Goal: Task Accomplishment & Management: Use online tool/utility

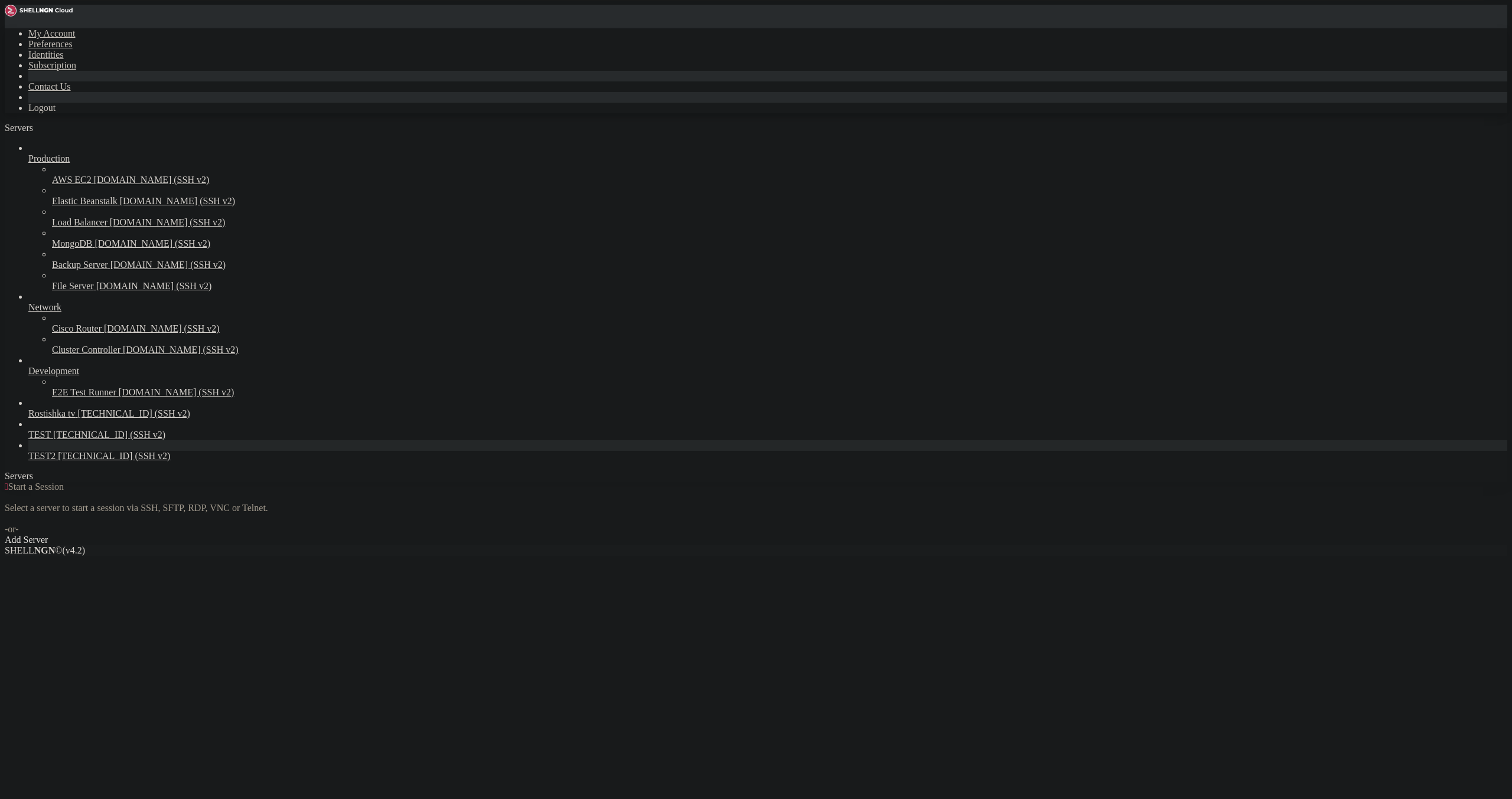
drag, startPoint x: 0, startPoint y: 0, endPoint x: 86, endPoint y: 506, distance: 513.3
click at [56, 461] on span "TEST2" at bounding box center [42, 456] width 27 height 10
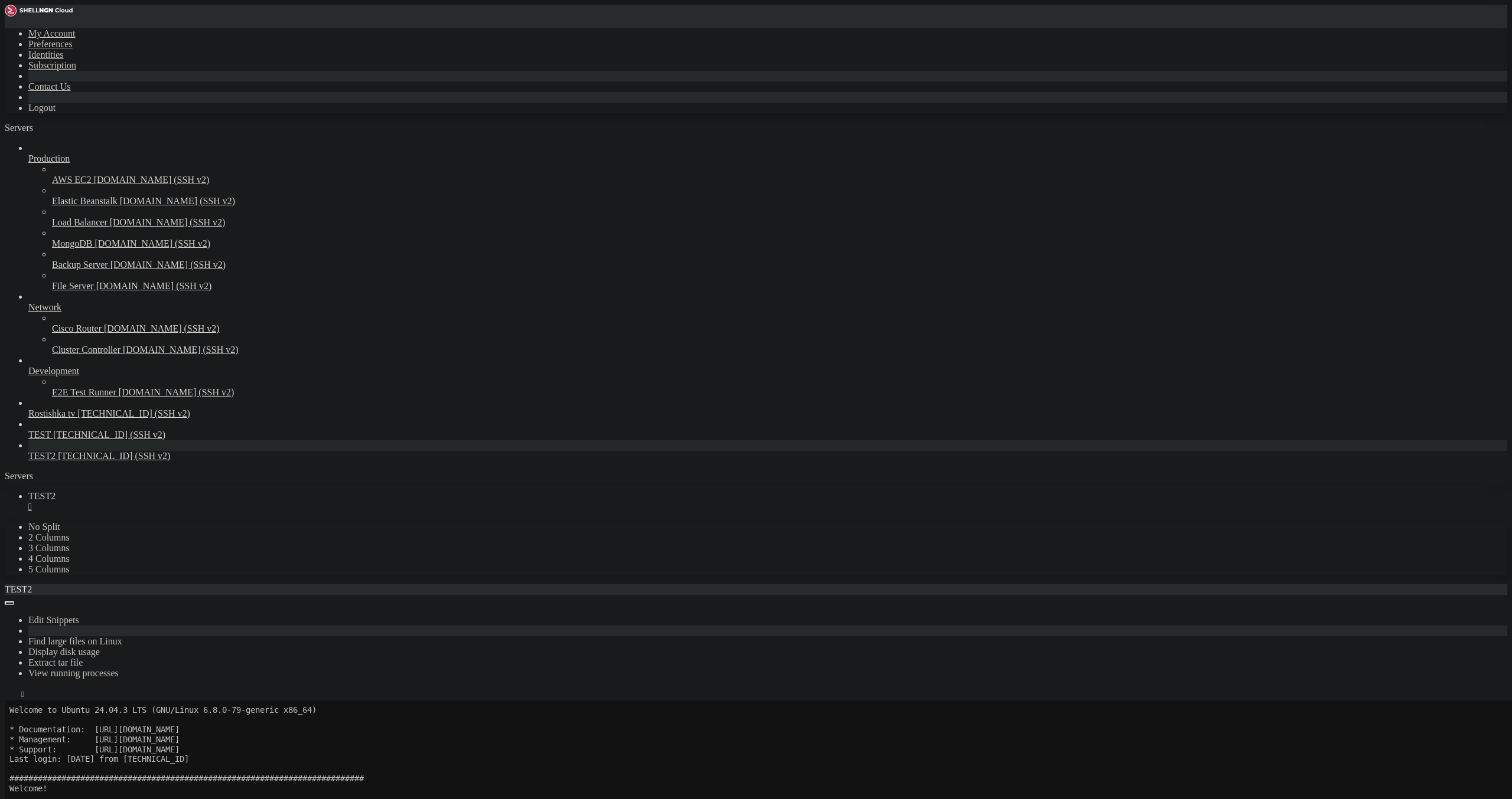
scroll to position [69, 0]
drag, startPoint x: 192, startPoint y: 946, endPoint x: 189, endPoint y: 939, distance: 7.6
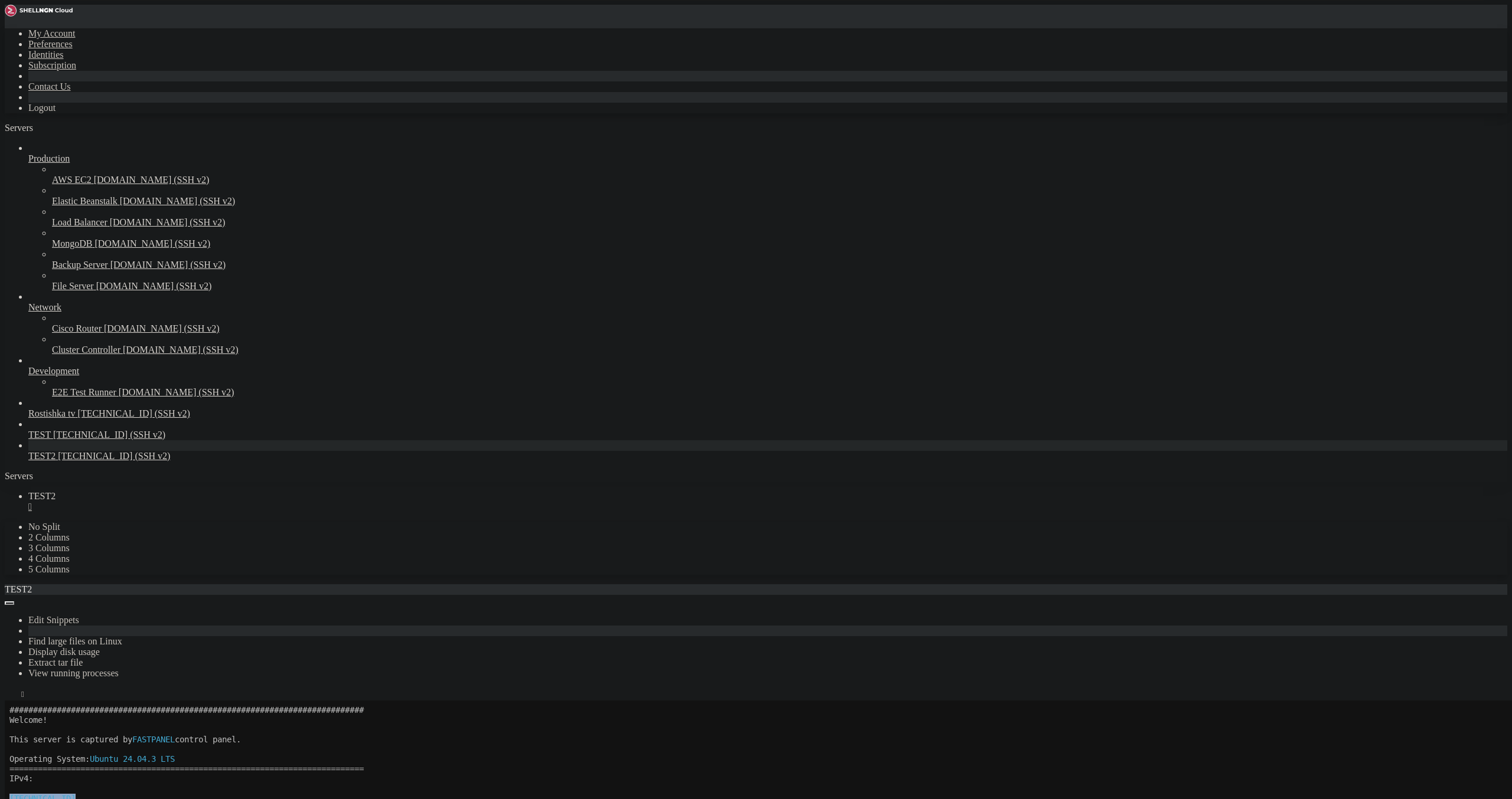
drag, startPoint x: 11, startPoint y: 801, endPoint x: 105, endPoint y: 804, distance: 94.0
click at [105, 799] on x-row "[TECHNICAL_ID]" at bounding box center [686, 799] width 1352 height 10
drag, startPoint x: 75, startPoint y: 958, endPoint x: 154, endPoint y: 960, distance: 79.0
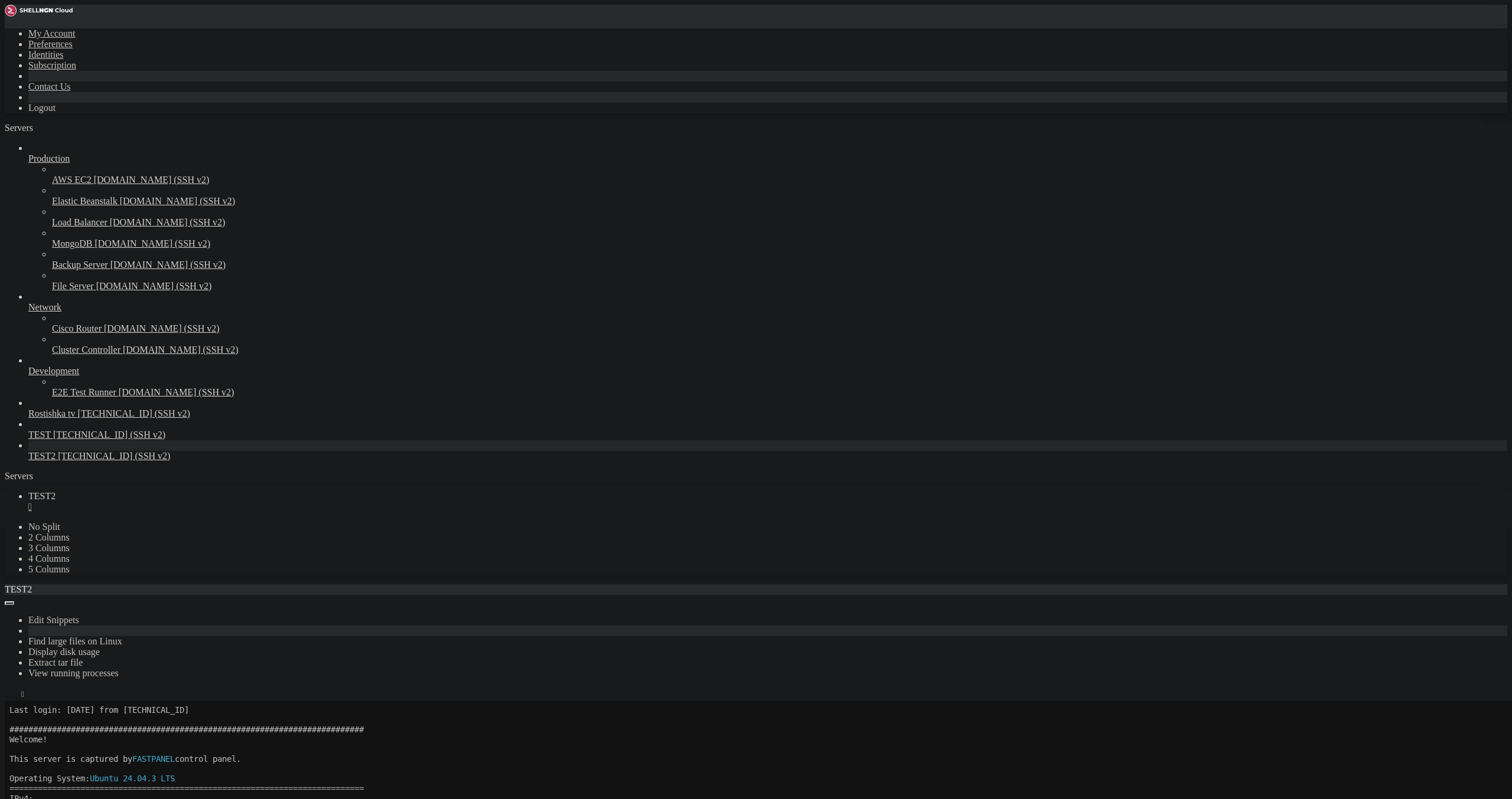
click at [14, 696] on button "button" at bounding box center [10, 698] width 10 height 4
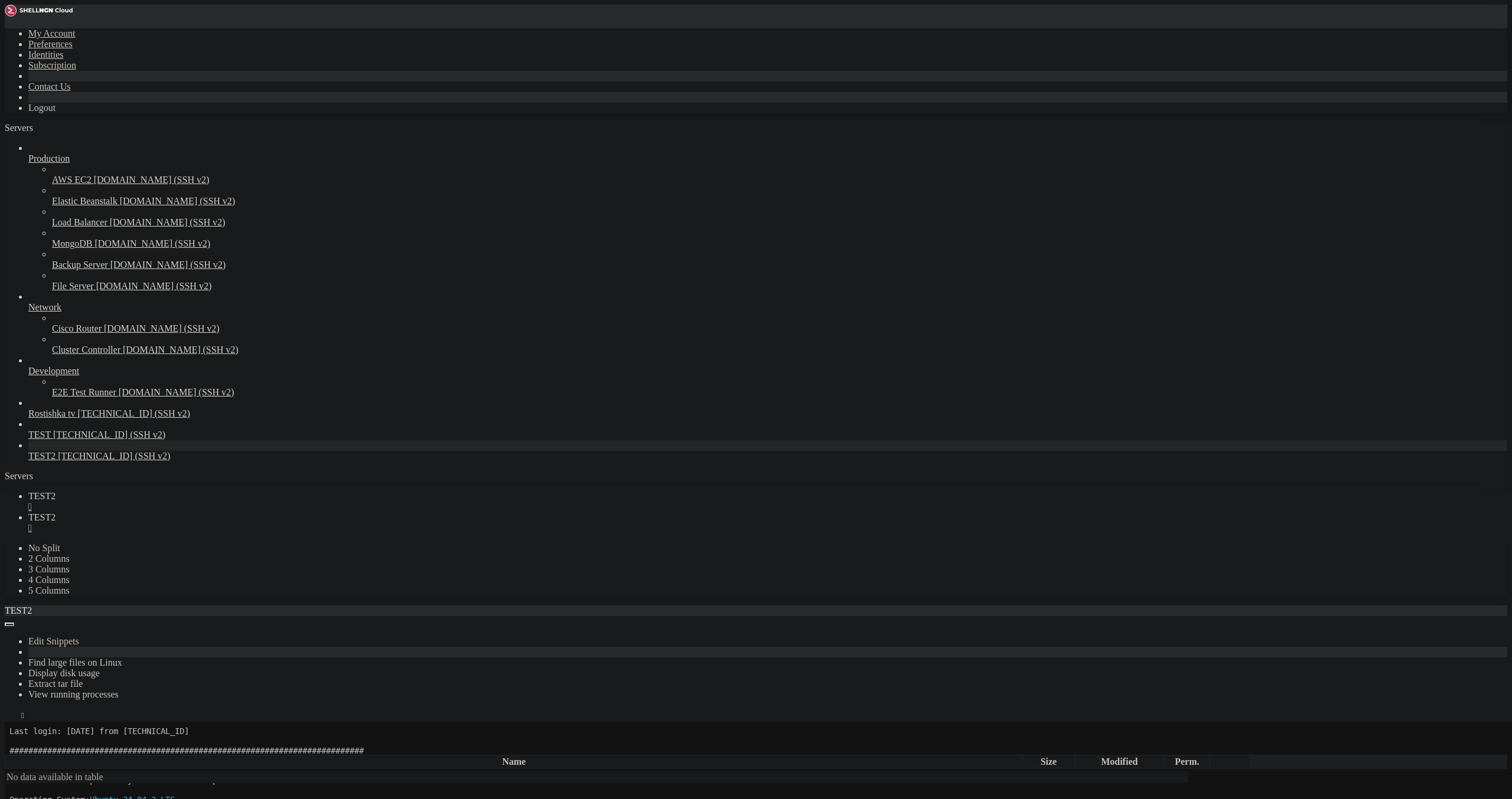
type input "/root"
click at [270, 523] on div "" at bounding box center [768, 528] width 1479 height 11
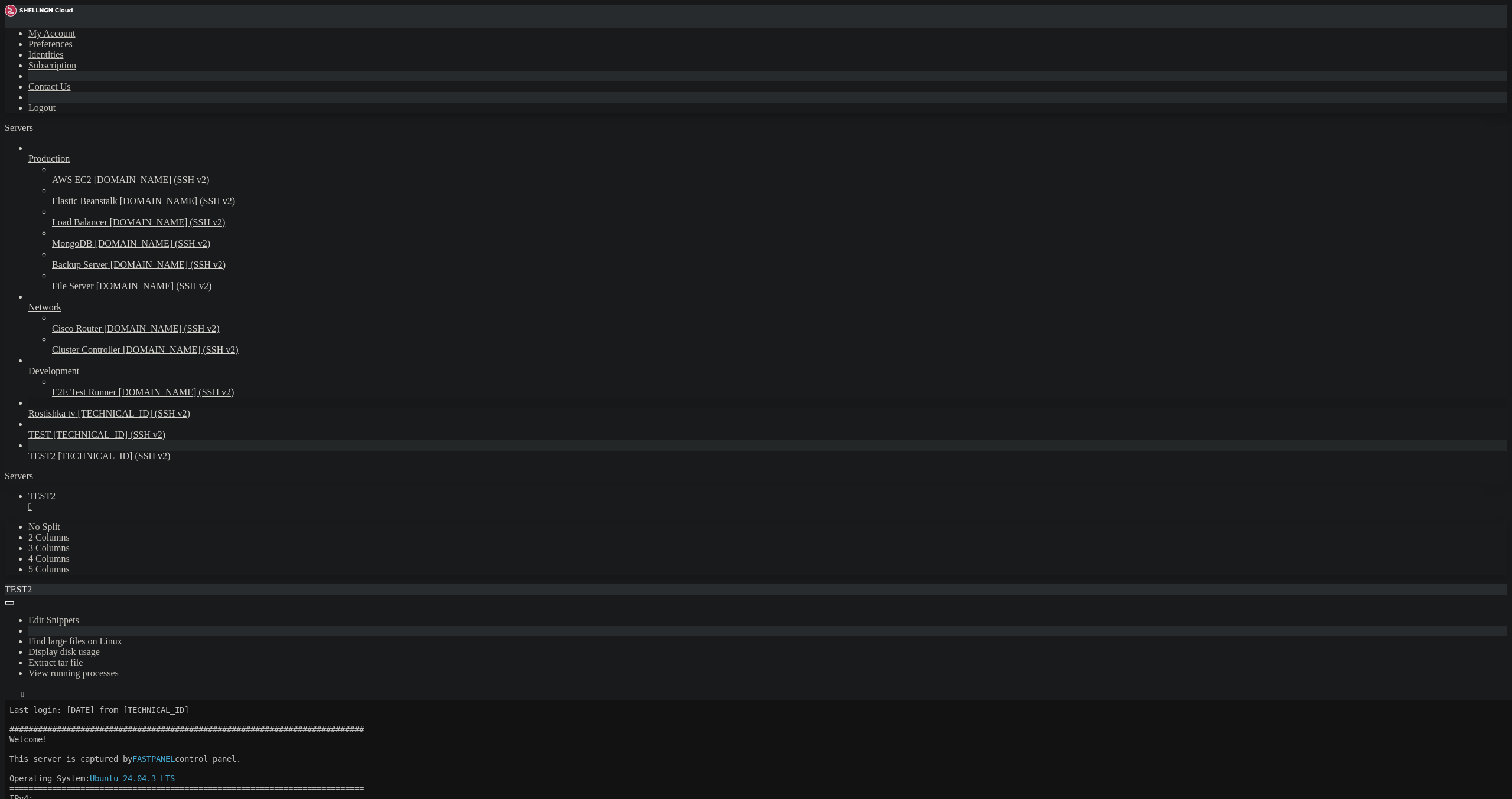
click at [51, 440] on span "TEST" at bounding box center [40, 435] width 23 height 10
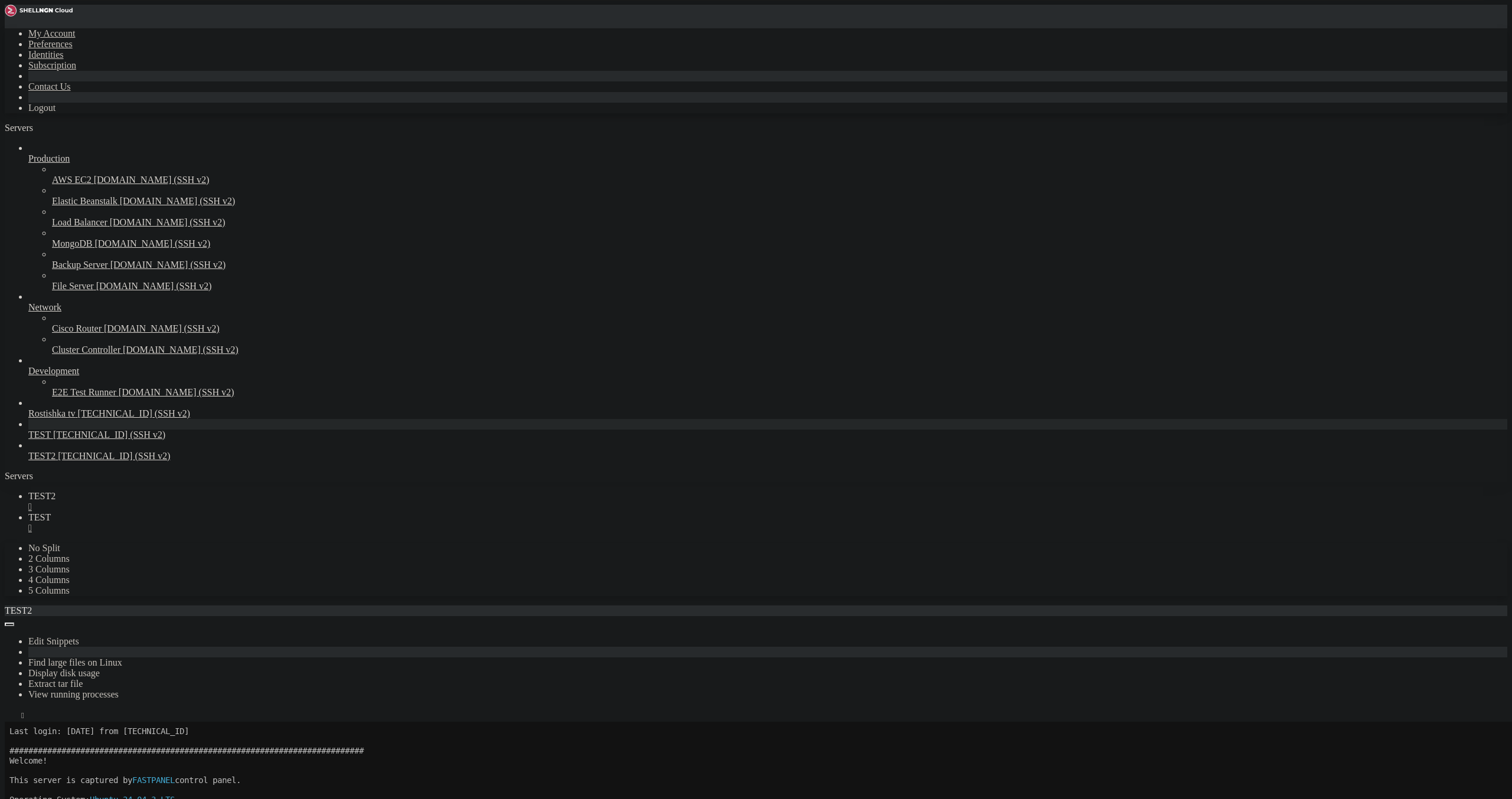
scroll to position [0, 0]
drag, startPoint x: 827, startPoint y: 220, endPoint x: 666, endPoint y: 165, distance: 170.1
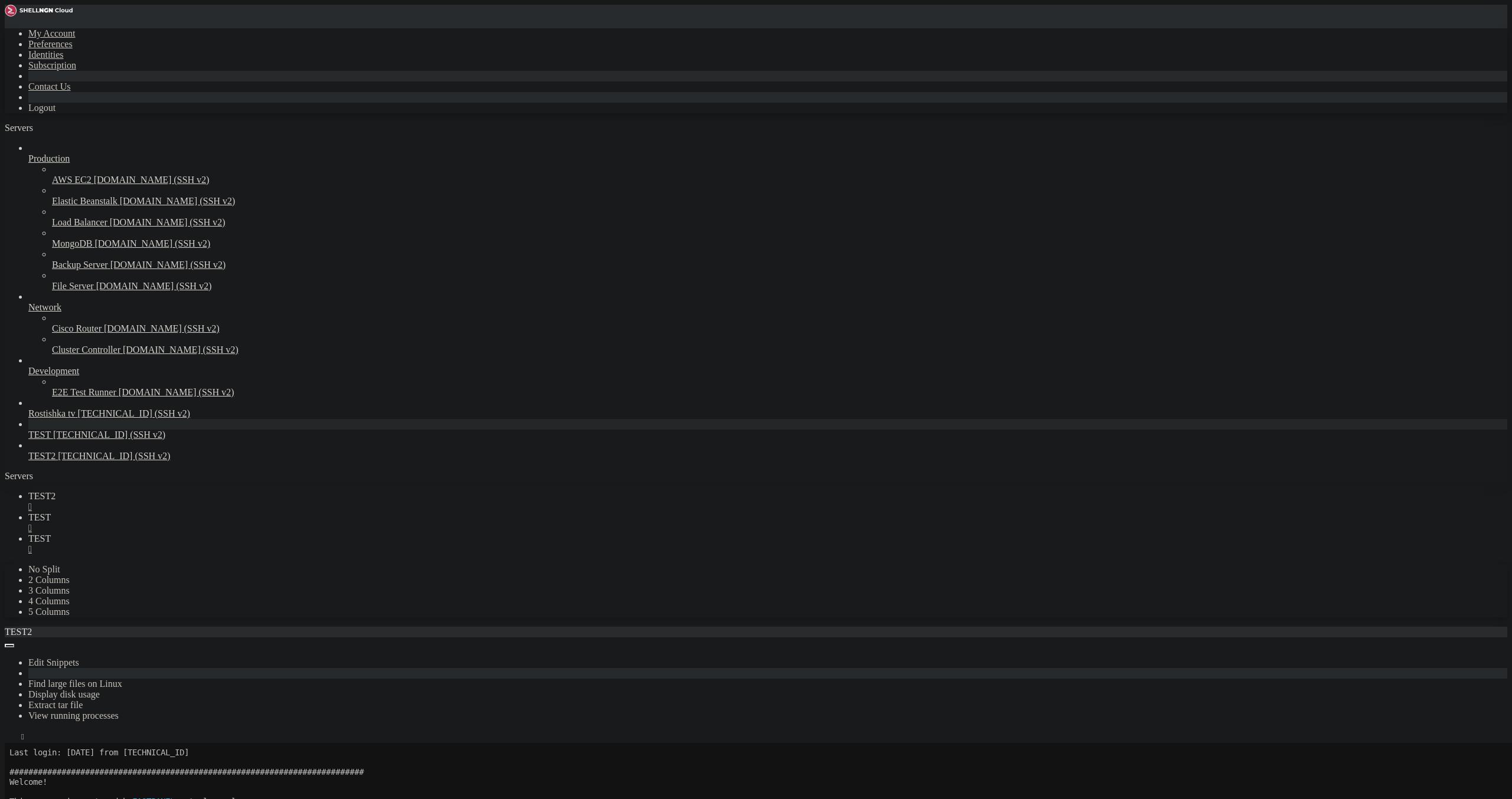
click at [262, 523] on div "" at bounding box center [768, 528] width 1479 height 11
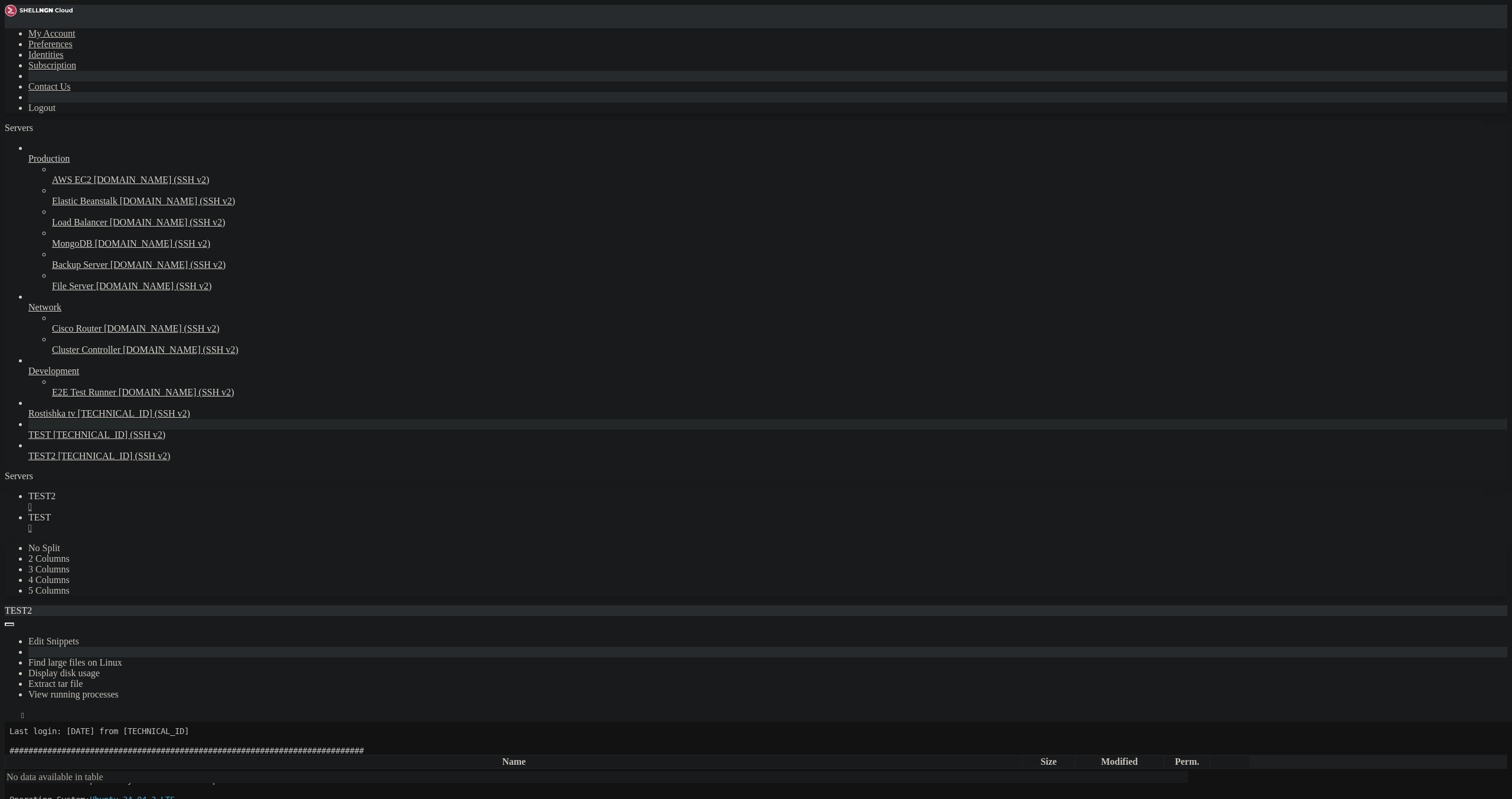
type input "/root"
click at [10, 719] on icon "button" at bounding box center [10, 719] width 0 height 0
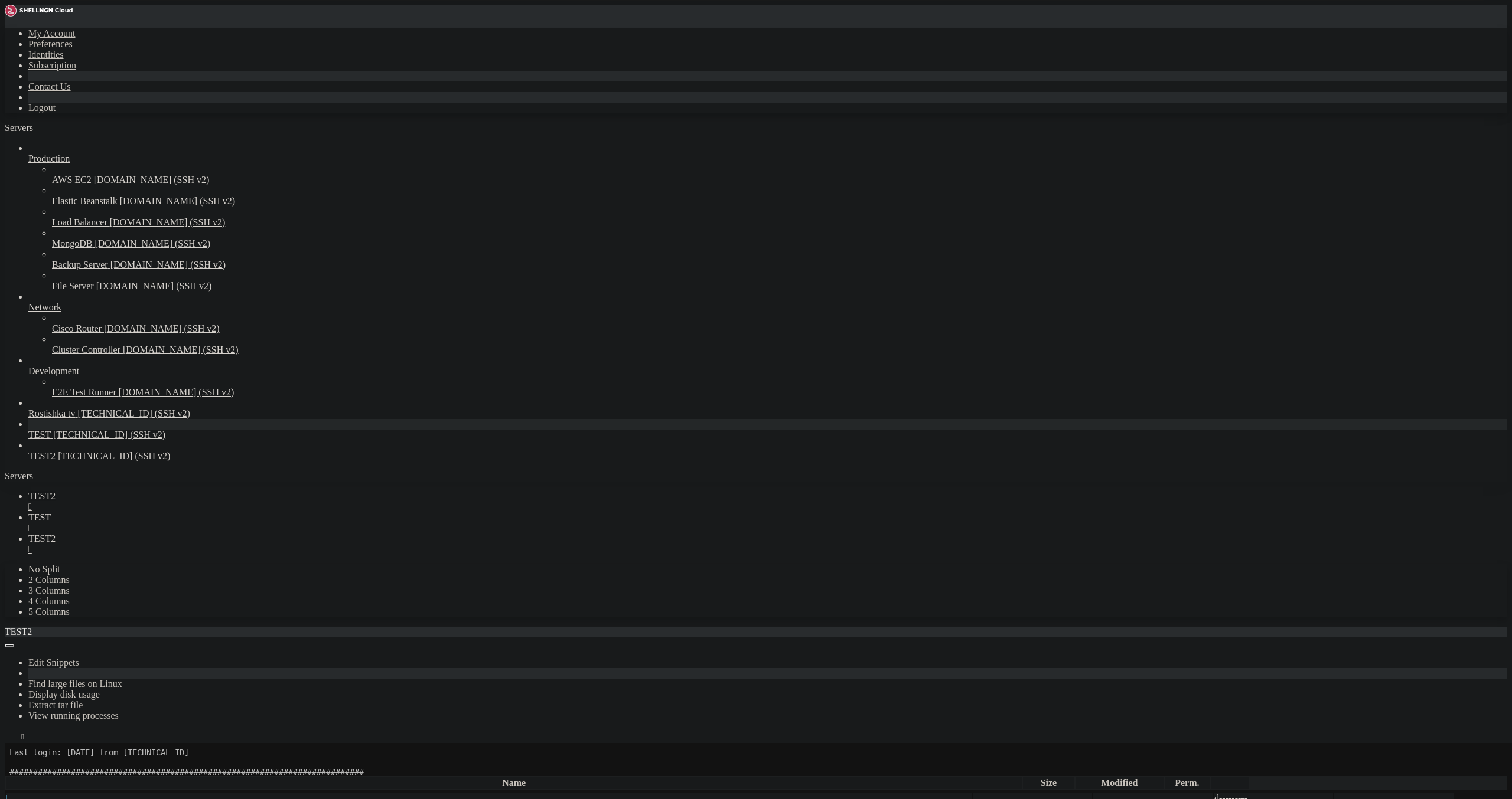
click at [205, 491] on link "TEST2 " at bounding box center [768, 501] width 1479 height 21
click at [203, 502] on div "" at bounding box center [768, 507] width 1479 height 11
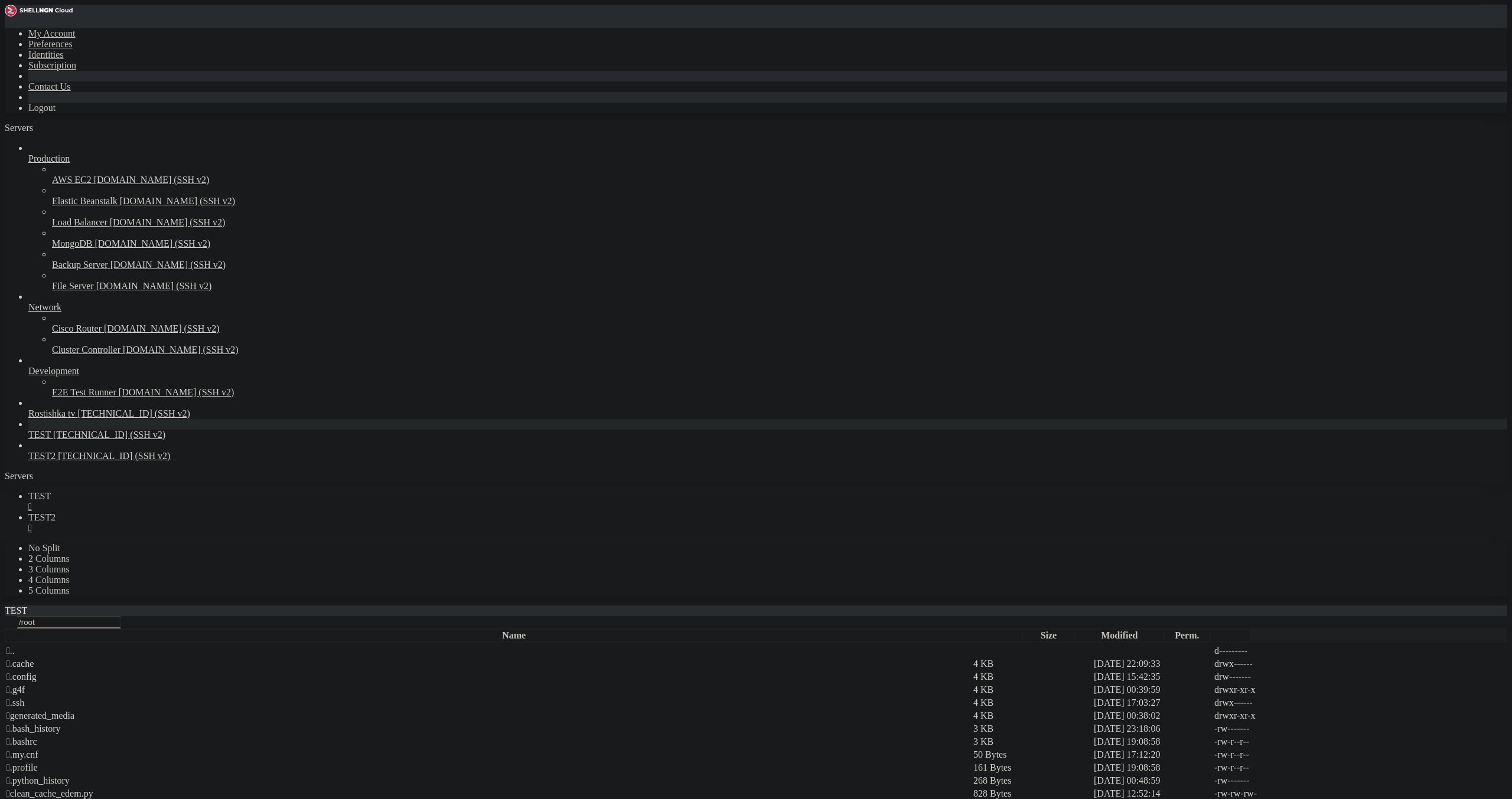
click at [56, 513] on span "TEST2" at bounding box center [42, 518] width 27 height 10
click at [189, 491] on link "TEST " at bounding box center [768, 501] width 1479 height 21
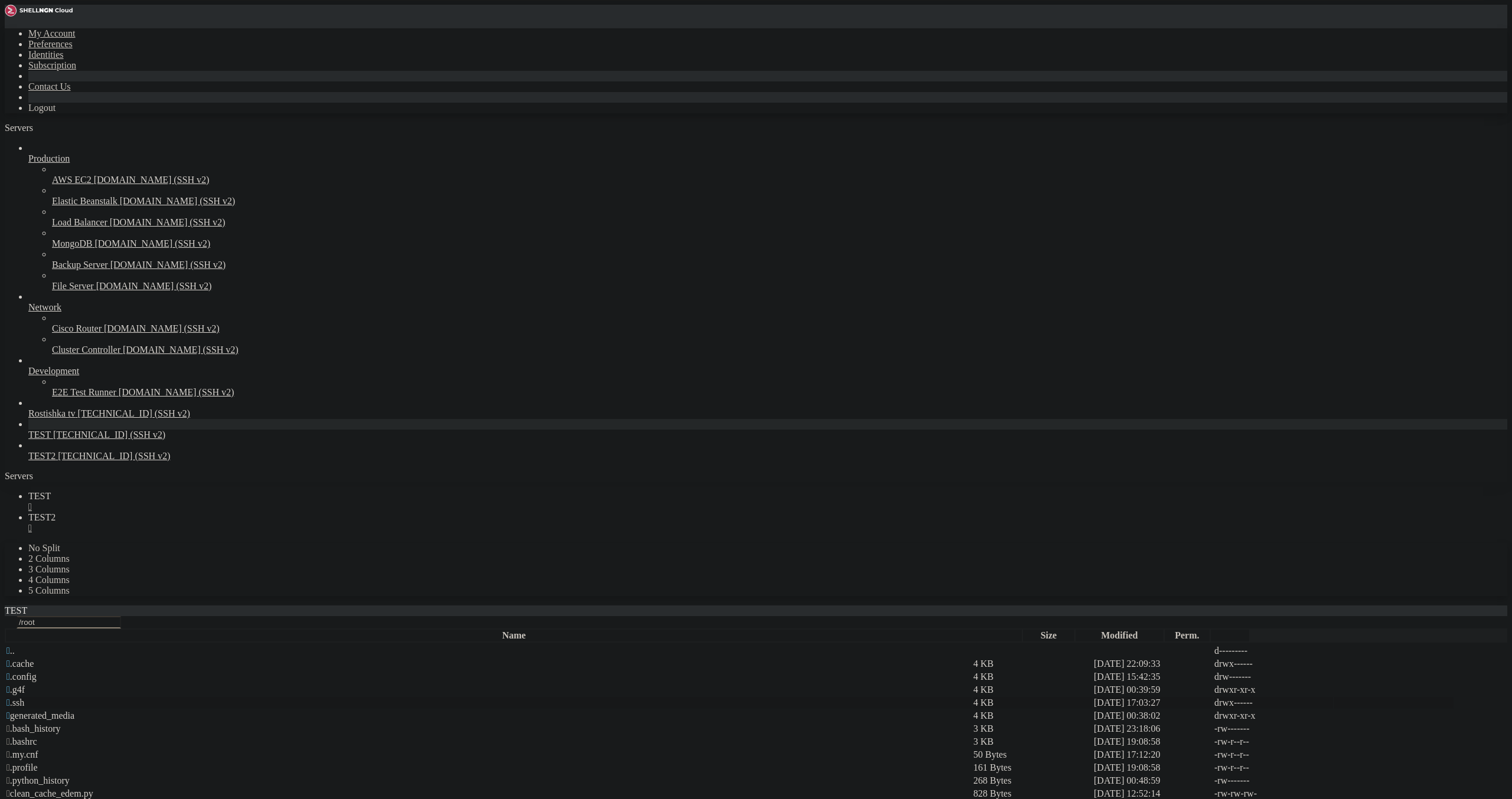
type input "/root"
click at [56, 513] on span "TEST2" at bounding box center [42, 518] width 27 height 10
click at [258, 513] on link "TEST2 " at bounding box center [768, 523] width 1479 height 21
click at [264, 523] on div "" at bounding box center [768, 528] width 1479 height 11
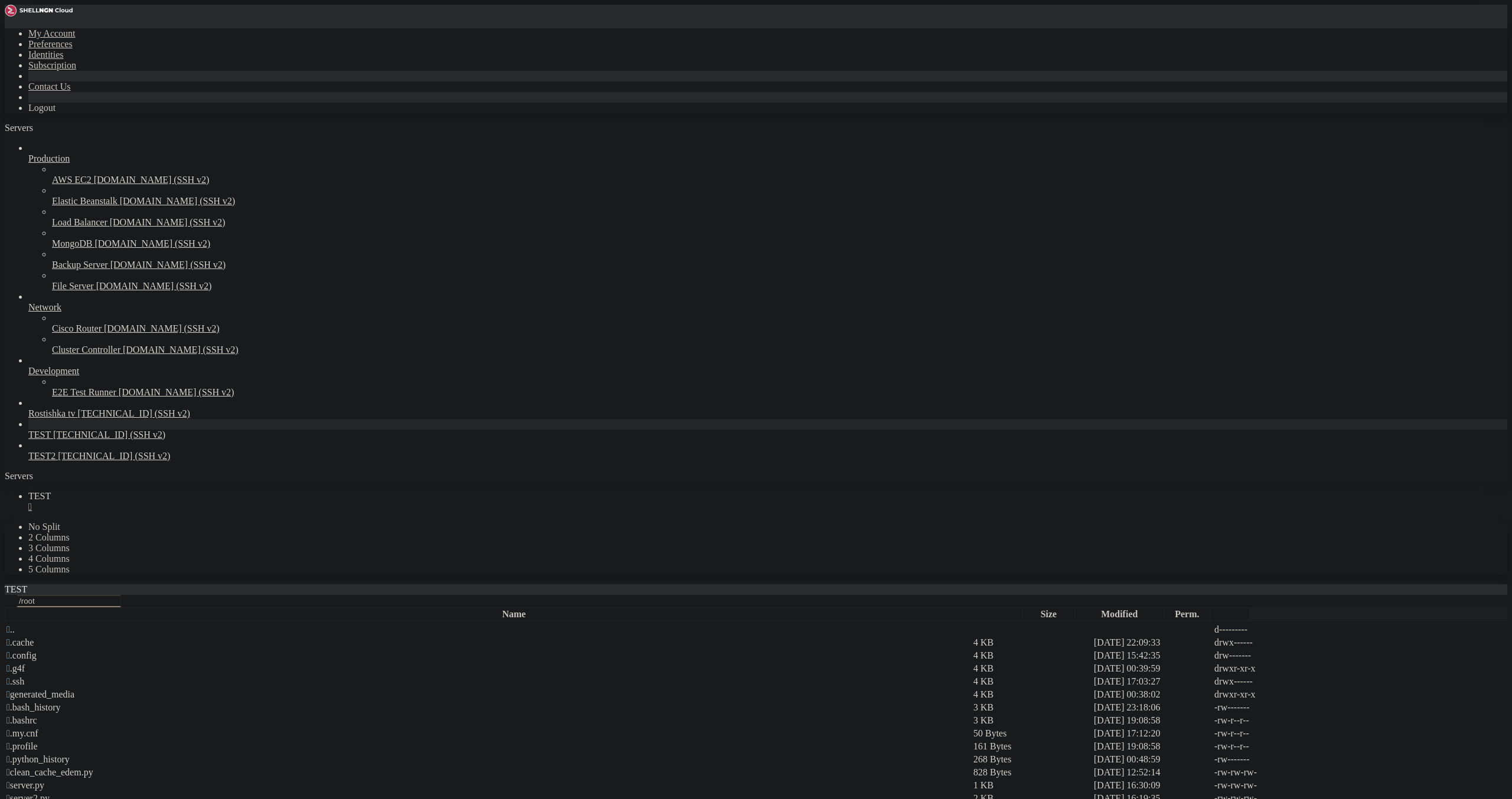
drag, startPoint x: 217, startPoint y: 394, endPoint x: 243, endPoint y: 402, distance: 27.2
click at [197, 502] on div "" at bounding box center [768, 507] width 1479 height 11
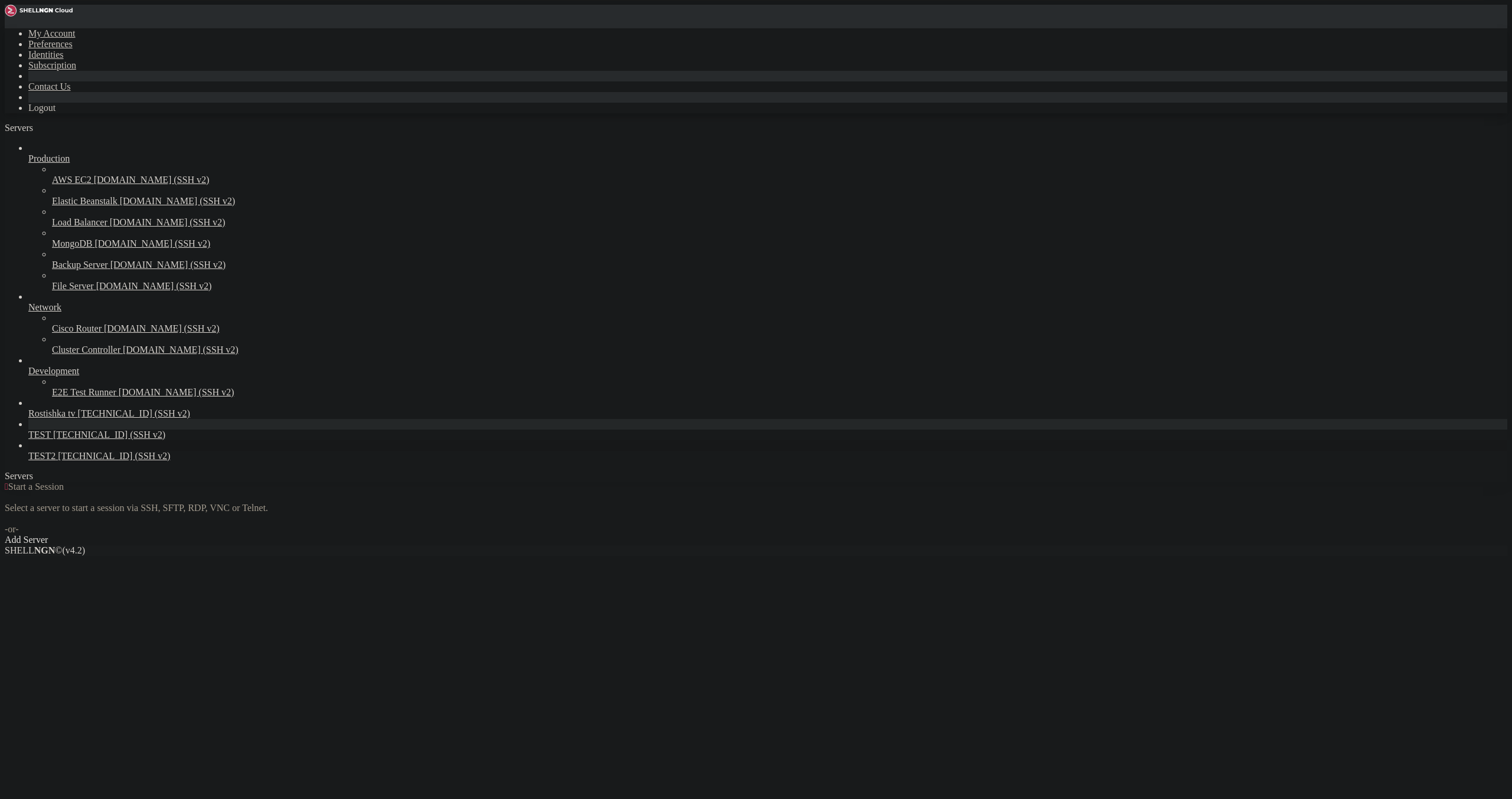
click at [62, 462] on link "TEST2 [TECHNICAL_ID] (SSH v2)" at bounding box center [768, 456] width 1479 height 11
click at [61, 462] on link "TEST2 [TECHNICAL_ID] (SSH v2)" at bounding box center [768, 456] width 1479 height 11
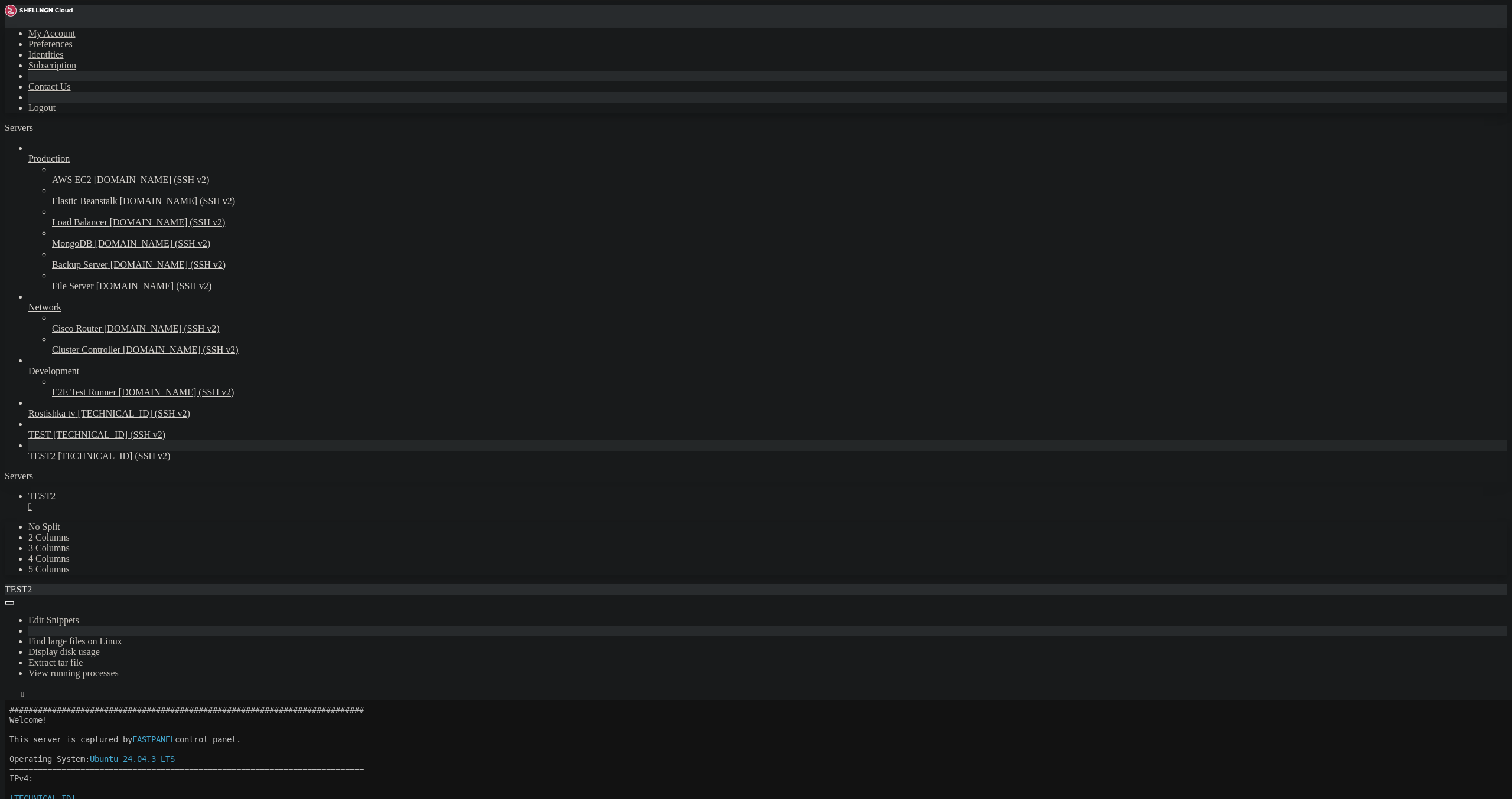
scroll to position [69, 0]
click at [10, 698] on icon "button" at bounding box center [10, 698] width 0 height 0
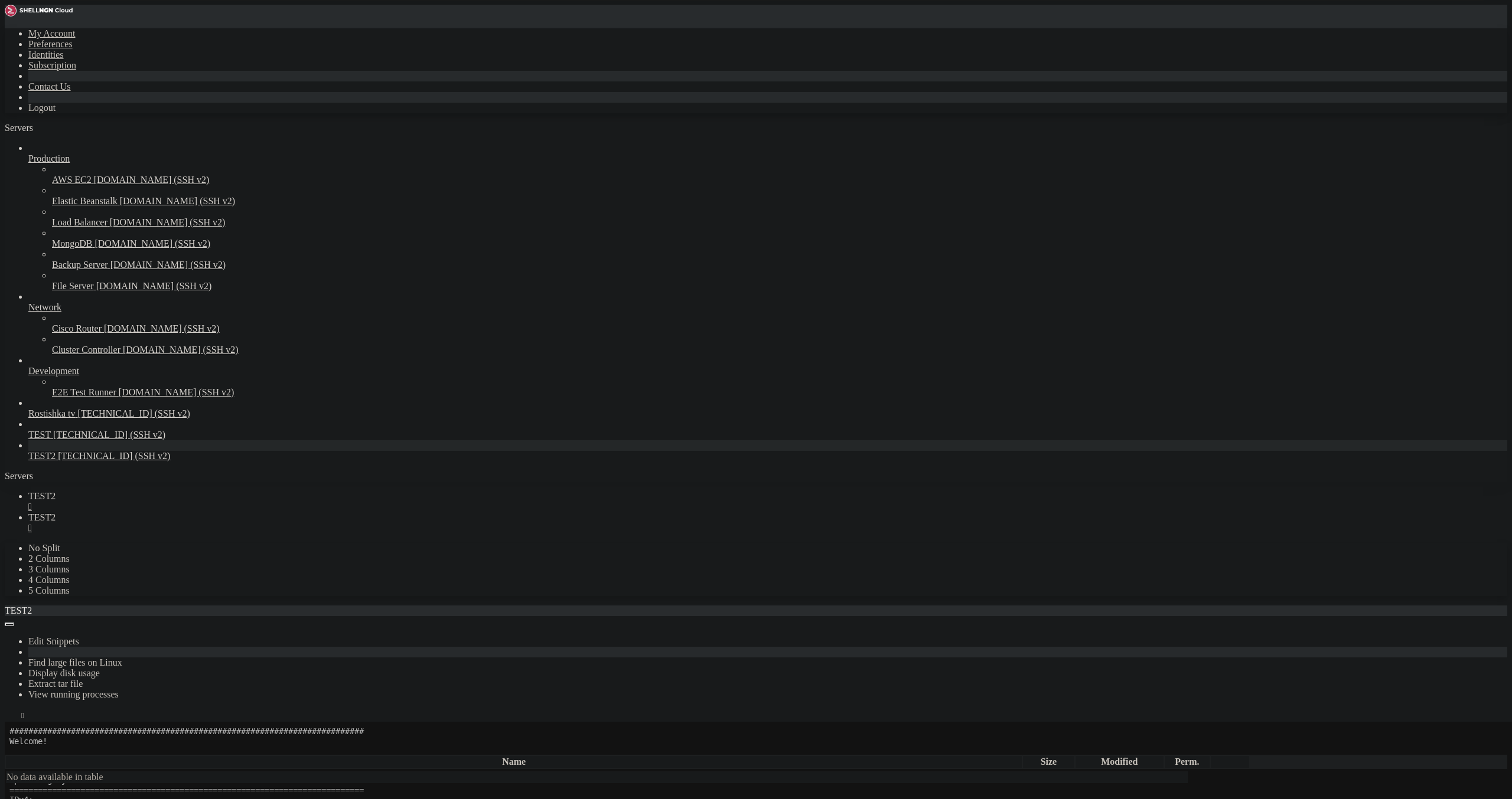
type input "/root"
click at [56, 491] on span "TEST2" at bounding box center [42, 496] width 27 height 10
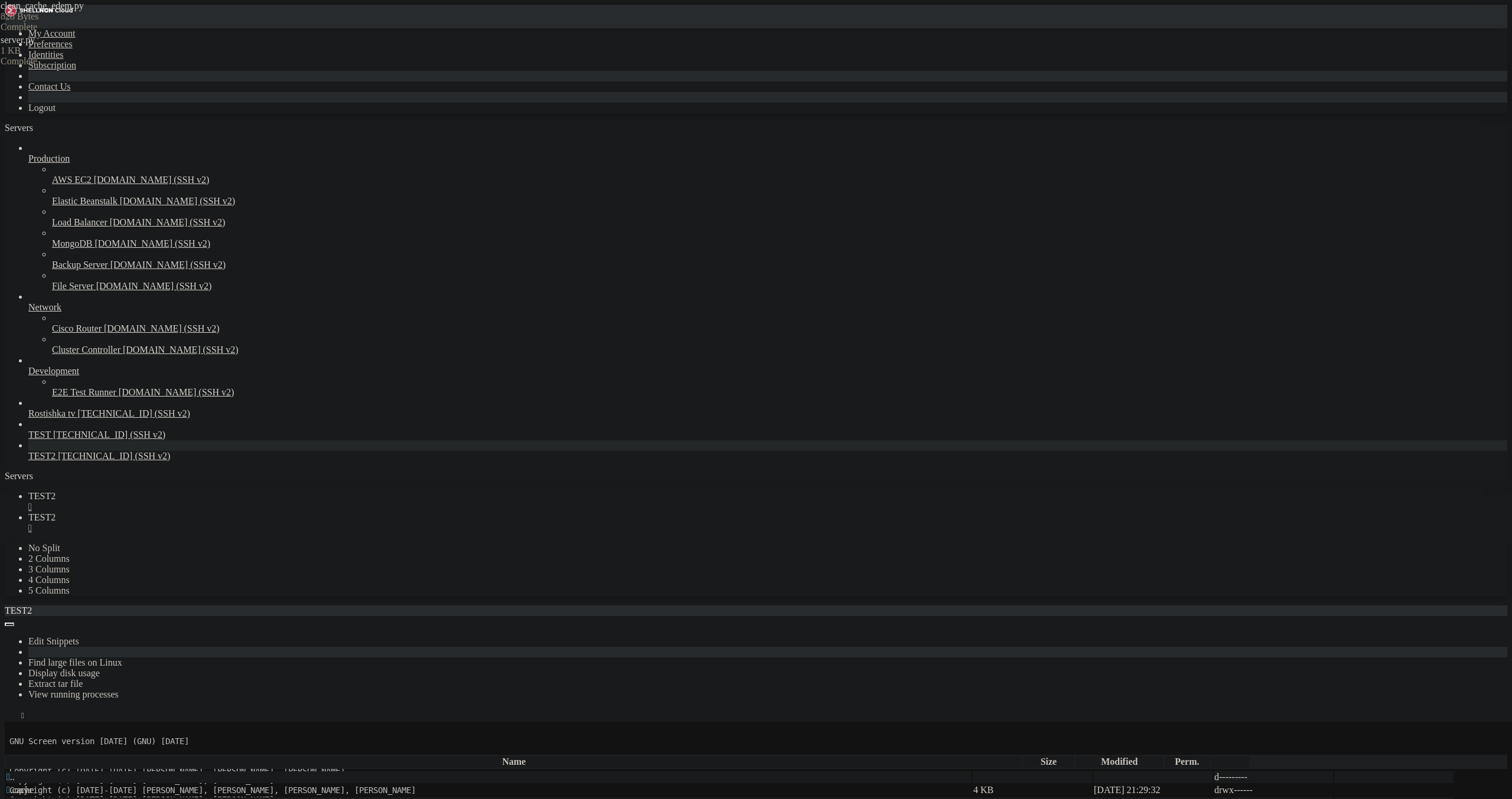
click at [202, 502] on div "" at bounding box center [768, 507] width 1479 height 11
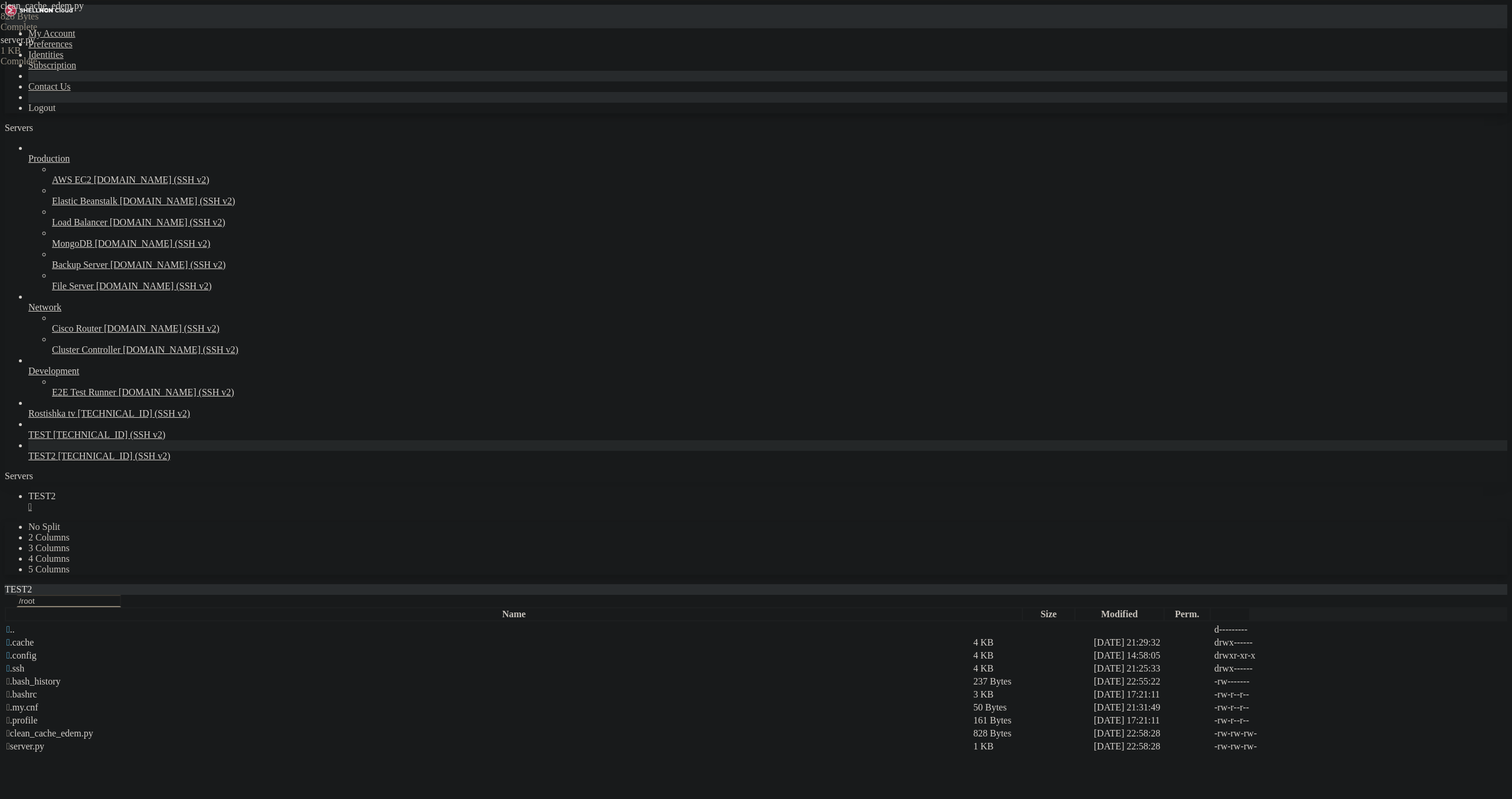
drag, startPoint x: 180, startPoint y: 23, endPoint x: 187, endPoint y: 23, distance: 7.0
click at [181, 491] on link "TEST2 " at bounding box center [768, 501] width 1479 height 21
click at [205, 502] on div "" at bounding box center [768, 507] width 1479 height 11
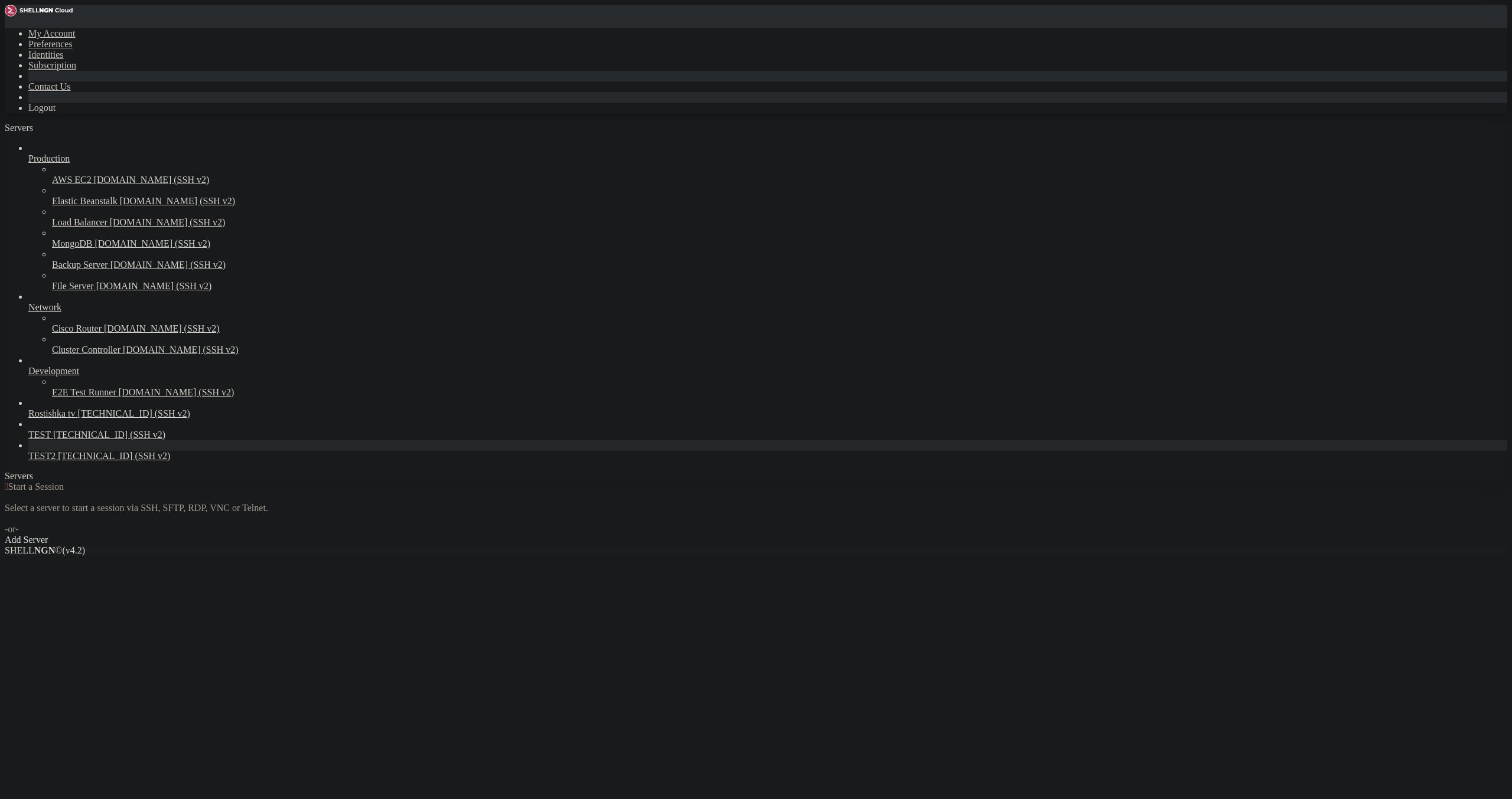
drag, startPoint x: 36, startPoint y: 530, endPoint x: 39, endPoint y: 523, distance: 7.6
click at [36, 462] on div "Production AWS EC2 [DOMAIN_NAME] (SSH v2) Elastic Beanstalk [DOMAIN_NAME] (SSH …" at bounding box center [756, 302] width 1502 height 319
click at [58, 461] on span "[TECHNICAL_ID] (SSH v2)" at bounding box center [113, 456] width 112 height 10
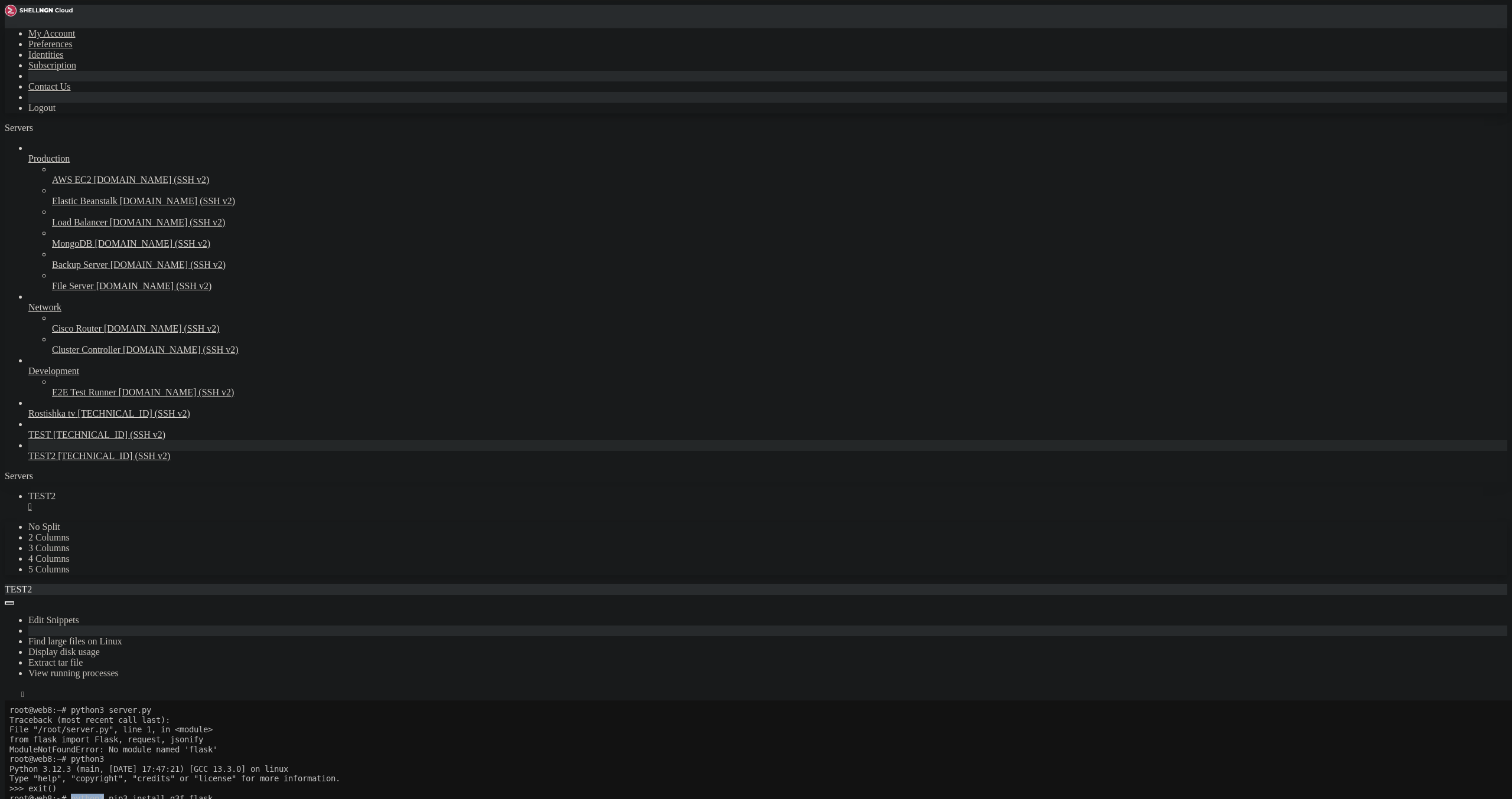
drag, startPoint x: 75, startPoint y: 798, endPoint x: 107, endPoint y: 803, distance: 32.4
click at [107, 799] on x-row "root@web8:~# python3 pip3 install g3f flask" at bounding box center [686, 799] width 1352 height 10
drag, startPoint x: 10, startPoint y: 1207, endPoint x: 376, endPoint y: 1415, distance: 421.0
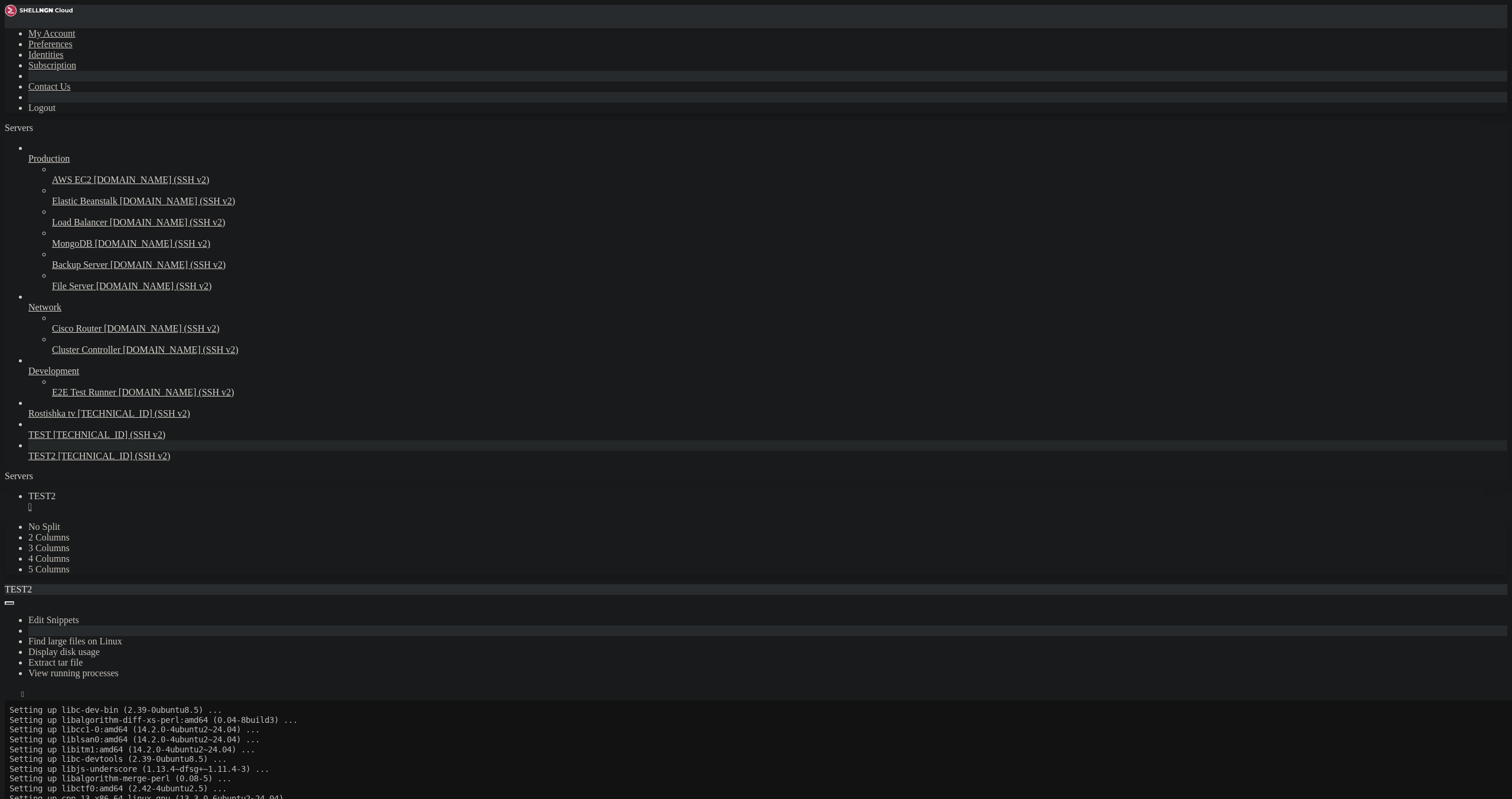
drag, startPoint x: 136, startPoint y: 909, endPoint x: 247, endPoint y: 908, distance: 111.0
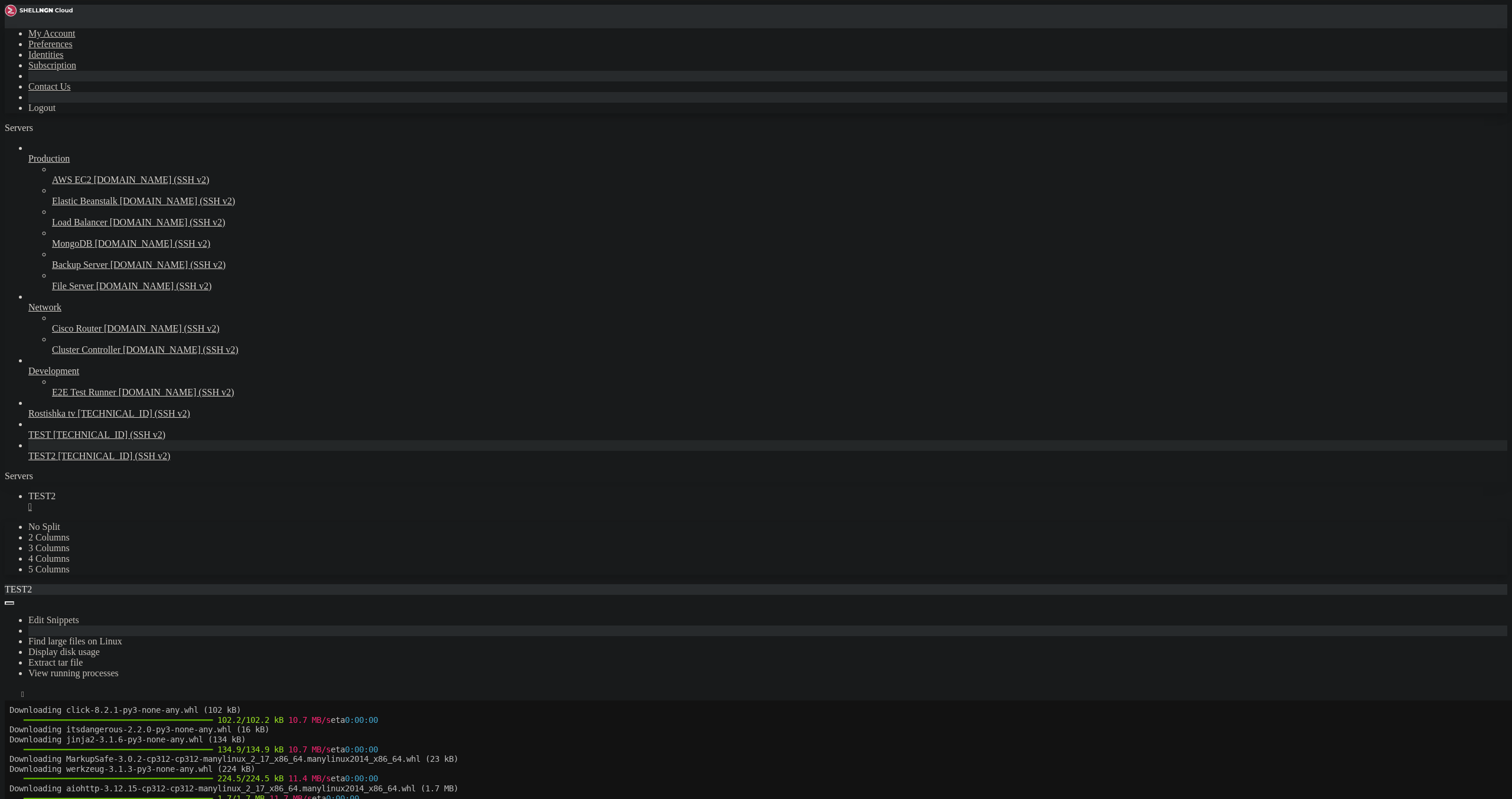
scroll to position [2032, 0]
drag, startPoint x: 81, startPoint y: 1395, endPoint x: 214, endPoint y: 1400, distance: 133.1
drag, startPoint x: 73, startPoint y: 1339, endPoint x: 184, endPoint y: 1339, distance: 111.0
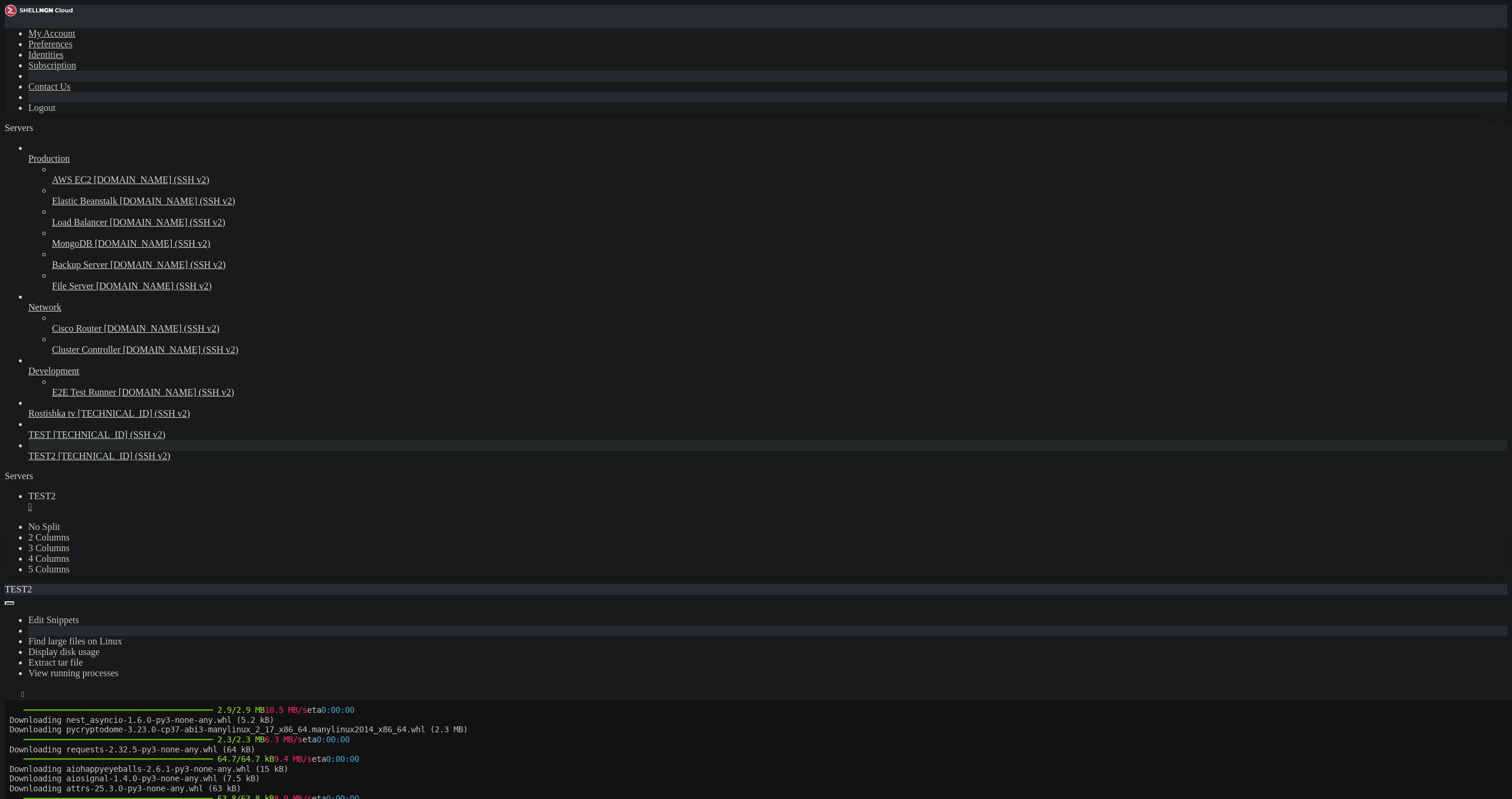
scroll to position [2121, 0]
click at [205, 502] on div "" at bounding box center [768, 507] width 1479 height 11
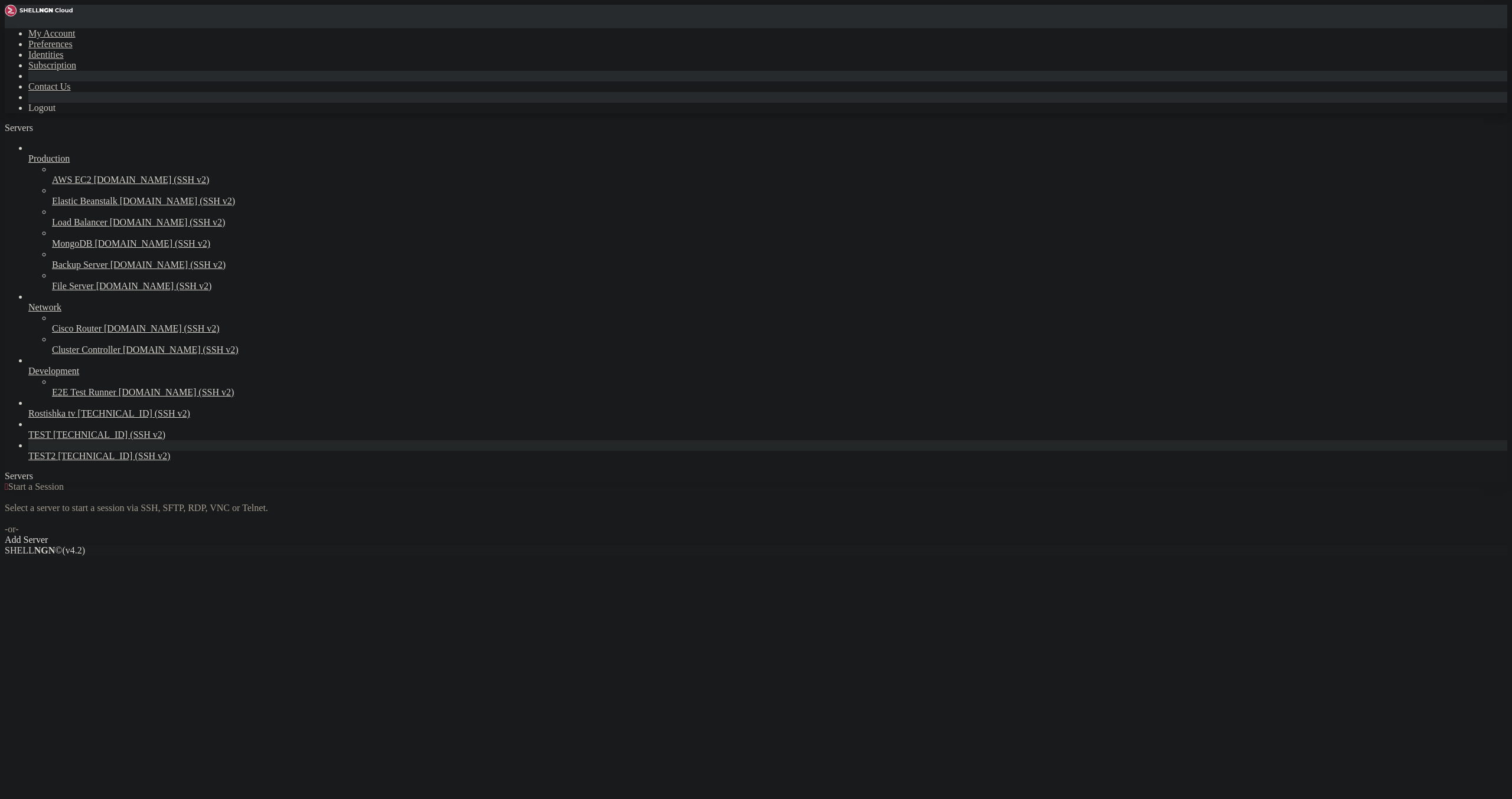
click at [129, 462] on link "TEST2 [TECHNICAL_ID] (SSH v2)" at bounding box center [768, 456] width 1479 height 11
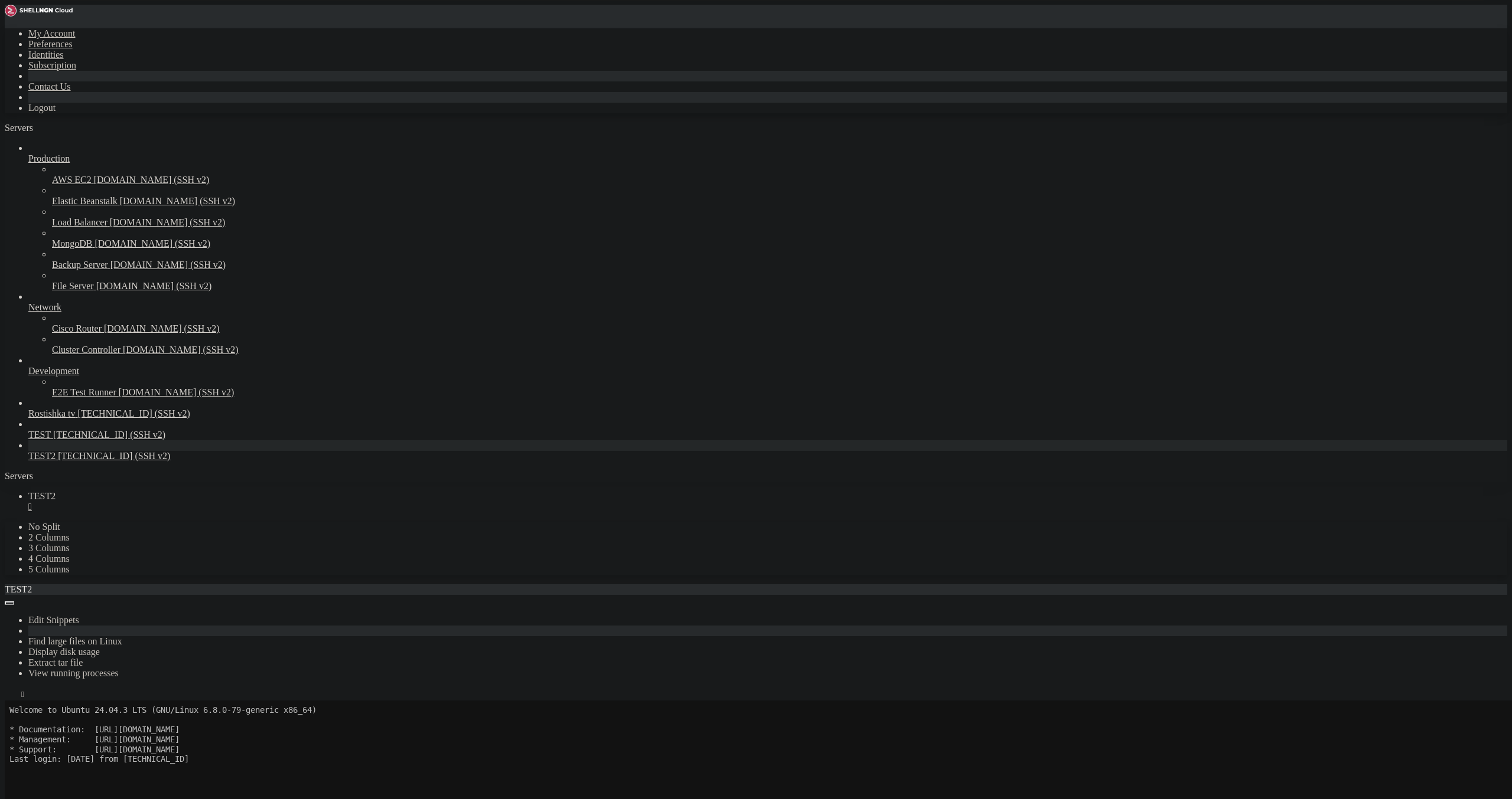
scroll to position [69, 0]
click at [10, 698] on icon "button" at bounding box center [10, 698] width 0 height 0
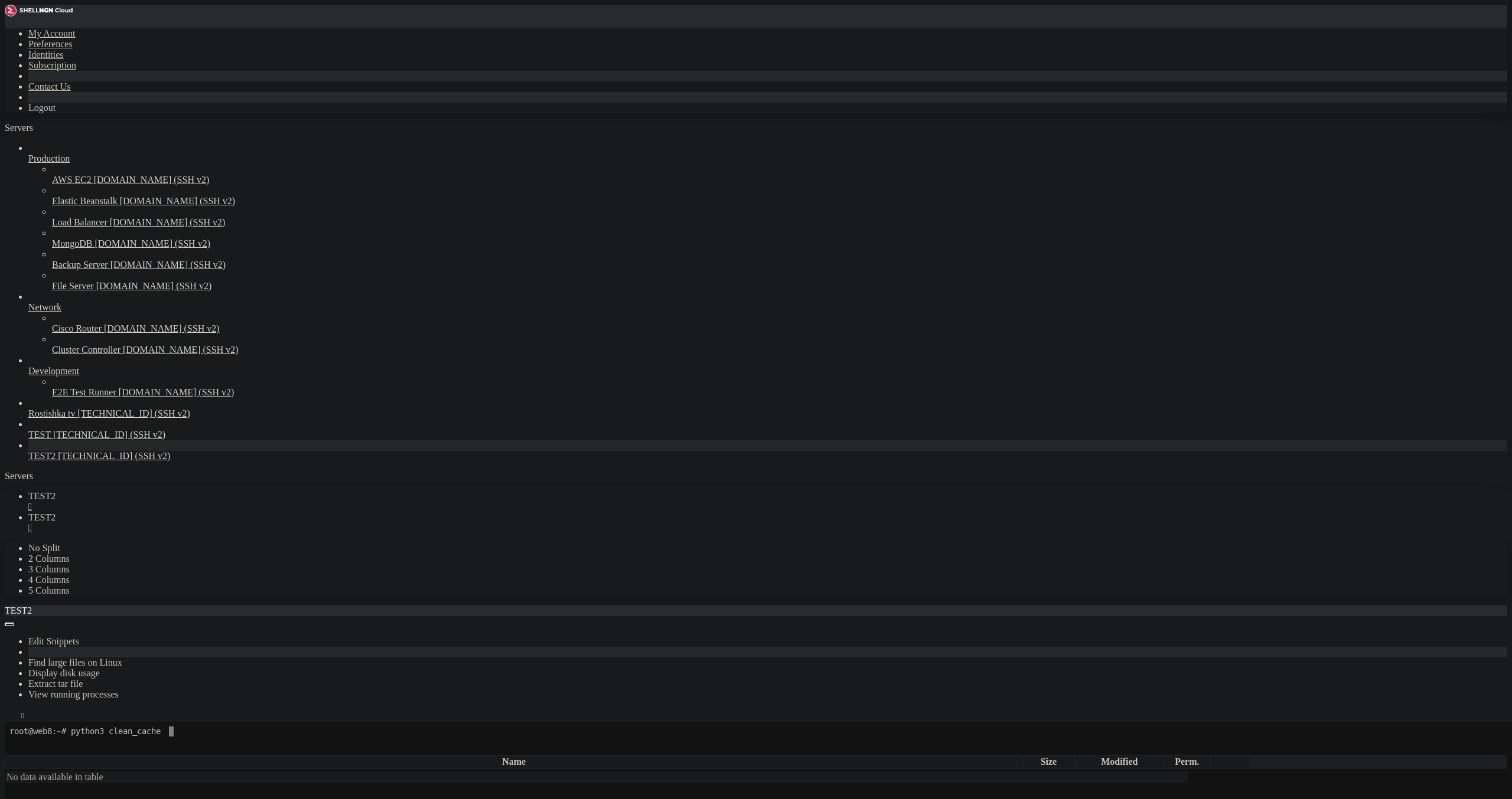
click at [268, 523] on div "" at bounding box center [768, 528] width 1479 height 11
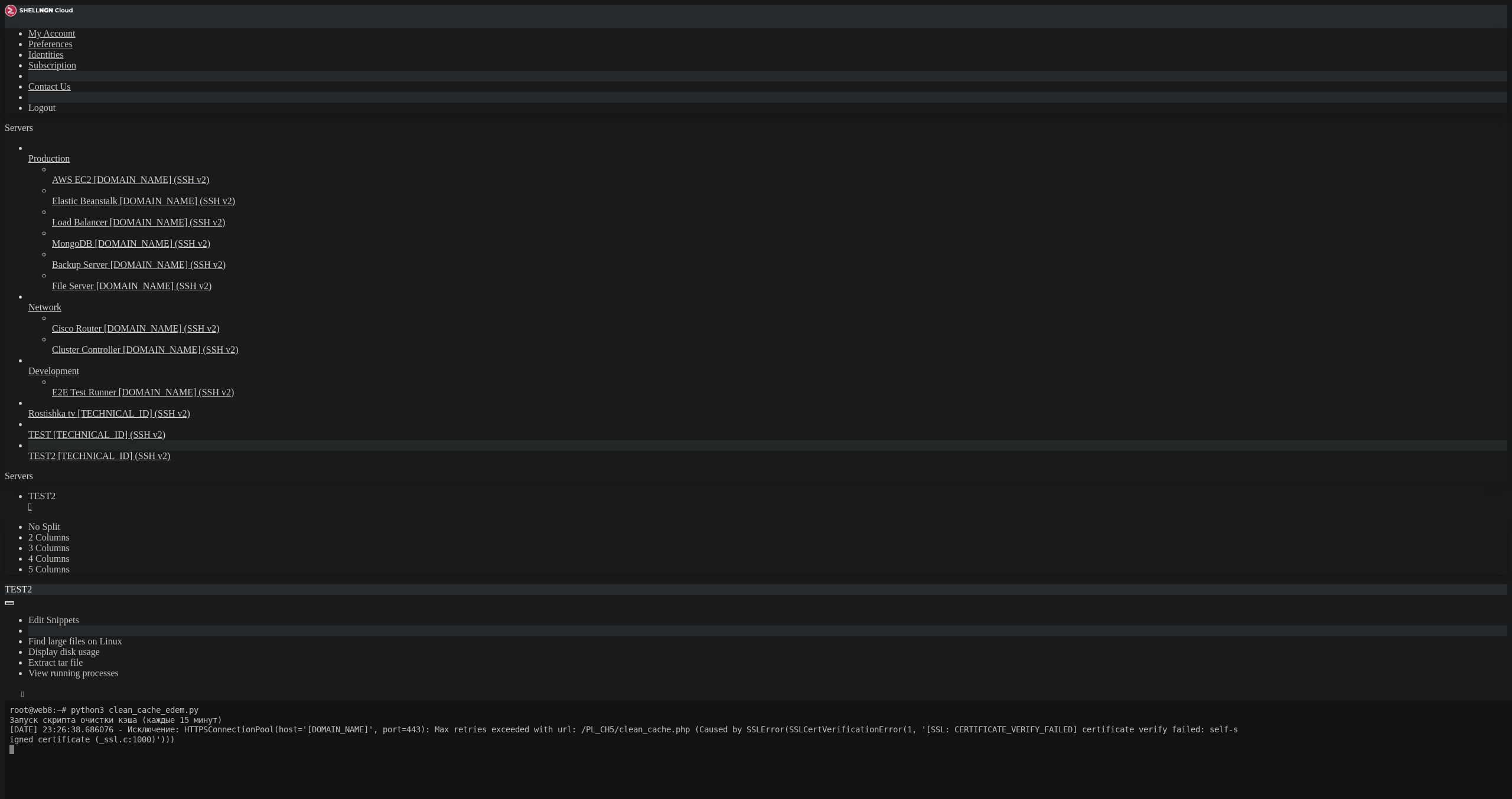
click at [201, 502] on div "" at bounding box center [768, 507] width 1479 height 11
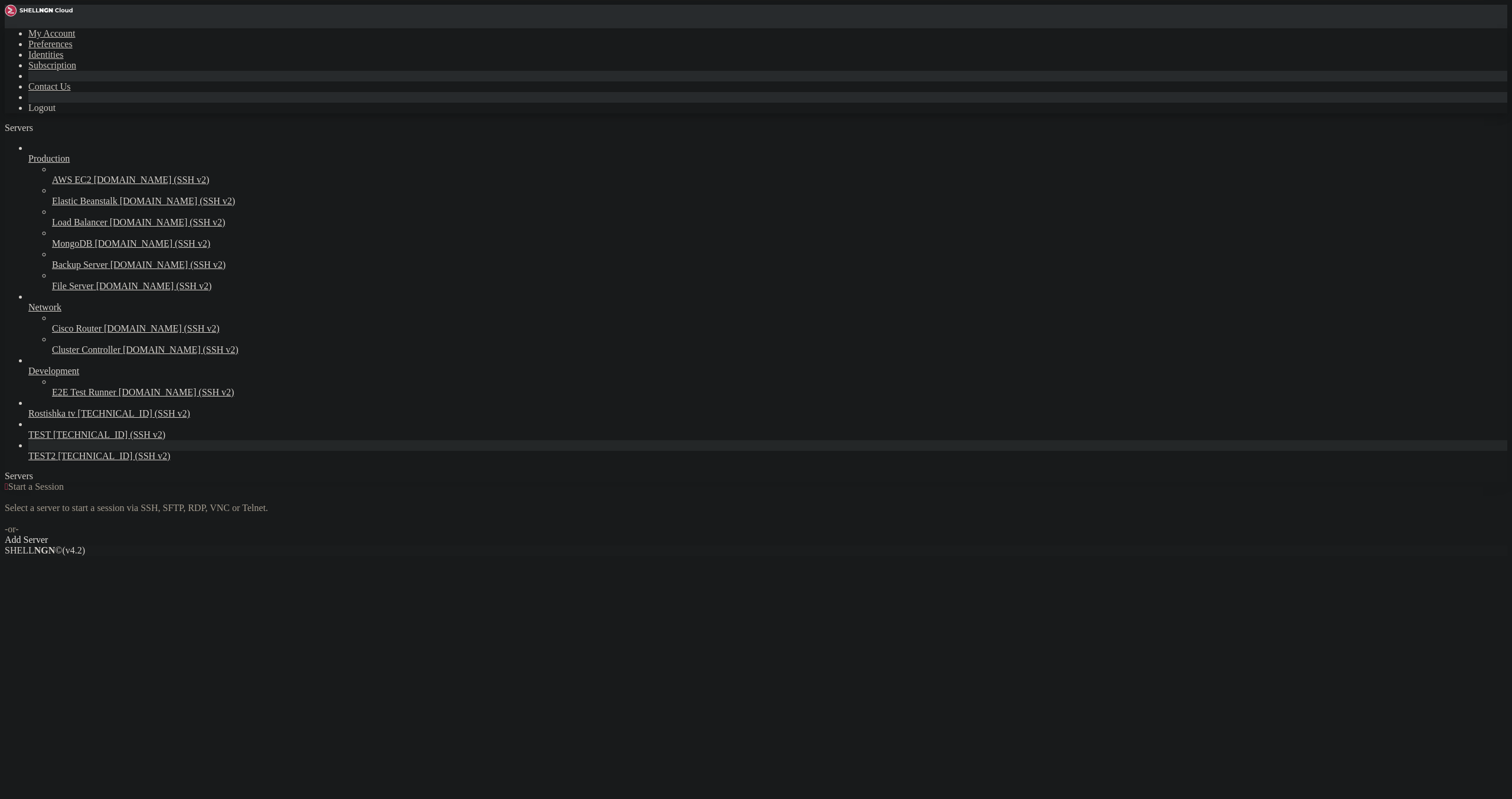
click at [97, 461] on span "[TECHNICAL_ID] (SSH v2)" at bounding box center [113, 456] width 112 height 10
click at [56, 461] on span "TEST2" at bounding box center [42, 456] width 27 height 10
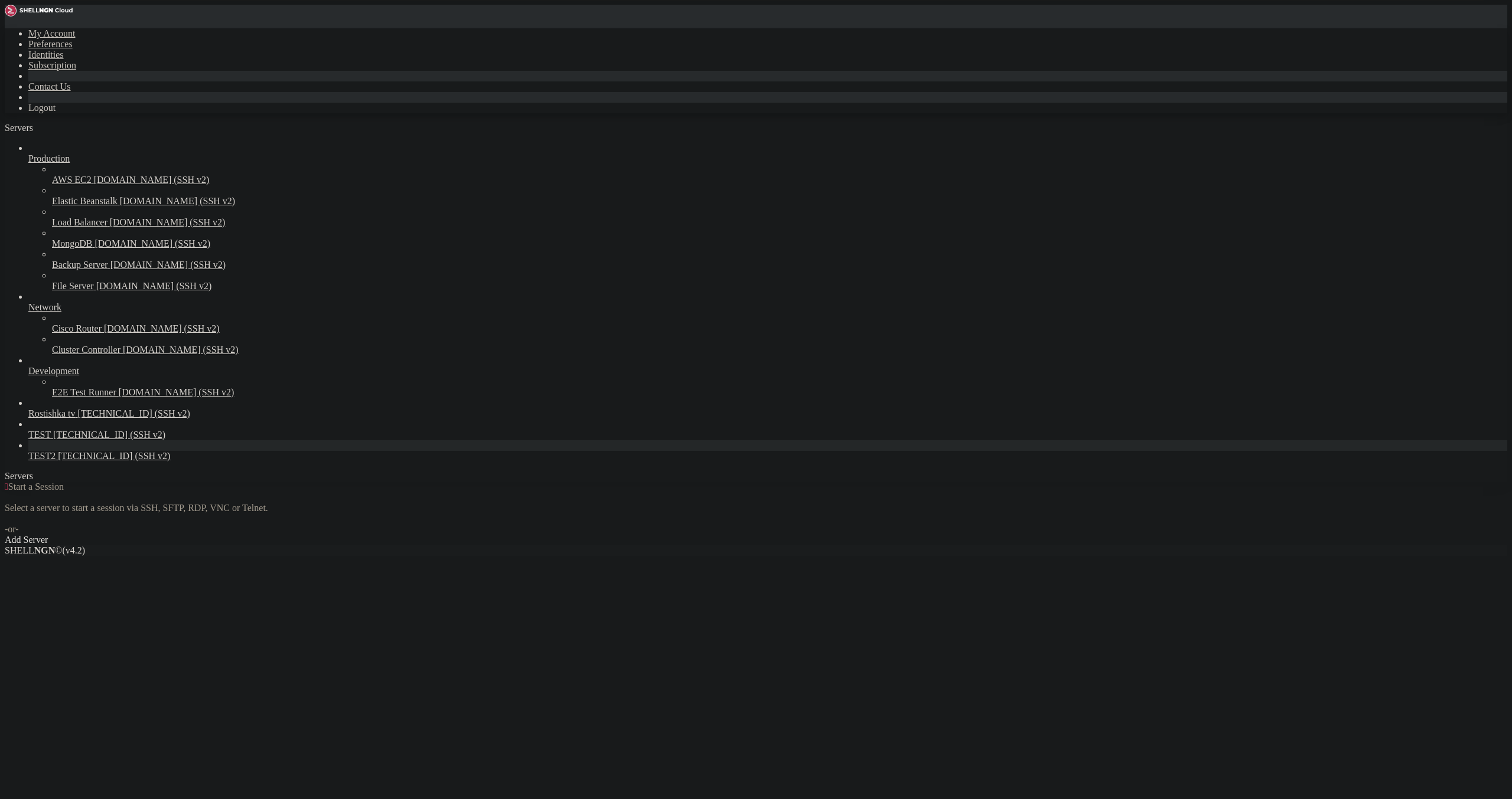
click at [56, 461] on span "TEST2" at bounding box center [42, 456] width 27 height 10
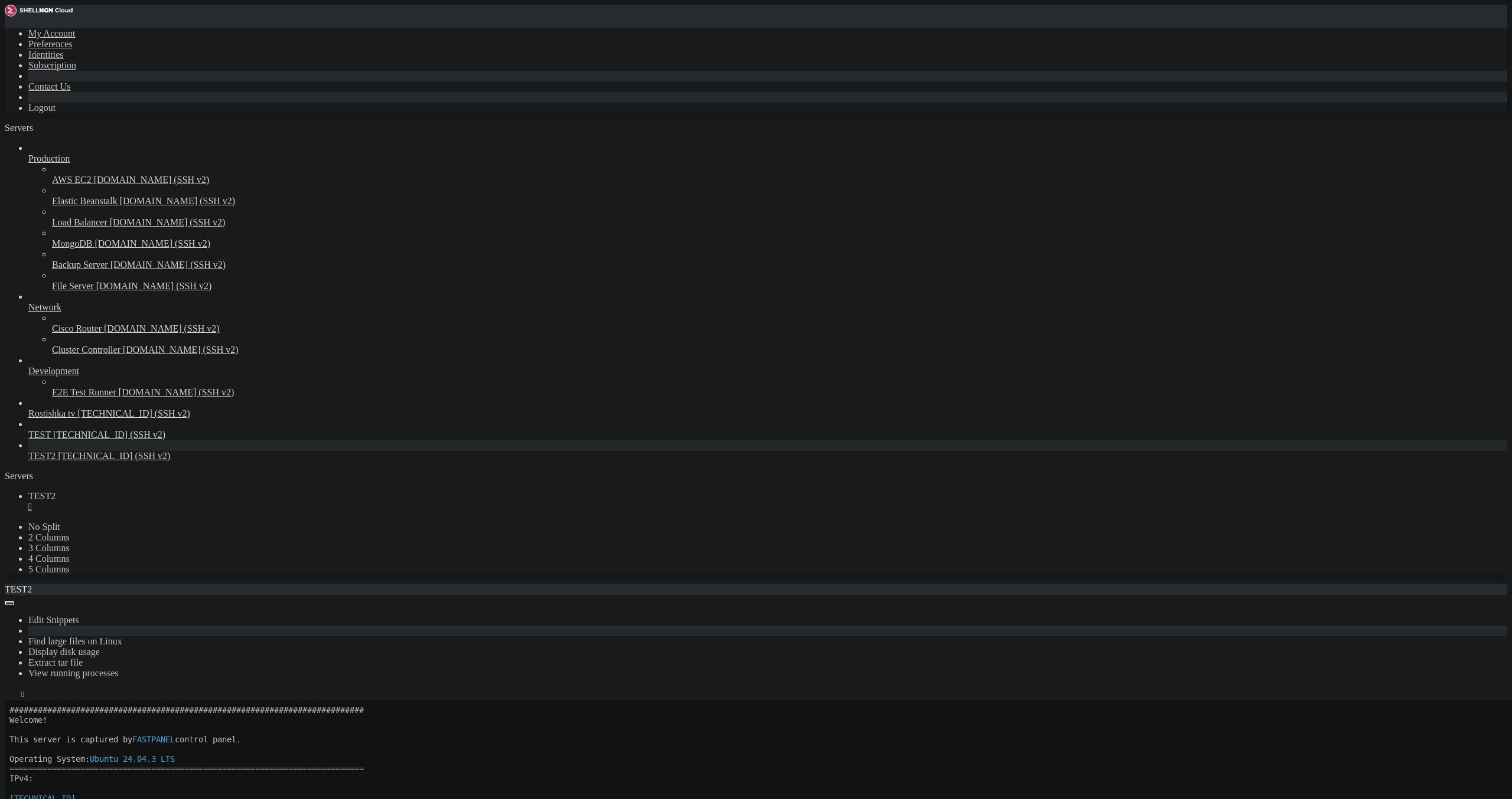
drag, startPoint x: 10, startPoint y: 983, endPoint x: 188, endPoint y: 1129, distance: 230.2
drag, startPoint x: 77, startPoint y: 988, endPoint x: 318, endPoint y: 981, distance: 241.1
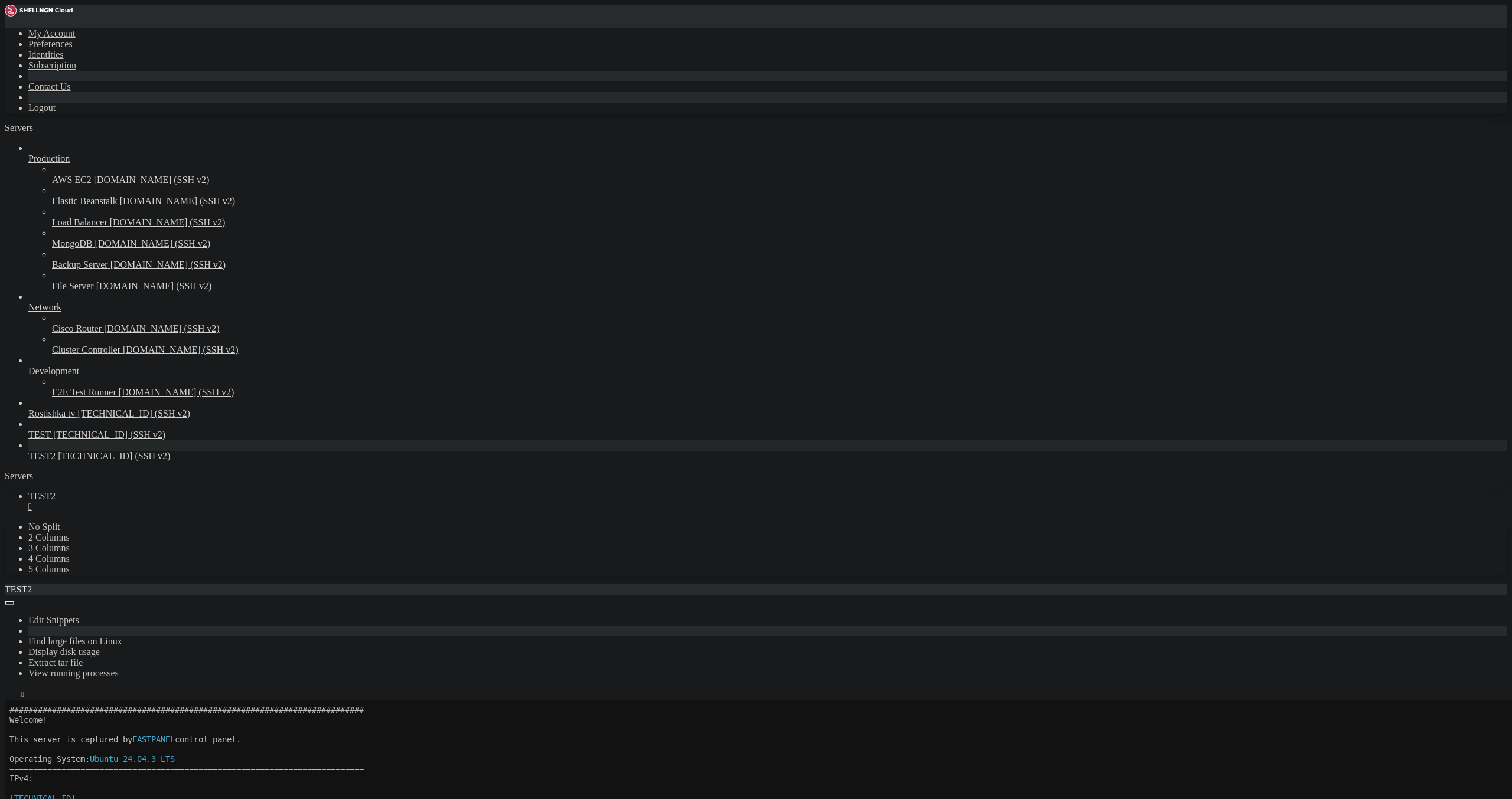
click at [745, 761] on x-row "Operating System: Ubuntu 24.04.3 LTS" at bounding box center [686, 759] width 1352 height 10
drag, startPoint x: 77, startPoint y: 1340, endPoint x: 300, endPoint y: 1339, distance: 223.0
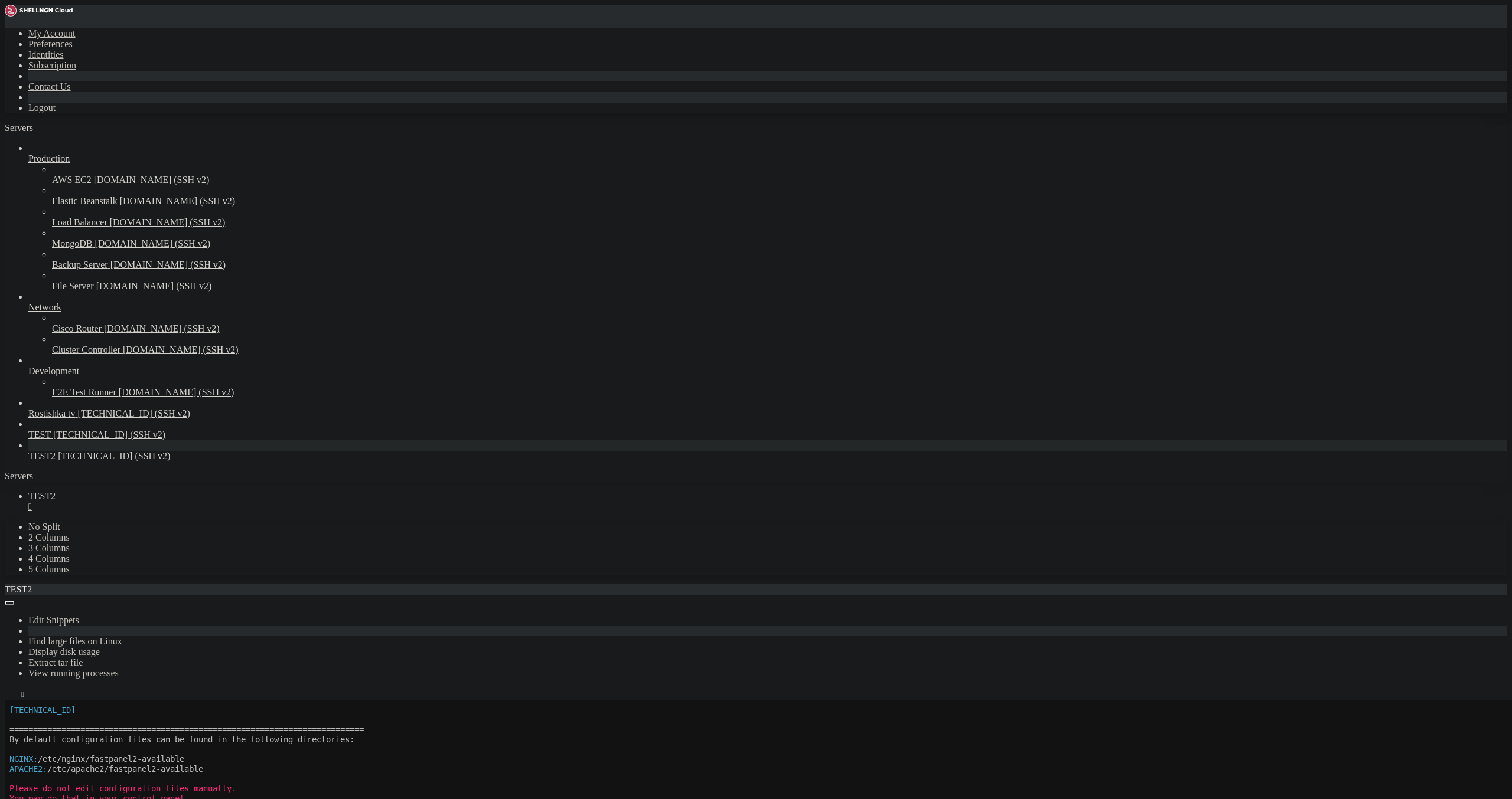
drag, startPoint x: 12, startPoint y: 1342, endPoint x: 172, endPoint y: 1399, distance: 169.8
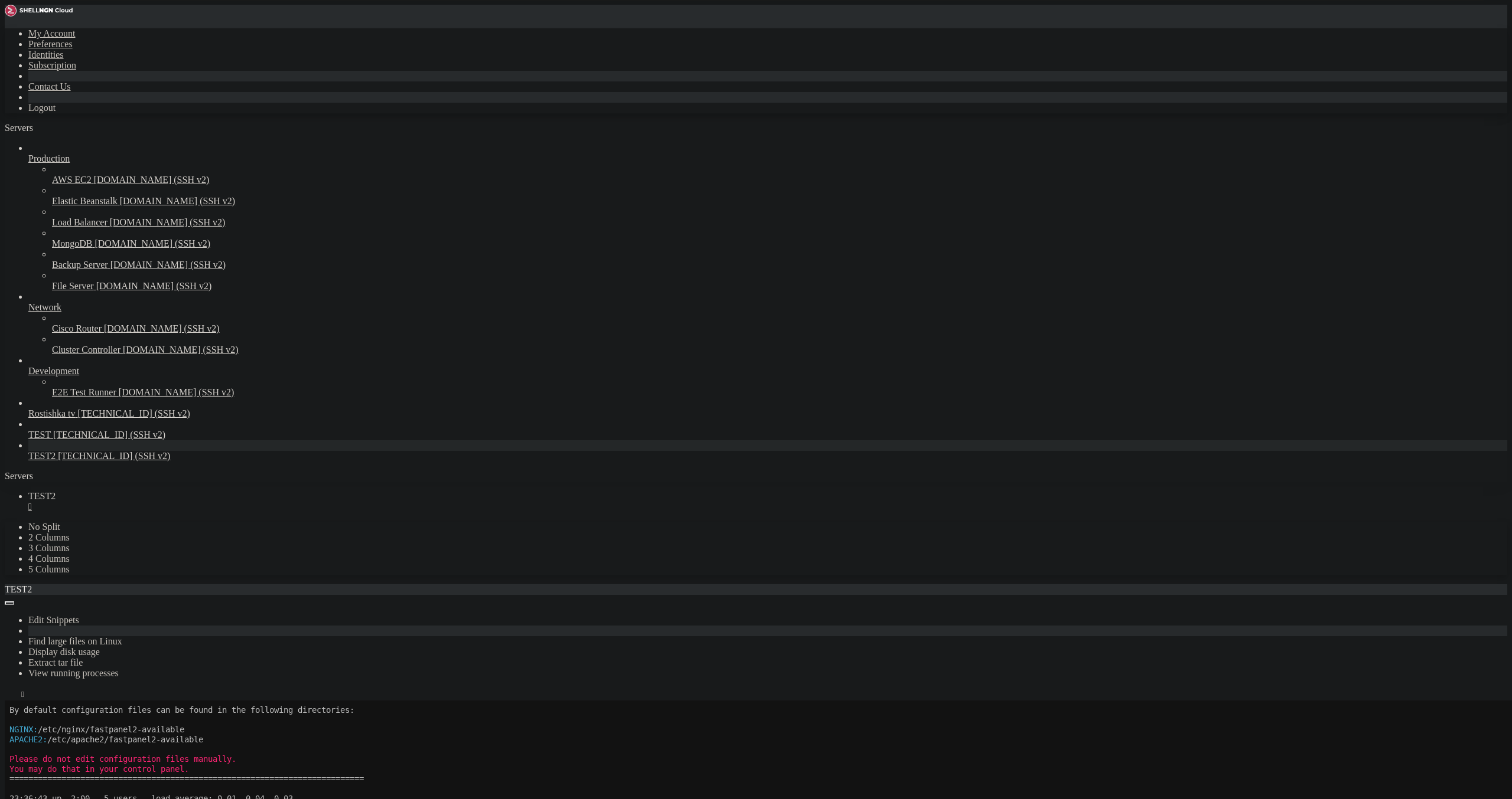
scroll to position [187, 0]
drag, startPoint x: 511, startPoint y: 1406, endPoint x: 11, endPoint y: 1395, distance: 500.1
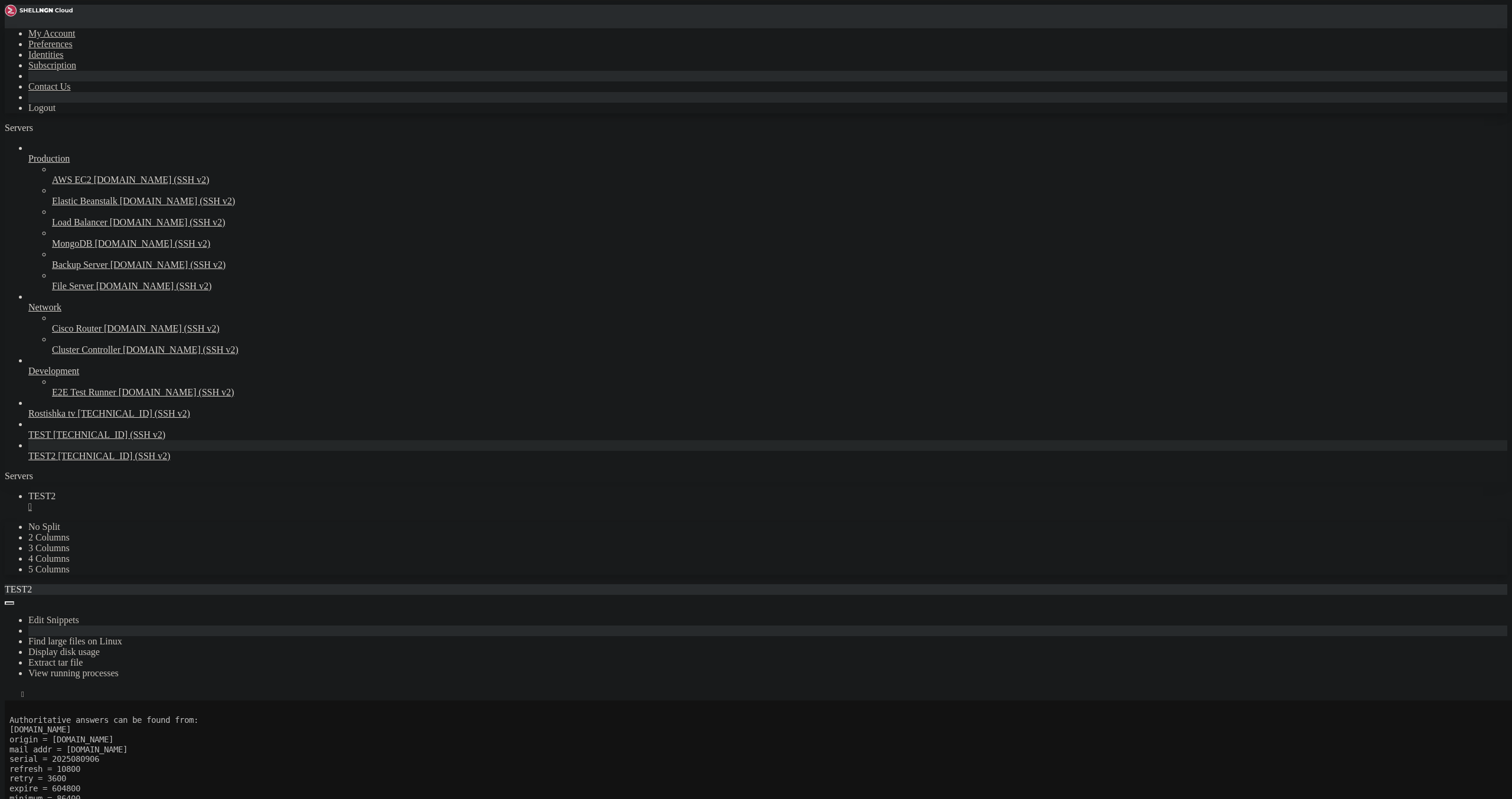
scroll to position [402, 0]
drag, startPoint x: 10, startPoint y: 1181, endPoint x: 261, endPoint y: 1426, distance: 350.8
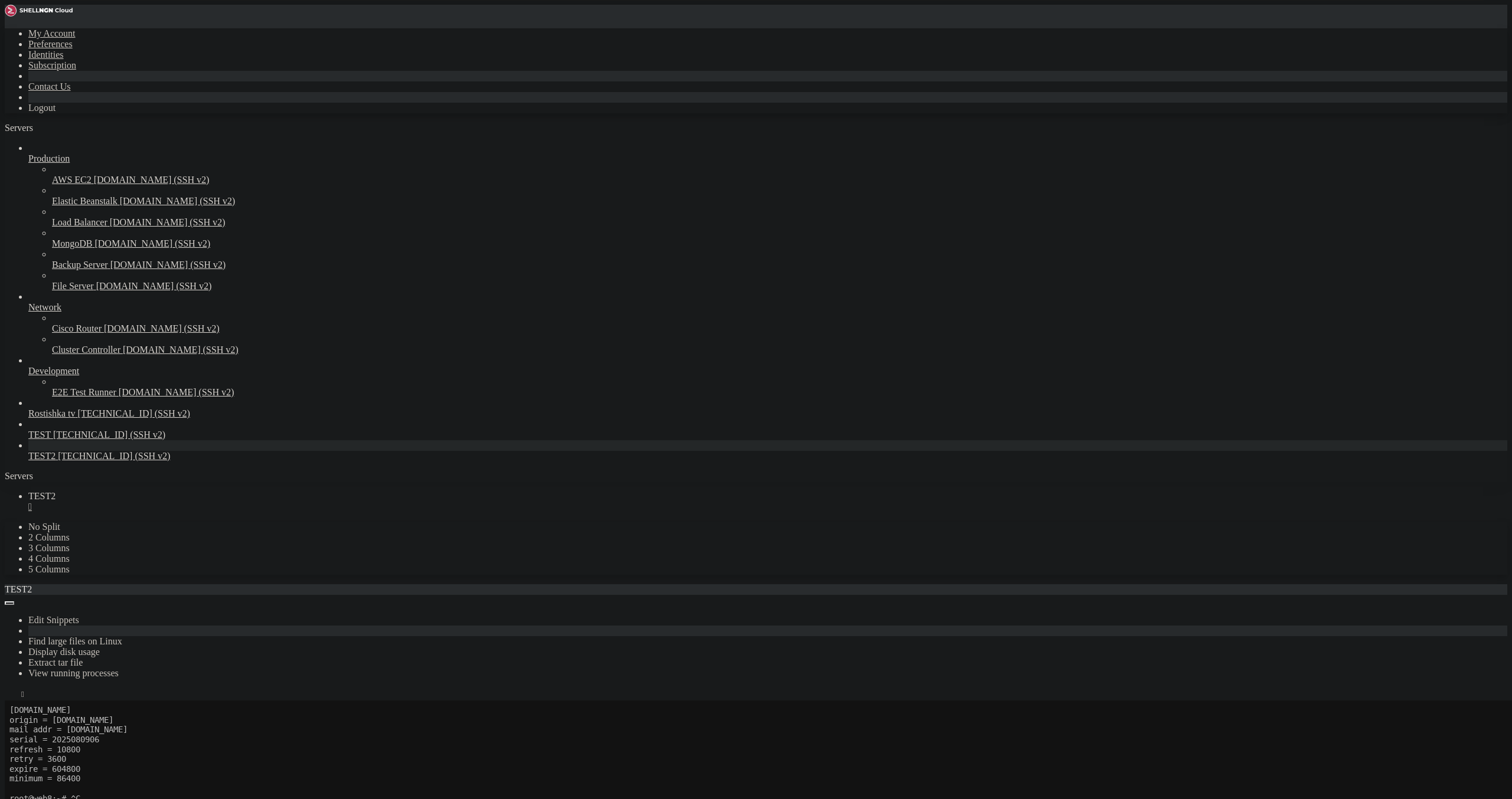
scroll to position [441, 0]
drag, startPoint x: 75, startPoint y: 1397, endPoint x: 208, endPoint y: 1395, distance: 133.0
drag, startPoint x: 299, startPoint y: 1390, endPoint x: 467, endPoint y: 1387, distance: 168.0
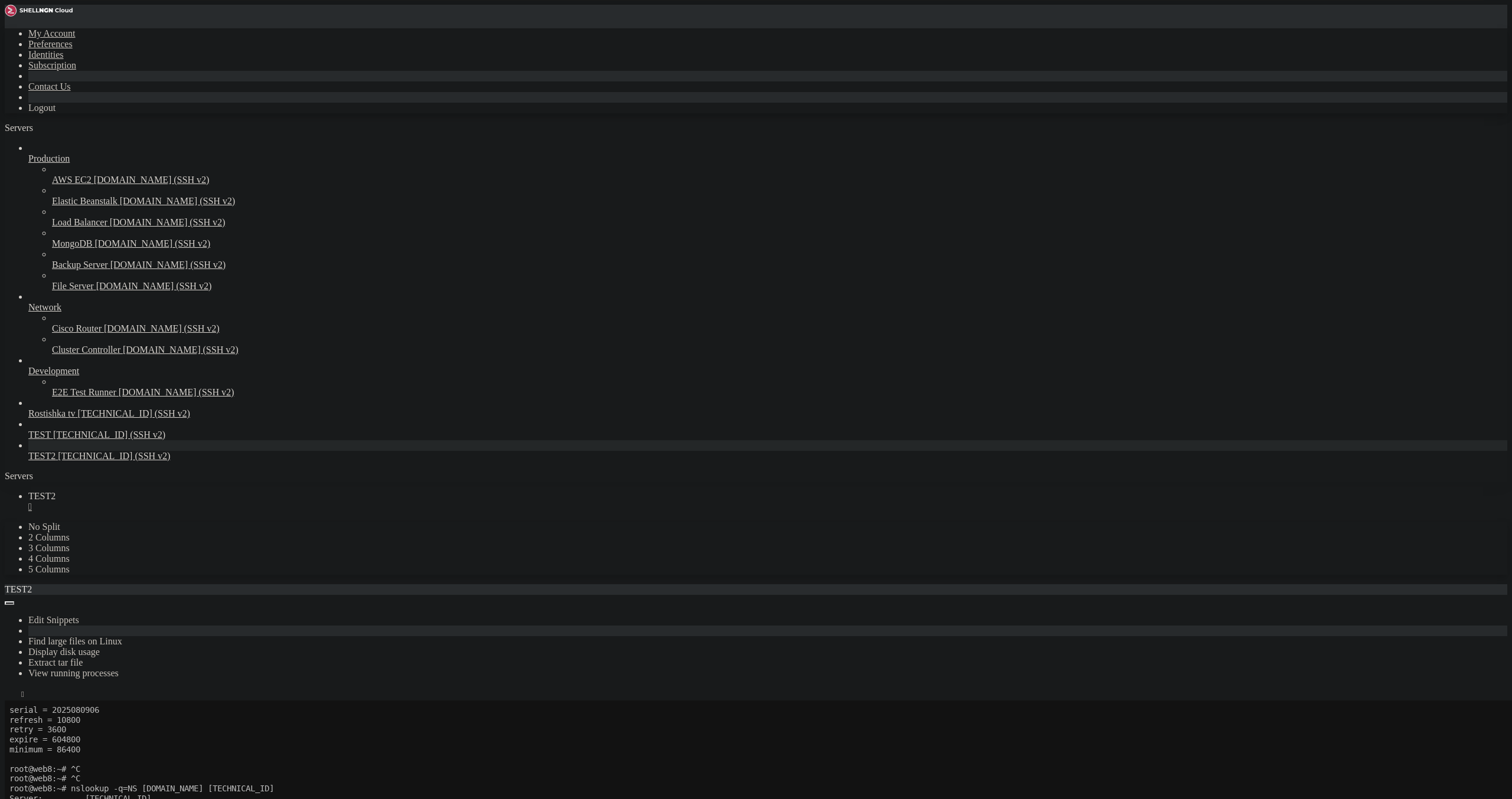
copy span "/[DOMAIN_NAME][URL]"
click at [10, 698] on icon "button" at bounding box center [10, 698] width 0 height 0
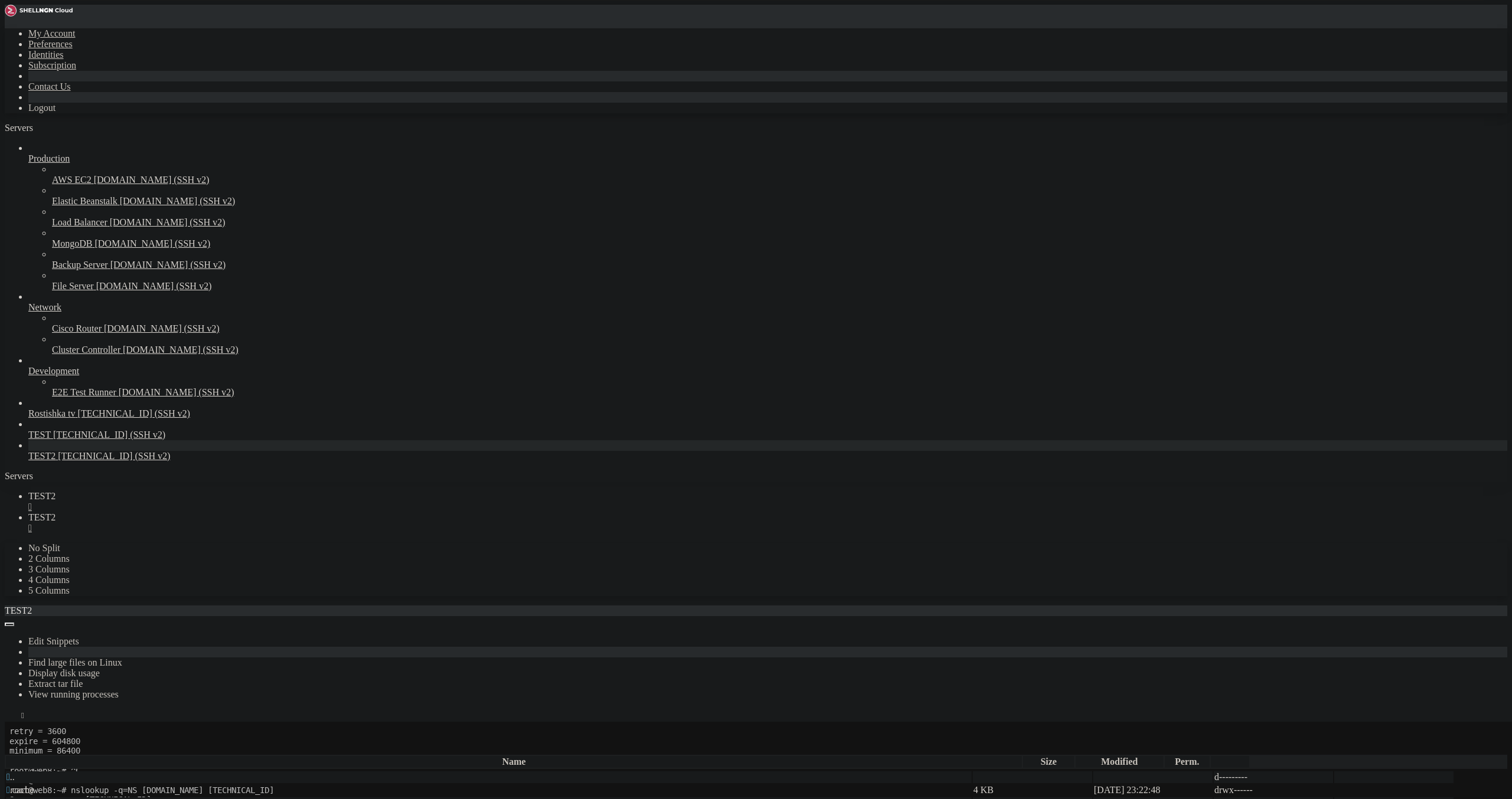
click at [10, 751] on icon "button" at bounding box center [10, 751] width 0 height 0
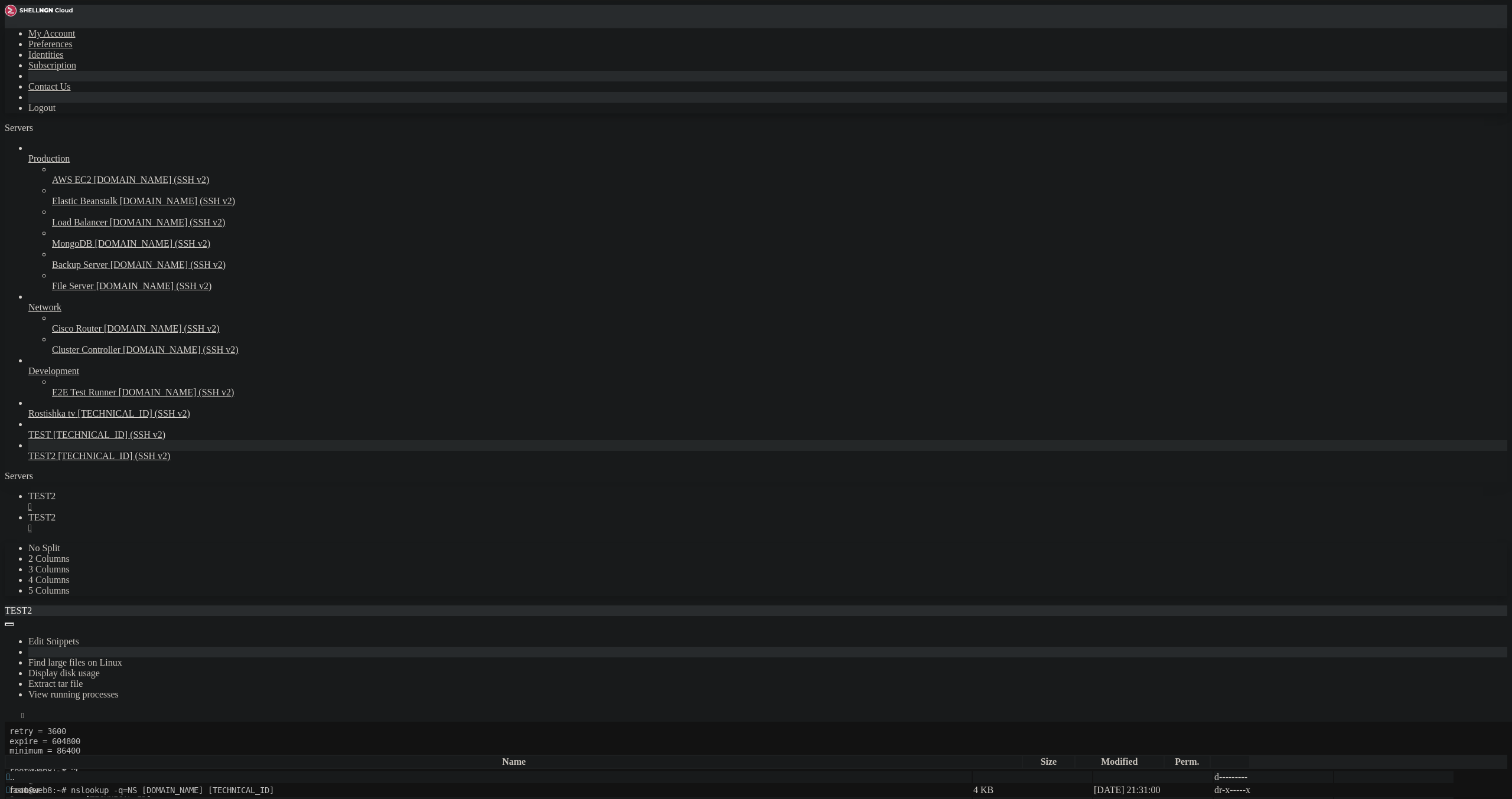
click at [56, 491] on span "TEST2" at bounding box center [42, 496] width 27 height 10
drag, startPoint x: 231, startPoint y: 14, endPoint x: 224, endPoint y: 15, distance: 7.1
click at [29, 513] on icon at bounding box center [29, 518] width 0 height 10
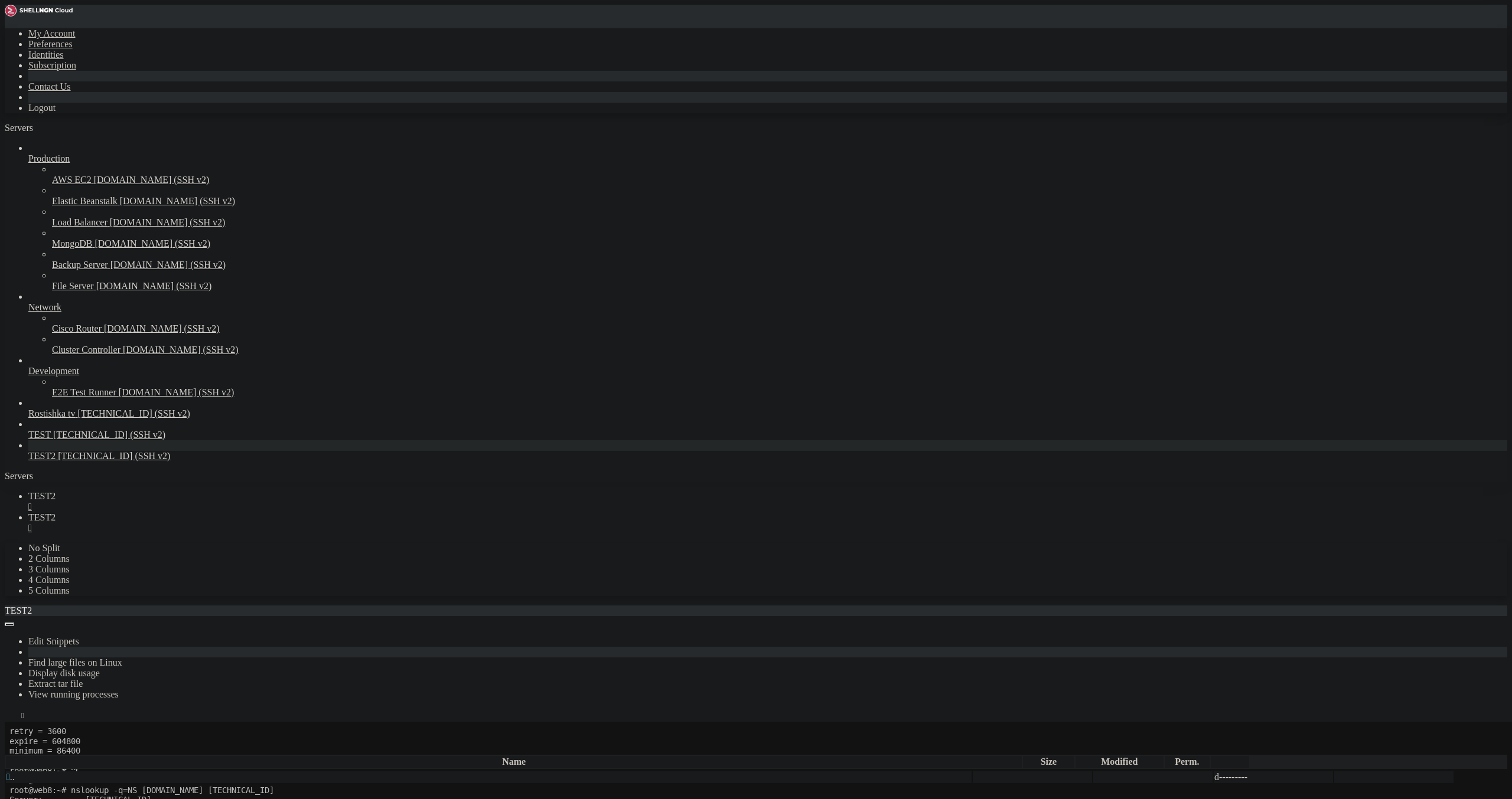
click at [10, 751] on icon "button" at bounding box center [10, 751] width 0 height 0
type input "/var/www"
click at [270, 523] on div "" at bounding box center [768, 528] width 1479 height 11
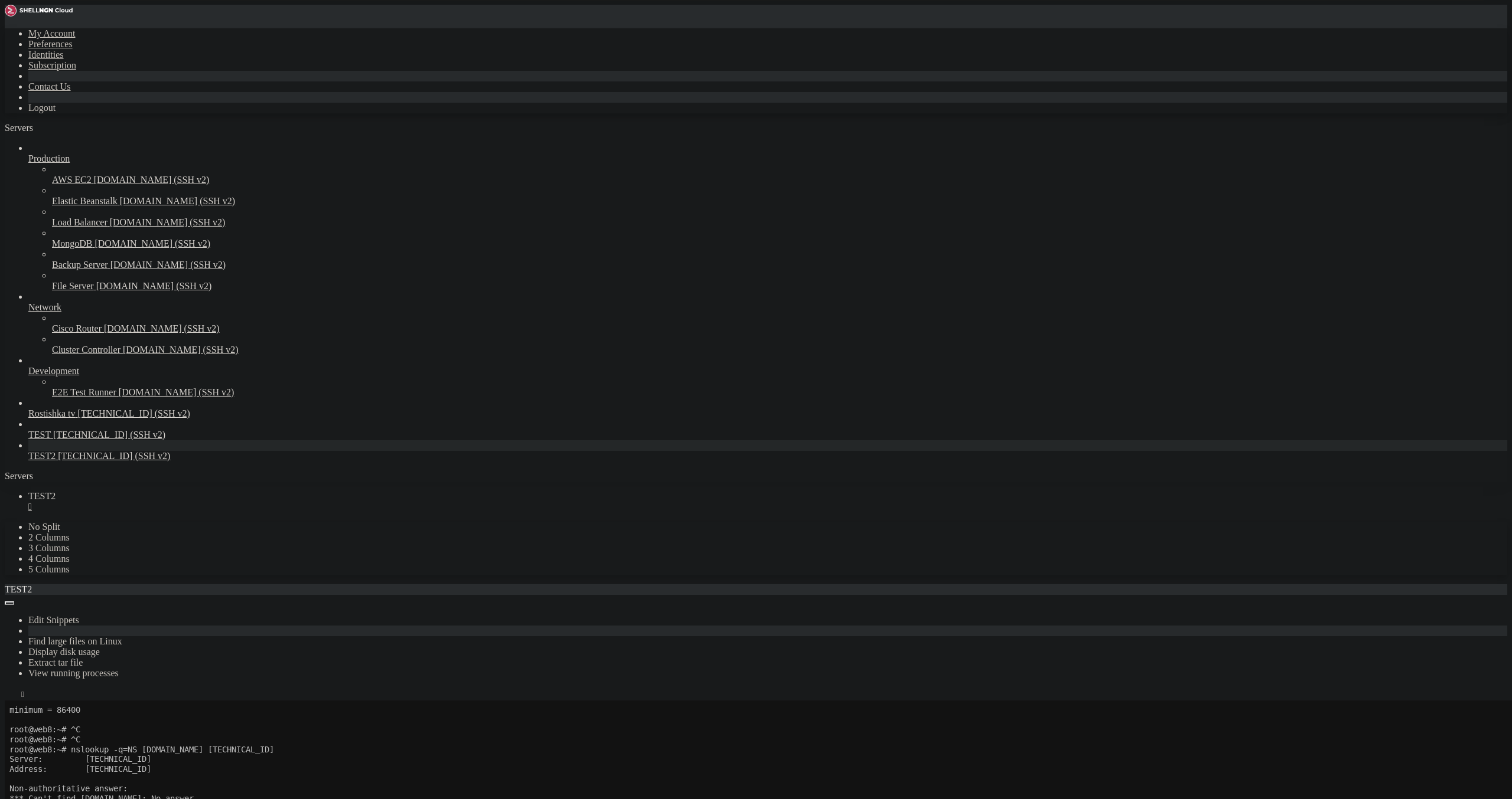
scroll to position [491, 0]
drag, startPoint x: 52, startPoint y: 1400, endPoint x: 235, endPoint y: 1409, distance: 183.2
drag, startPoint x: 71, startPoint y: 1307, endPoint x: 224, endPoint y: 1309, distance: 153.0
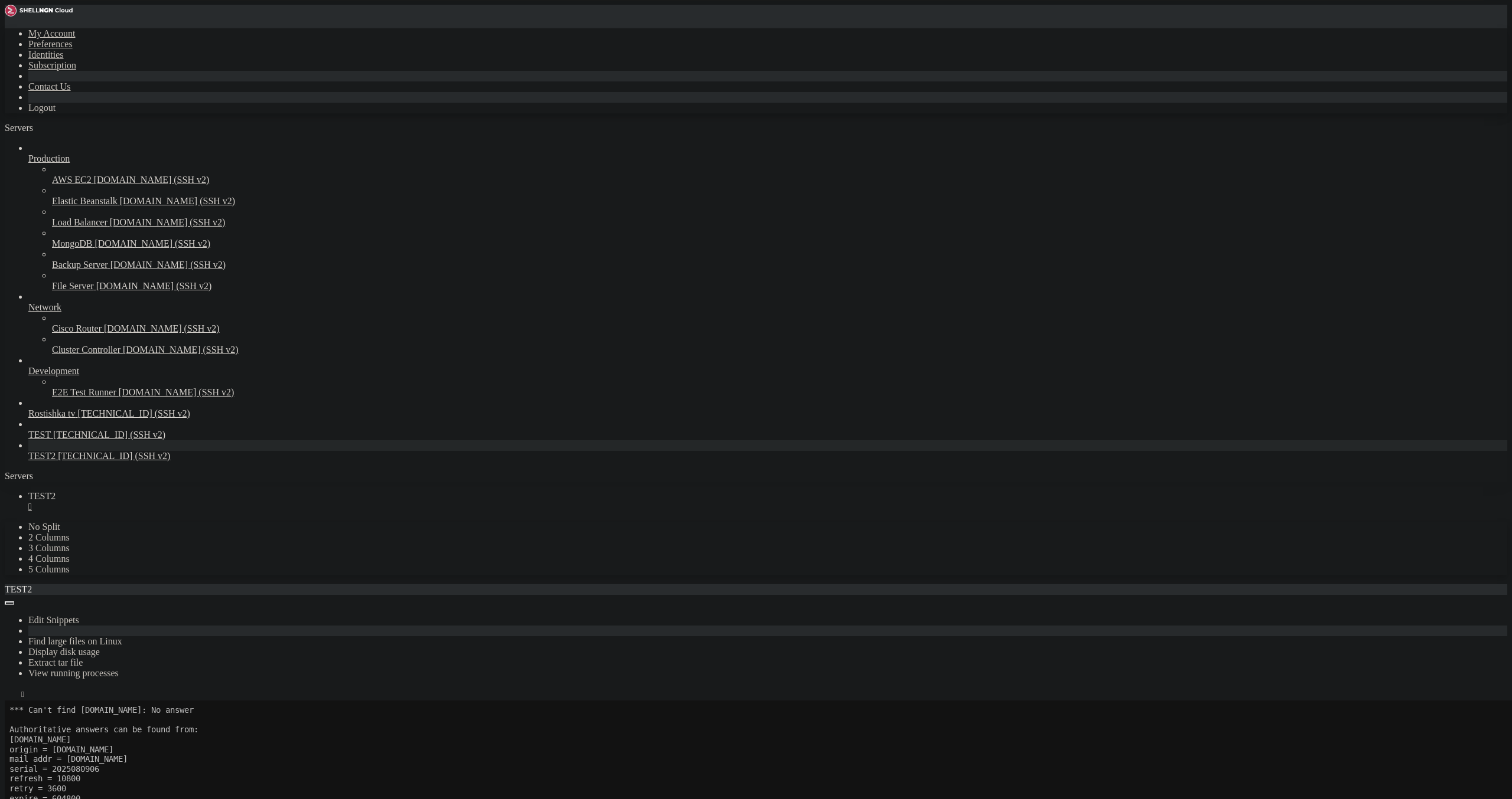
drag, startPoint x: 94, startPoint y: 1415, endPoint x: 11, endPoint y: 1306, distance: 137.0
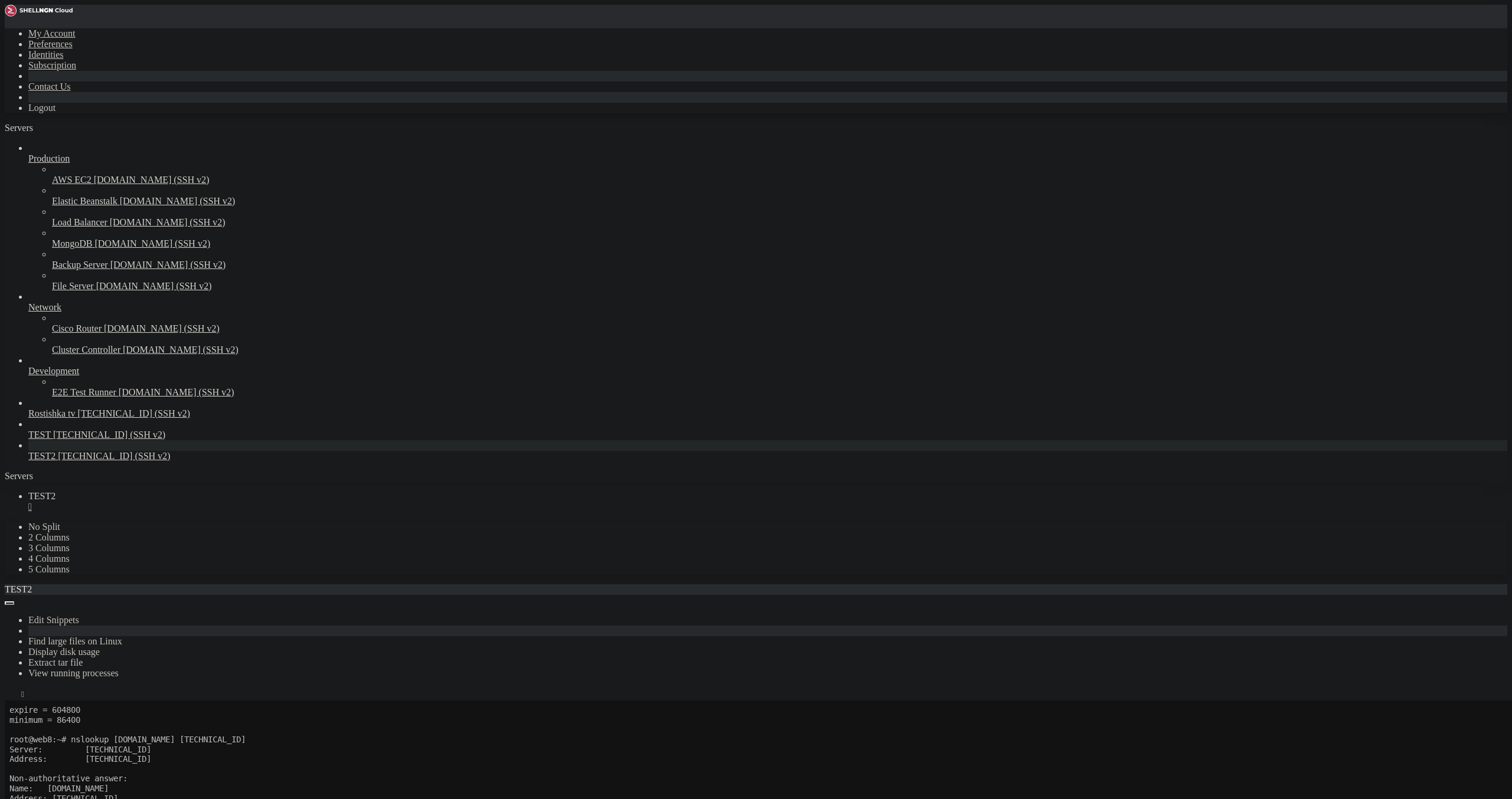
drag, startPoint x: 76, startPoint y: 1387, endPoint x: 294, endPoint y: 1386, distance: 218.0
drag, startPoint x: 76, startPoint y: 1374, endPoint x: 209, endPoint y: 1376, distance: 133.0
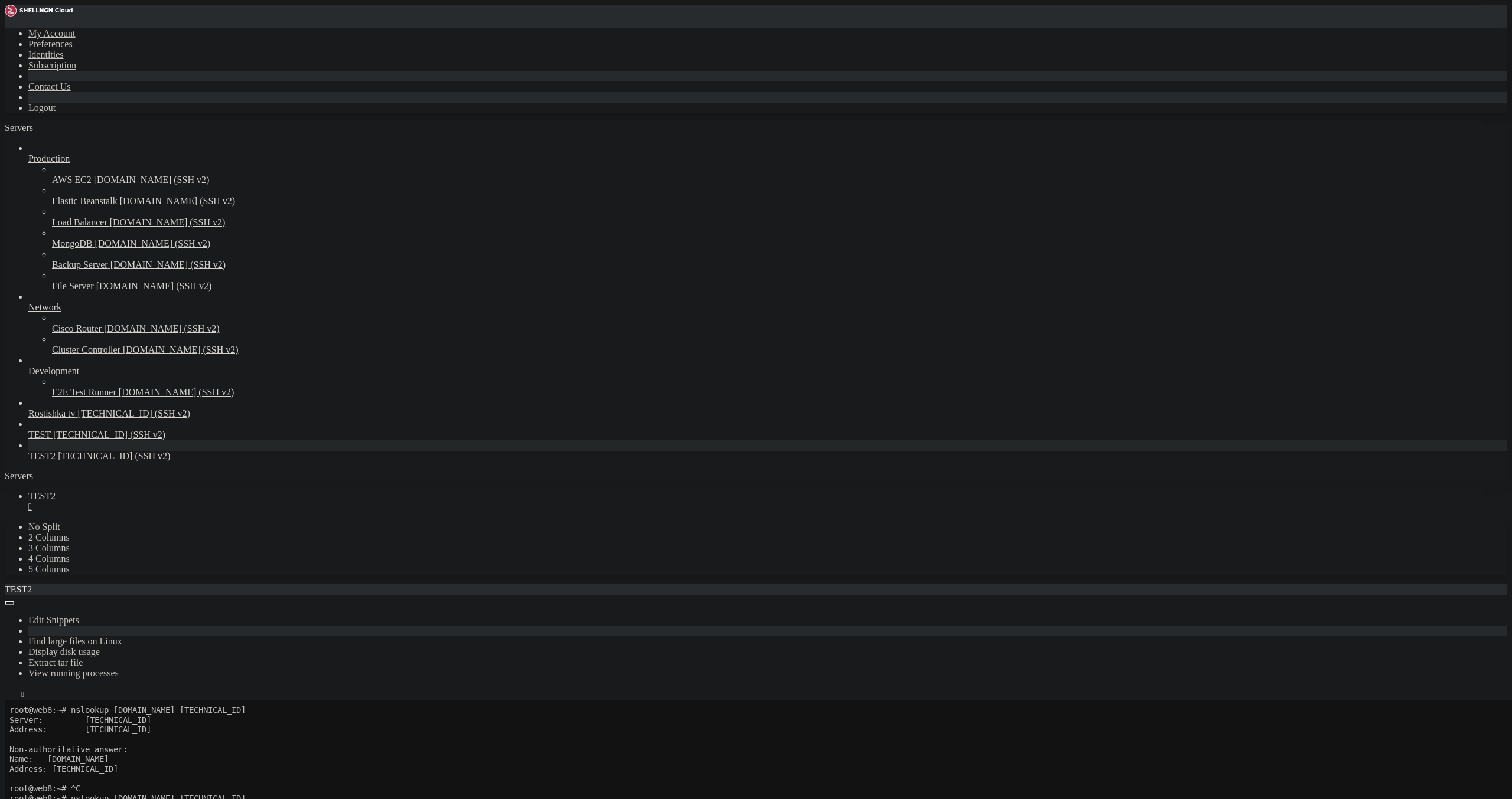
scroll to position [717, 0]
drag, startPoint x: 77, startPoint y: 1397, endPoint x: 251, endPoint y: 1389, distance: 174.2
drag, startPoint x: 214, startPoint y: 1396, endPoint x: 107, endPoint y: 1400, distance: 107.1
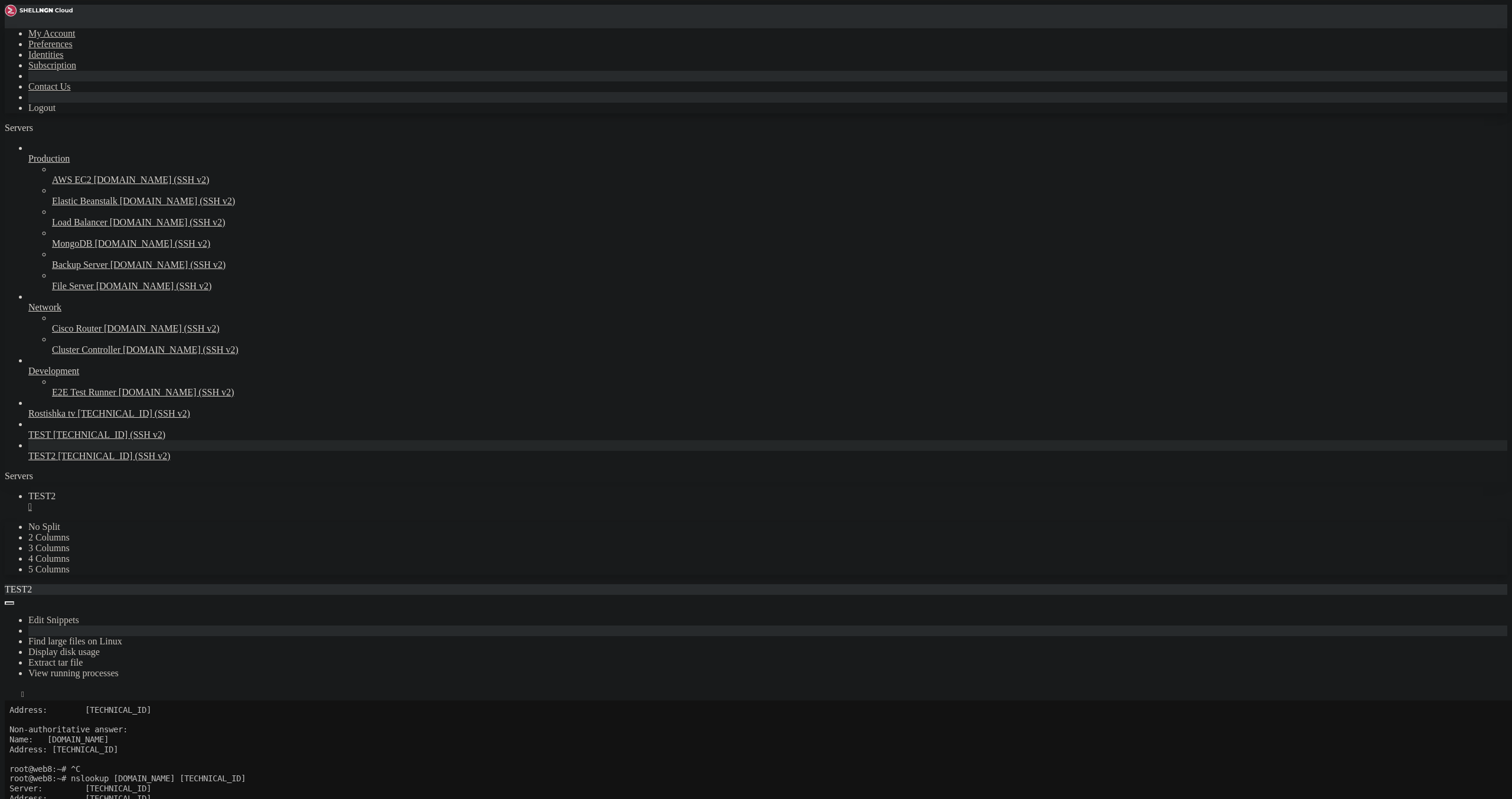
drag, startPoint x: 79, startPoint y: 1346, endPoint x: 283, endPoint y: 1349, distance: 204.0
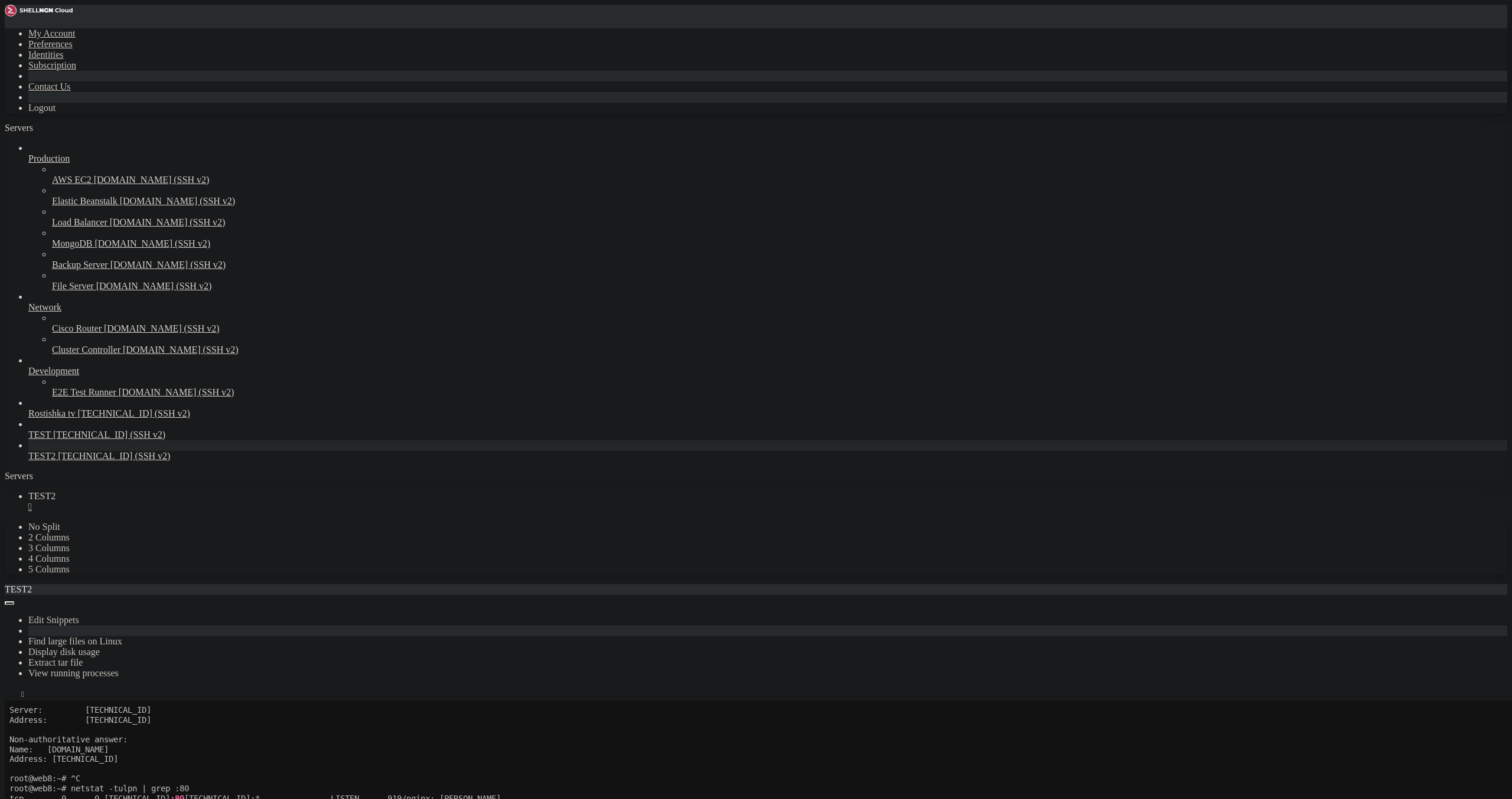
drag, startPoint x: 77, startPoint y: 1350, endPoint x: 294, endPoint y: 1330, distance: 217.9
click at [10, 698] on icon "button" at bounding box center [10, 698] width 0 height 0
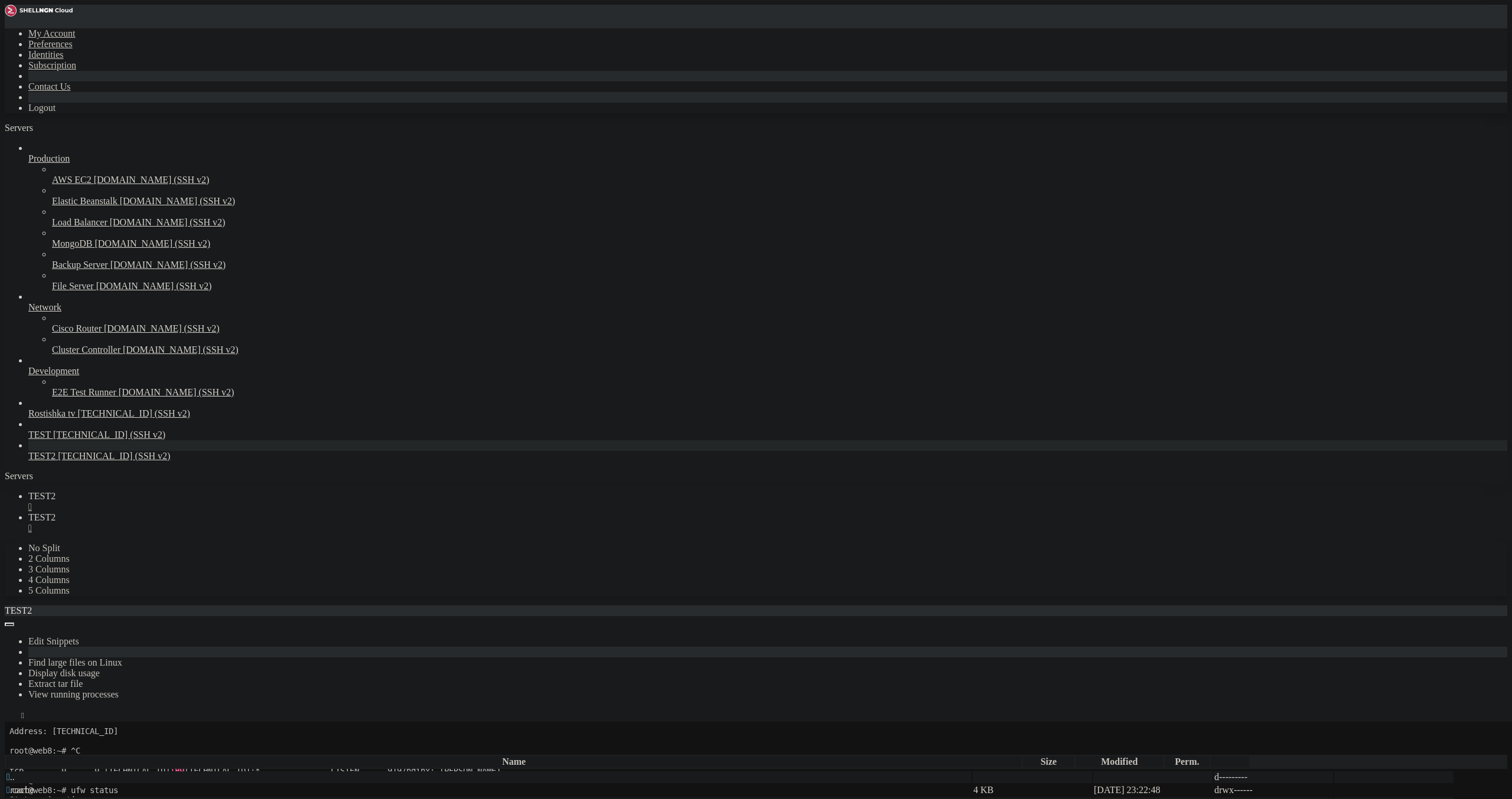
click at [14, 750] on button "button" at bounding box center [10, 752] width 10 height 4
type input "/etc"
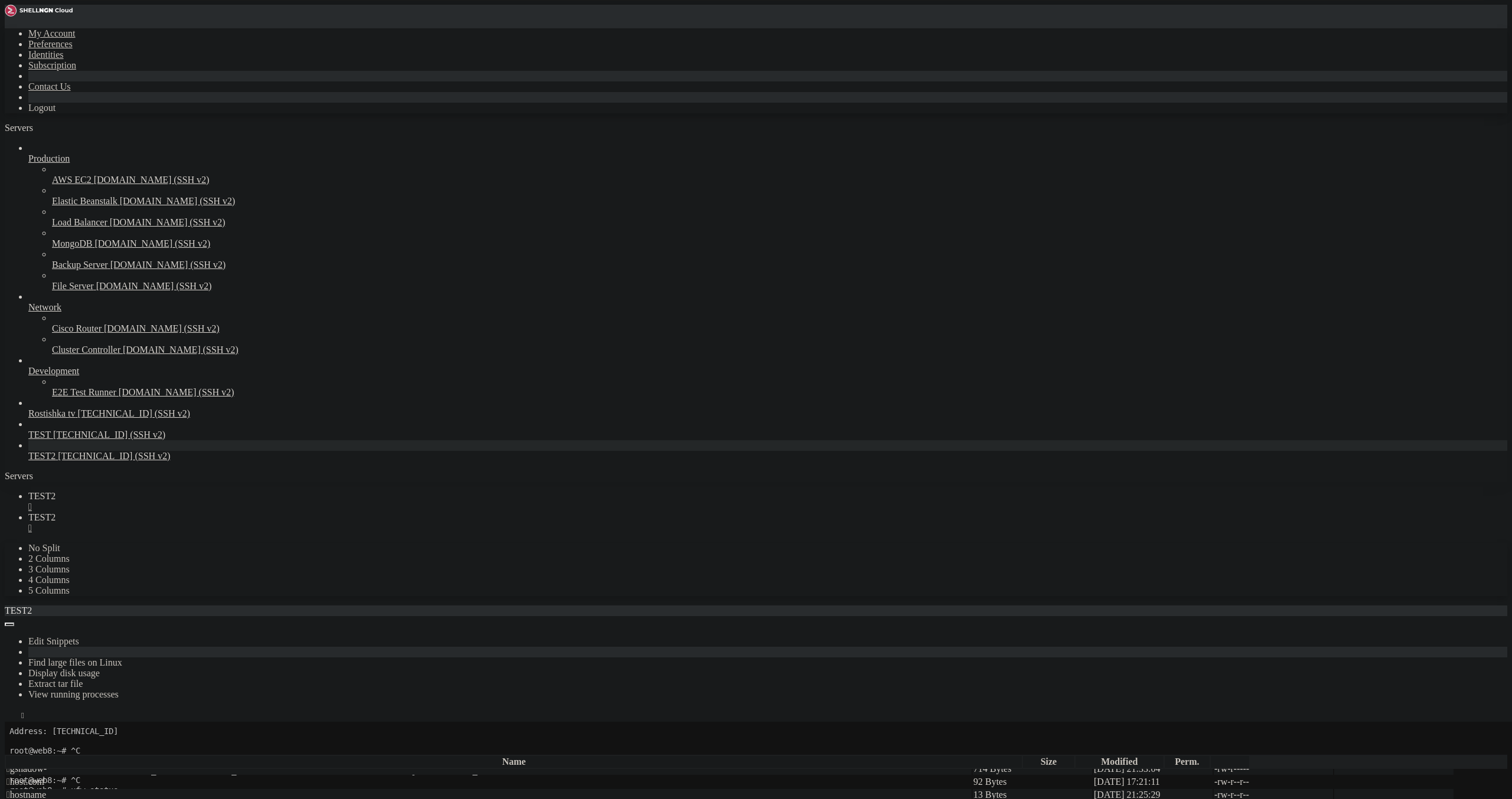
type textarea "[TECHNICAL_ID] tv.rostishkatv.sp"
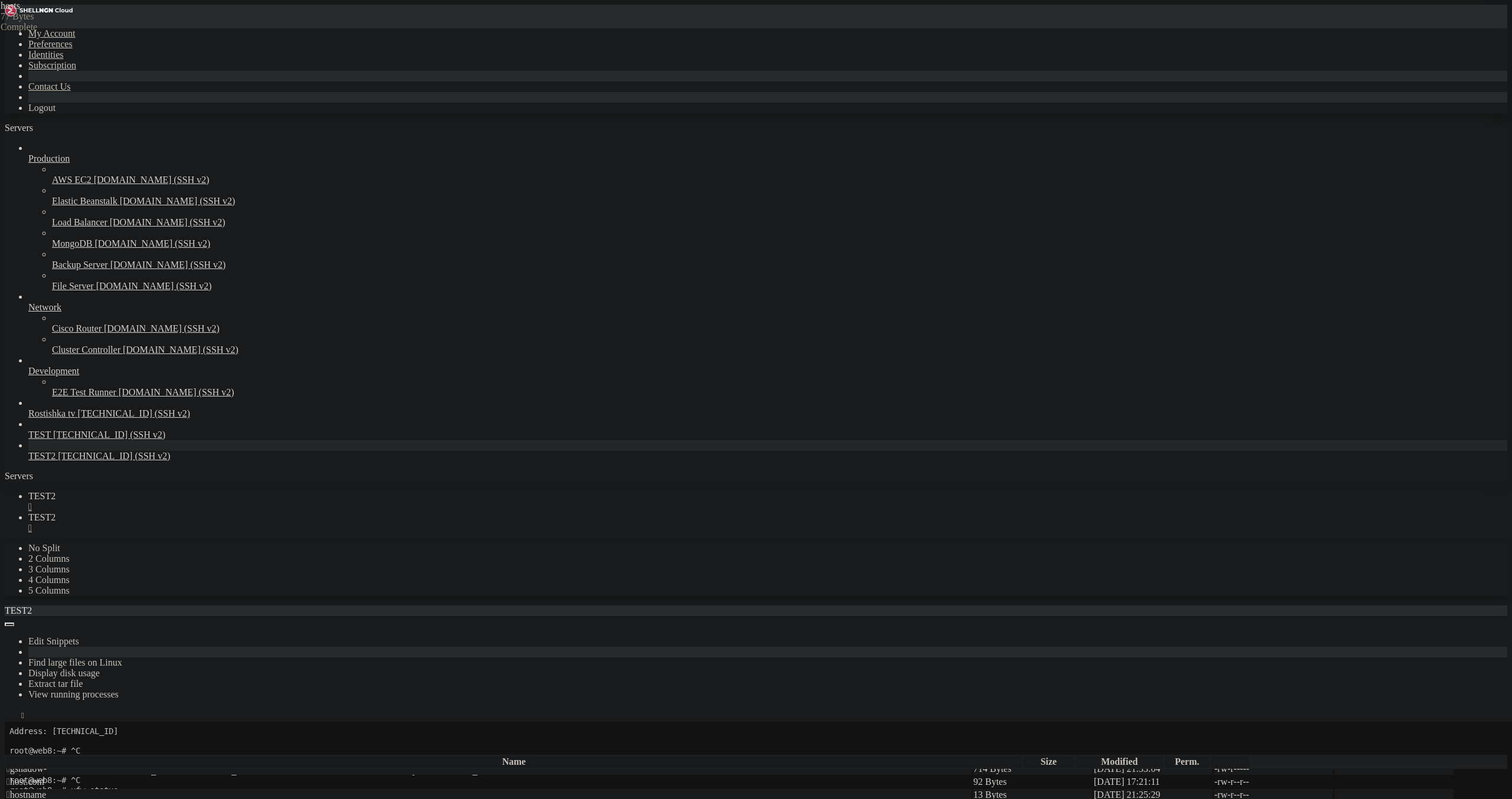
paste textarea "[TECHNICAL_ID] tv.rostishkatv.sp"
type textarea "[TECHNICAL_ID] tv.rostishkatv.sp"
click at [56, 491] on span "TEST2" at bounding box center [42, 496] width 27 height 10
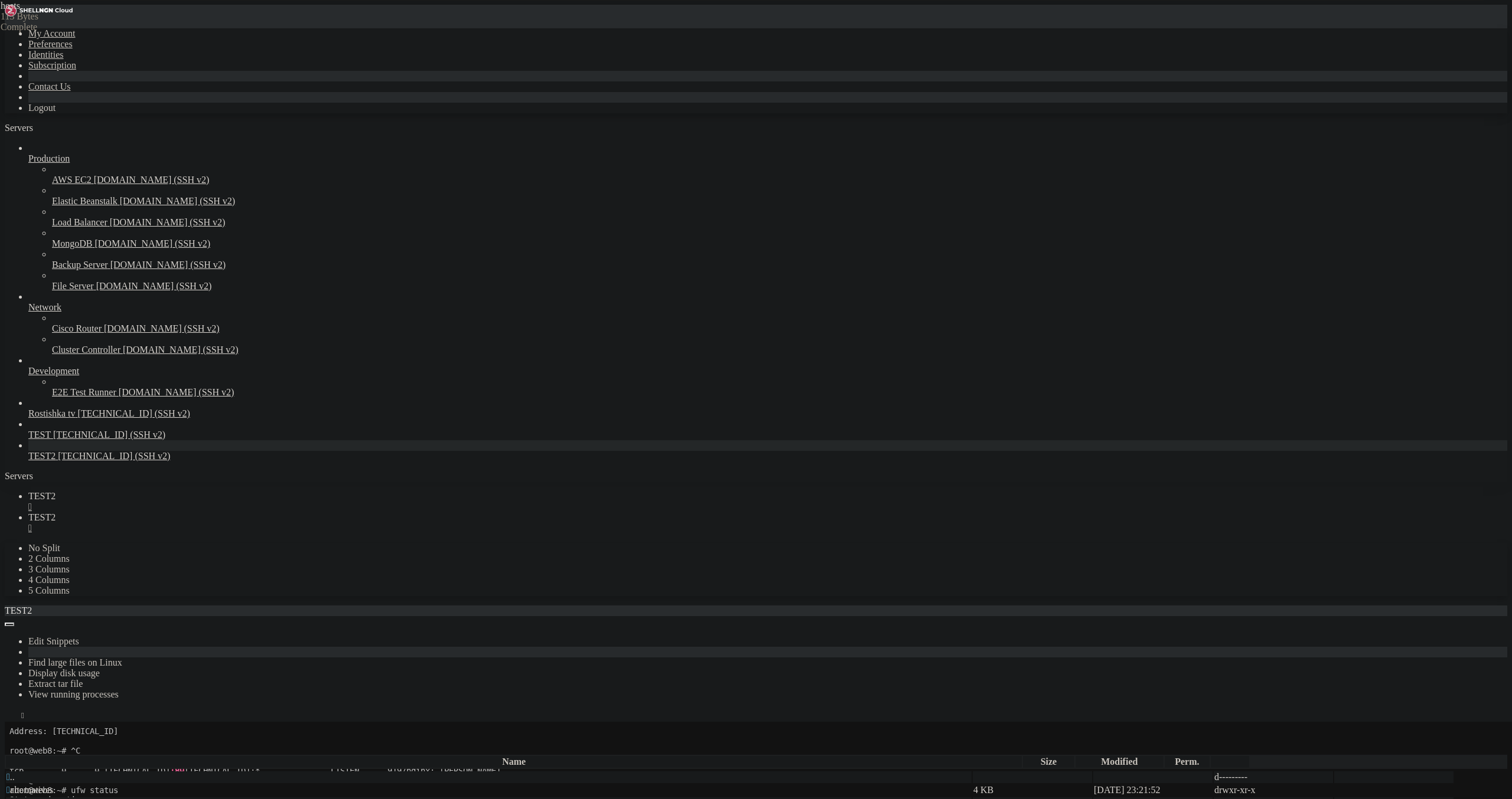
drag, startPoint x: 73, startPoint y: 1398, endPoint x: 252, endPoint y: 1398, distance: 179.0
drag, startPoint x: 76, startPoint y: 1322, endPoint x: 348, endPoint y: 1325, distance: 272.0
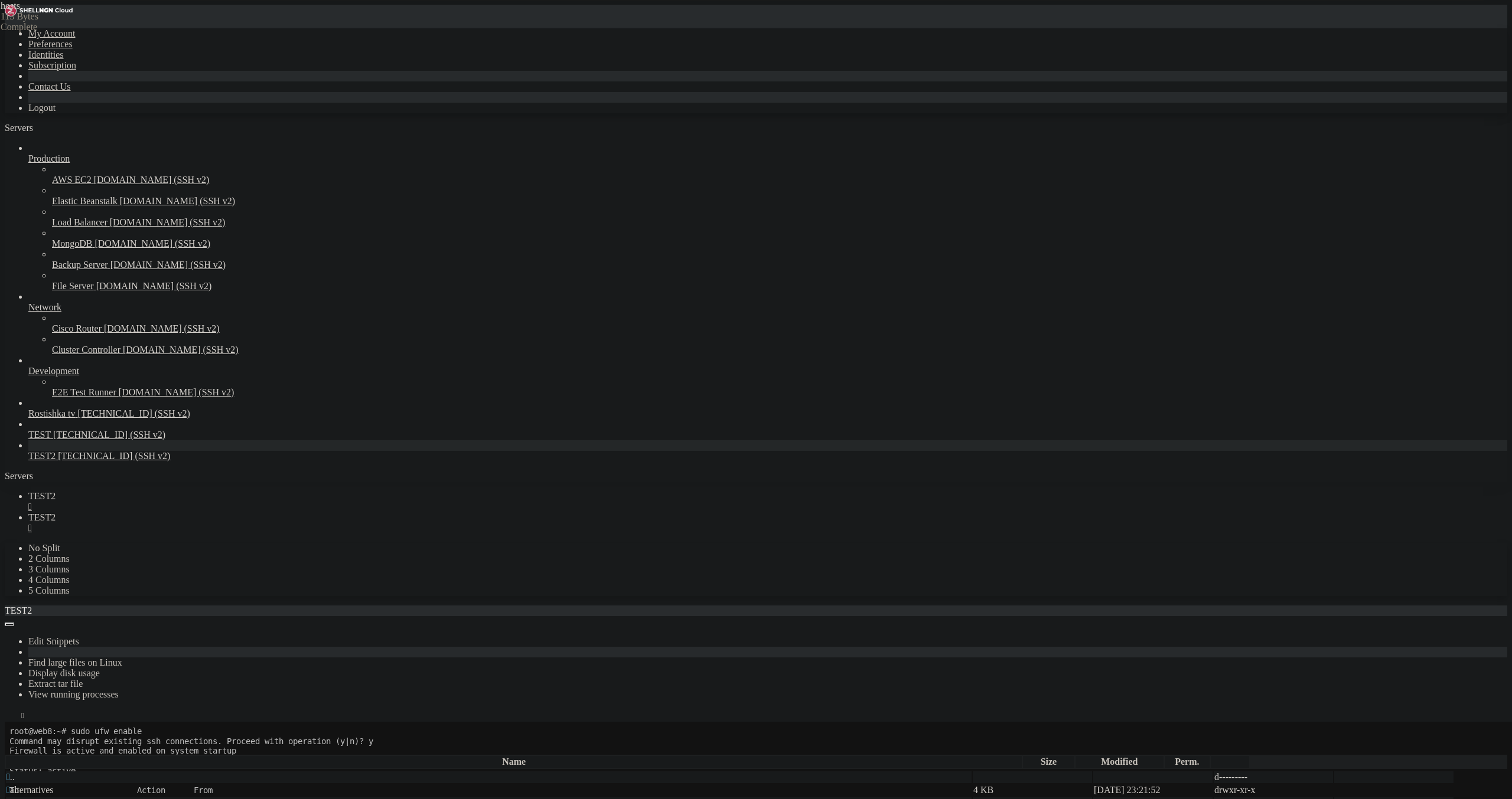
scroll to position [923, 0]
drag, startPoint x: 75, startPoint y: 1398, endPoint x: 205, endPoint y: 1395, distance: 130.0
click at [237, 513] on link "TEST2 " at bounding box center [768, 523] width 1479 height 21
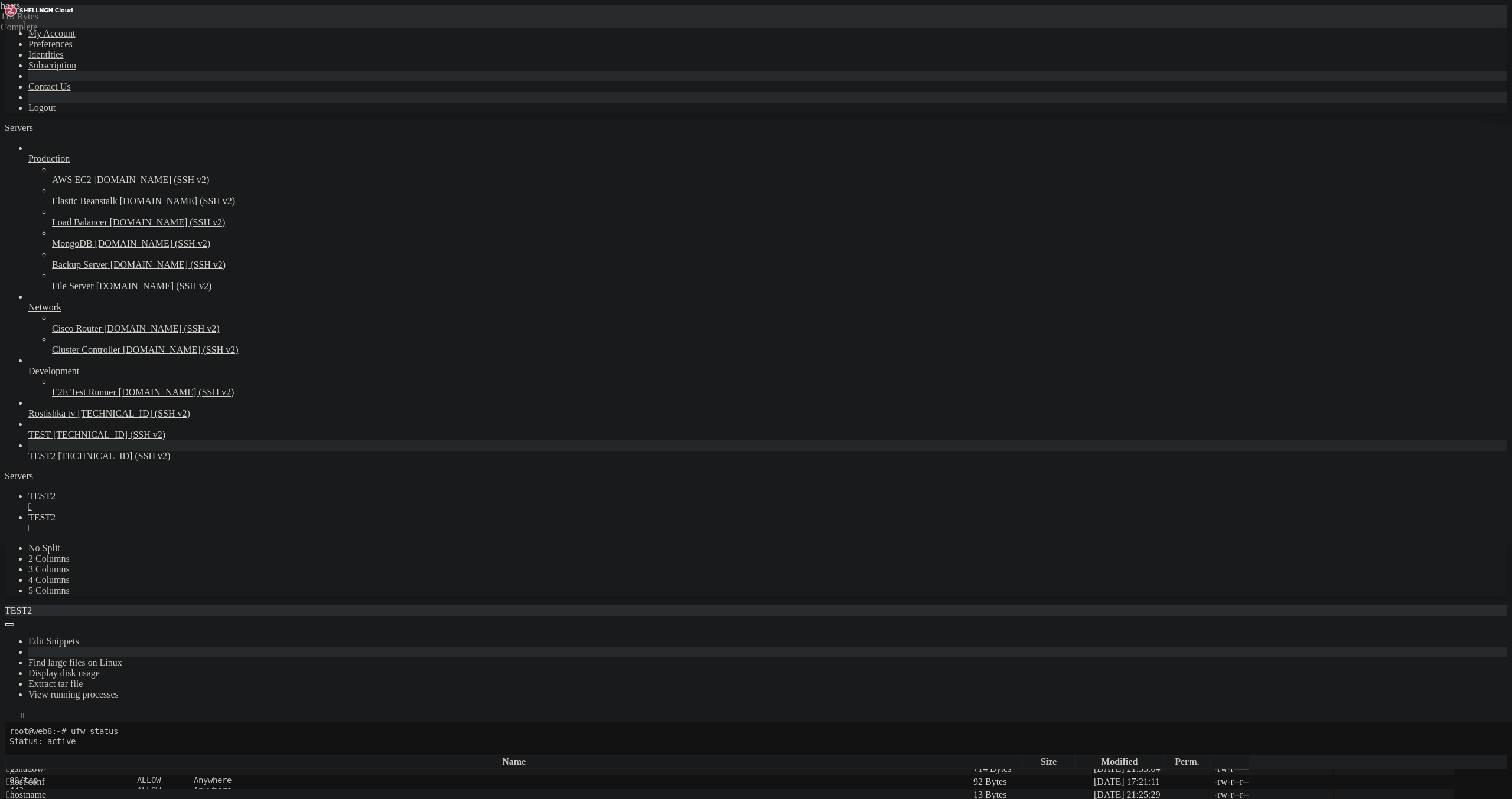
scroll to position [2869, 0]
drag, startPoint x: 349, startPoint y: 91, endPoint x: 300, endPoint y: 91, distance: 49.0
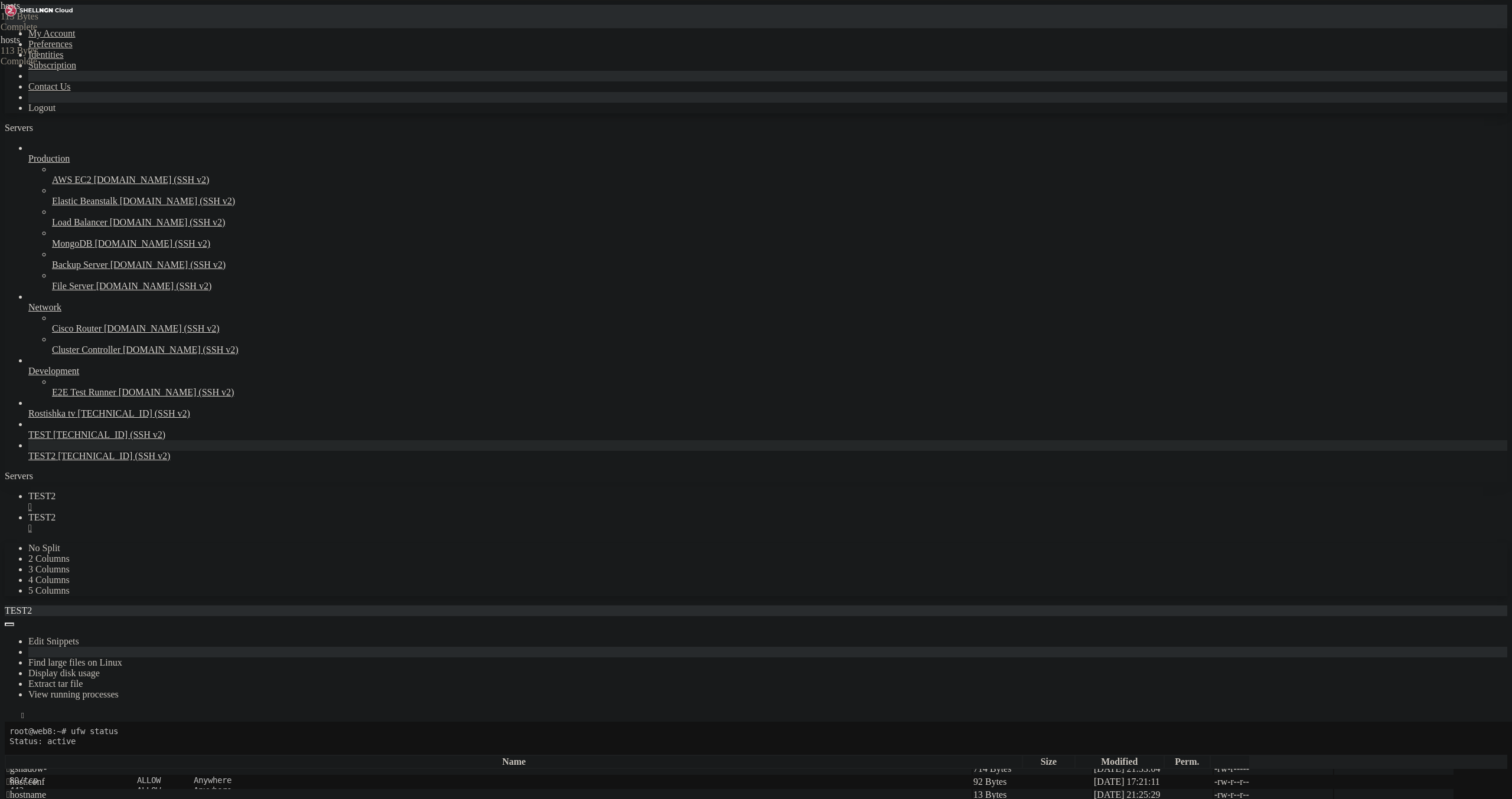
type textarea "[TECHNICAL_ID] [DOMAIN_NAME]"
click at [161, 491] on link "TEST2 " at bounding box center [768, 501] width 1479 height 21
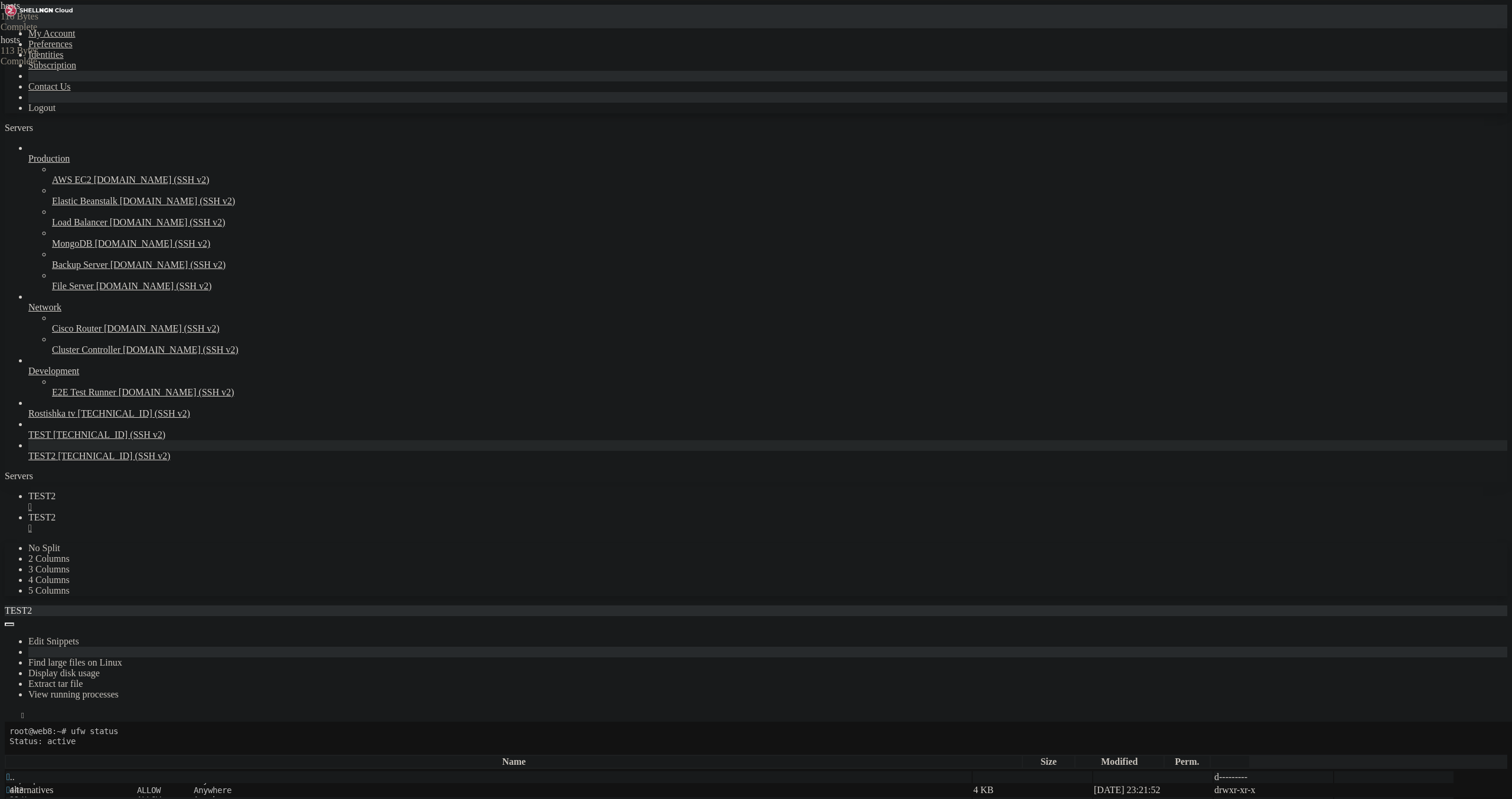
drag, startPoint x: 74, startPoint y: 1400, endPoint x: 302, endPoint y: 1402, distance: 228.0
drag, startPoint x: 77, startPoint y: 1401, endPoint x: 224, endPoint y: 1401, distance: 147.0
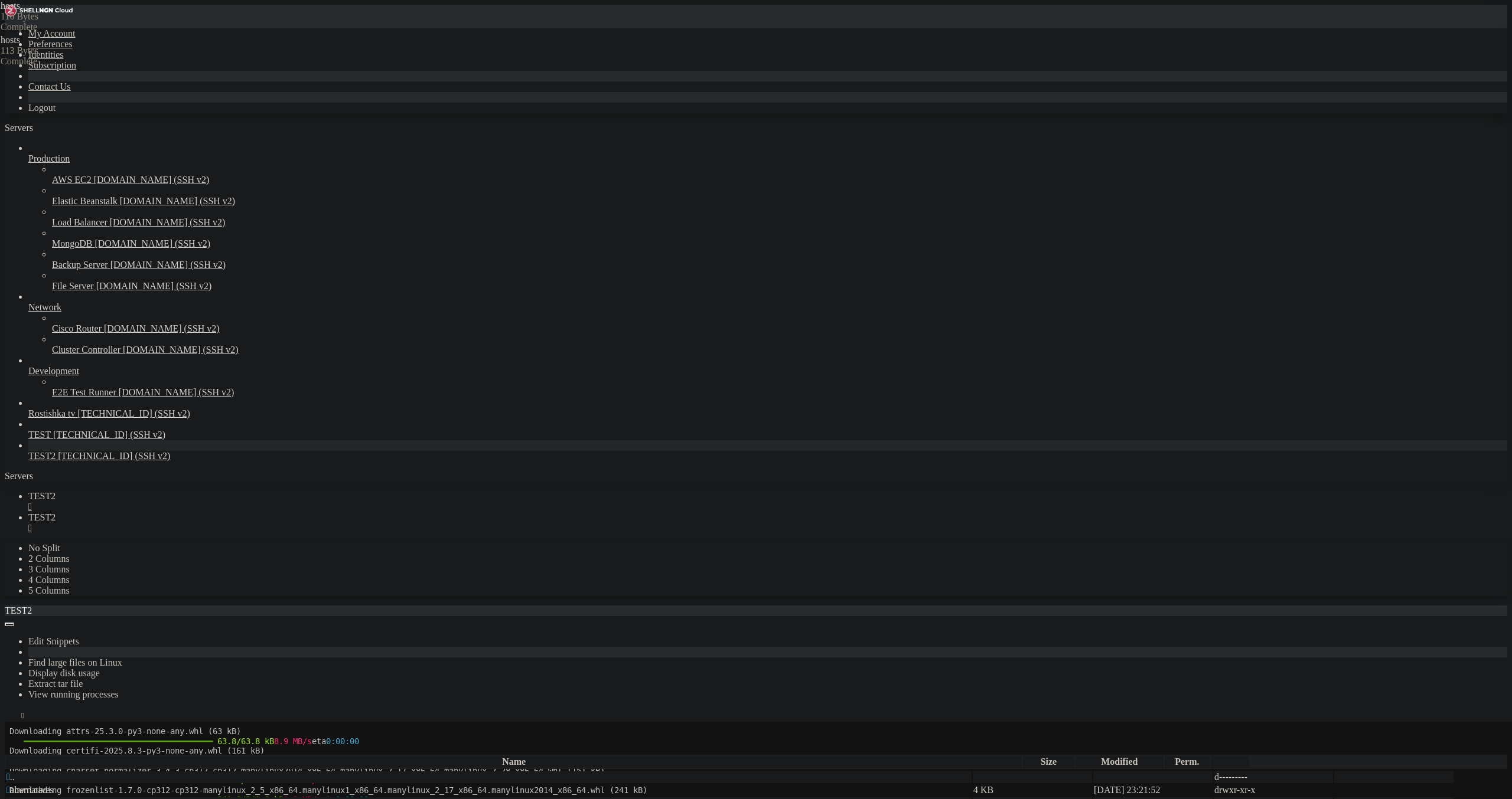
scroll to position [707, 0]
click at [56, 513] on span "TEST2" at bounding box center [42, 518] width 27 height 10
click at [199, 491] on link "TEST2 " at bounding box center [768, 501] width 1479 height 21
click at [205, 491] on link "TEST2 " at bounding box center [768, 501] width 1479 height 21
click at [201, 502] on div "" at bounding box center [768, 507] width 1479 height 11
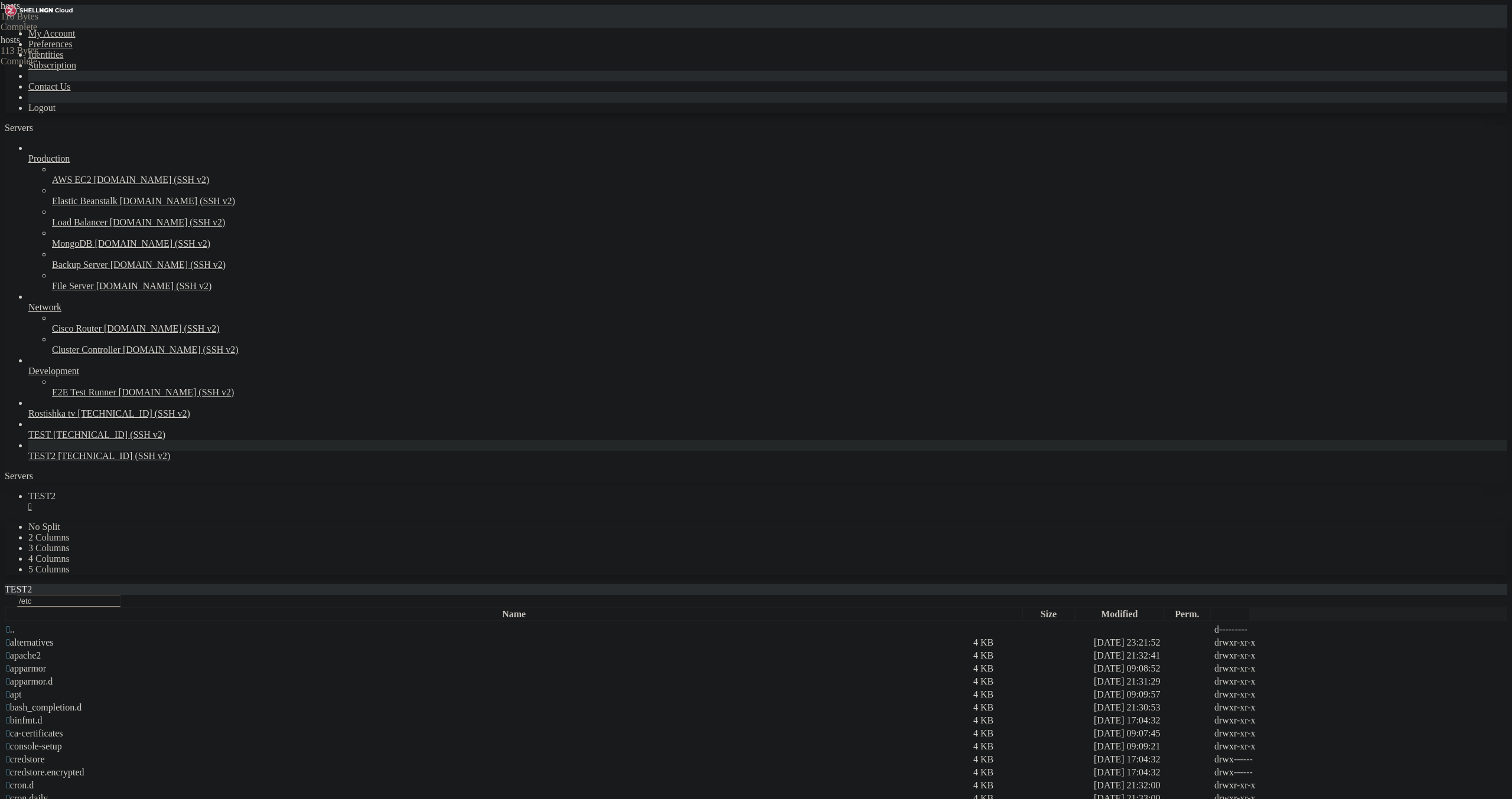
click at [203, 502] on div "" at bounding box center [768, 507] width 1479 height 11
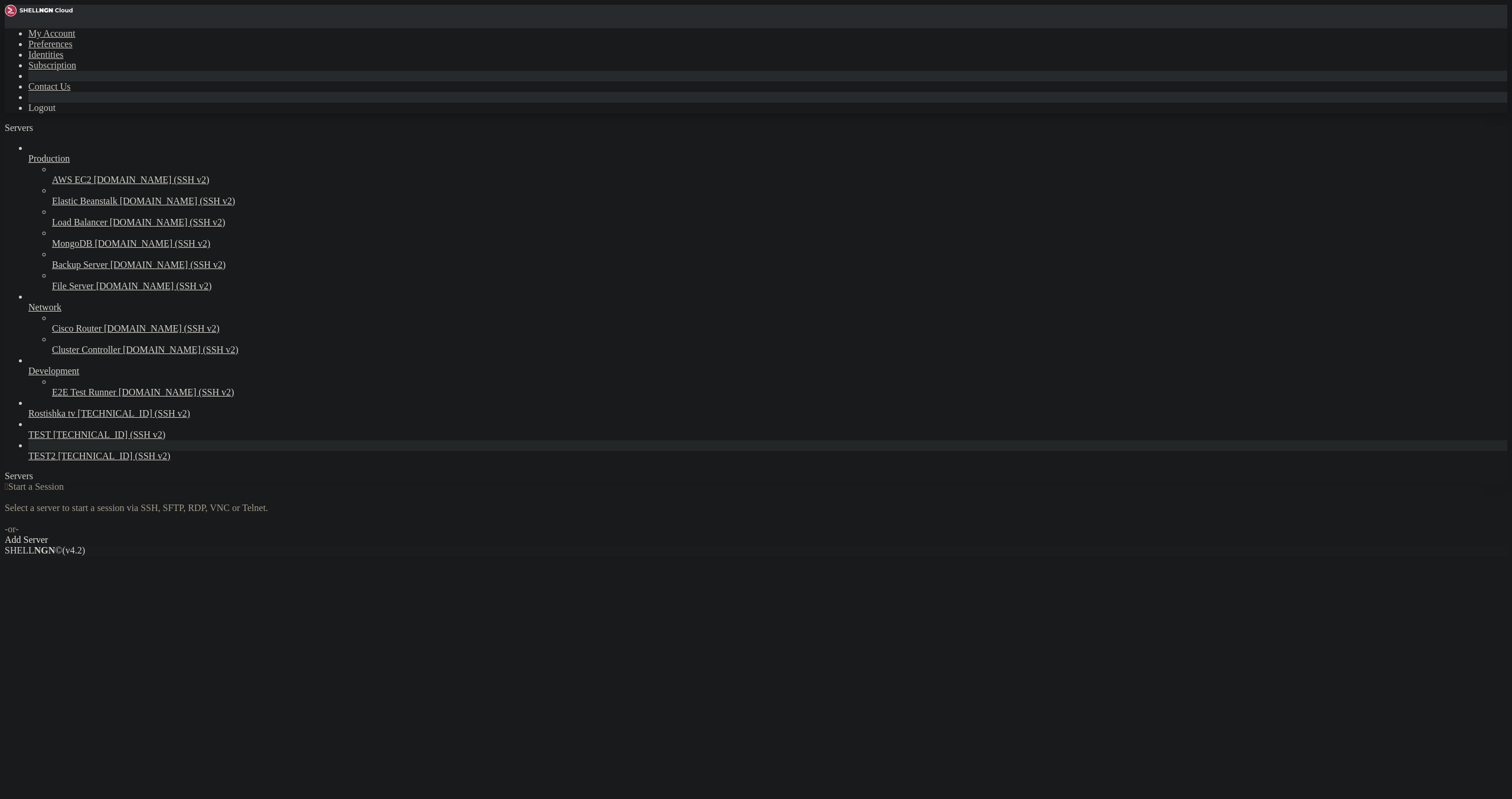
click at [84, 461] on span "[TECHNICAL_ID] (SSH v2)" at bounding box center [113, 456] width 112 height 10
click at [84, 461] on span "[TECHNICAL_ID] (SSH v2)" at bounding box center [113, 456] width 112 height 10
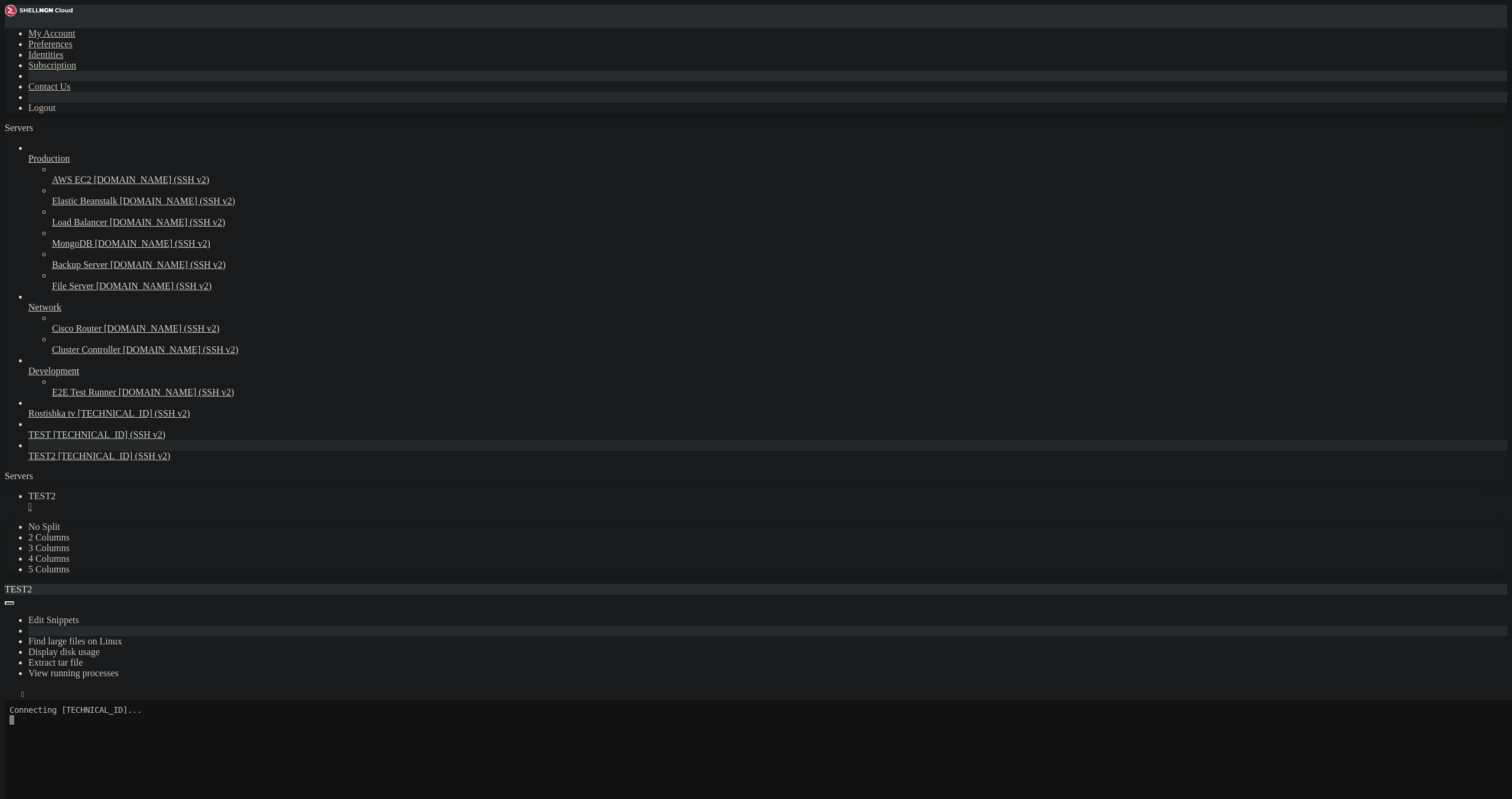
scroll to position [0, 0]
drag, startPoint x: 1127, startPoint y: 820, endPoint x: 1076, endPoint y: 797, distance: 55.9
click at [51, 440] on span "TEST" at bounding box center [40, 435] width 23 height 10
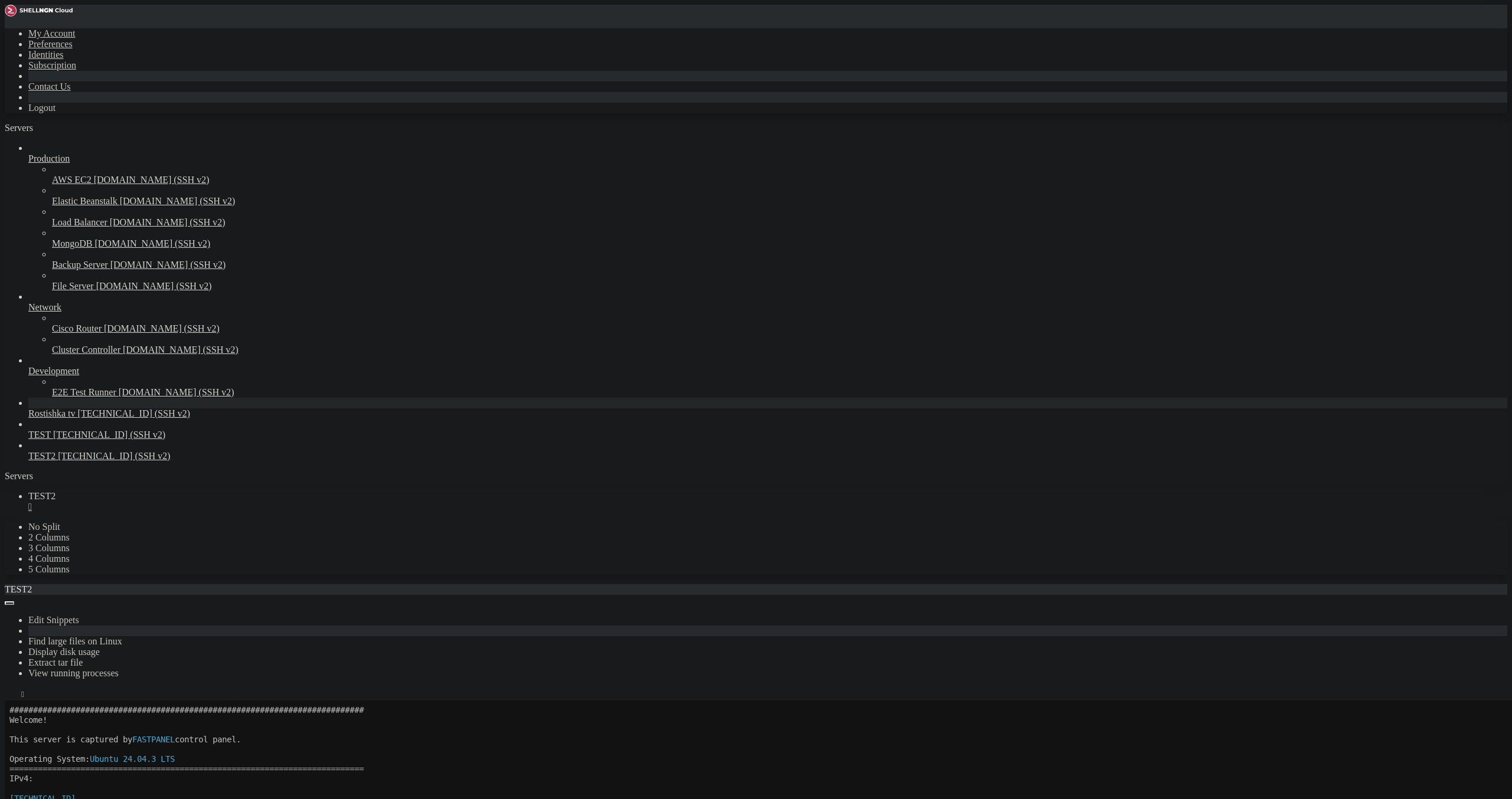
click at [78, 418] on span "[TECHNICAL_ID] (SSH v2)" at bounding box center [133, 413] width 112 height 10
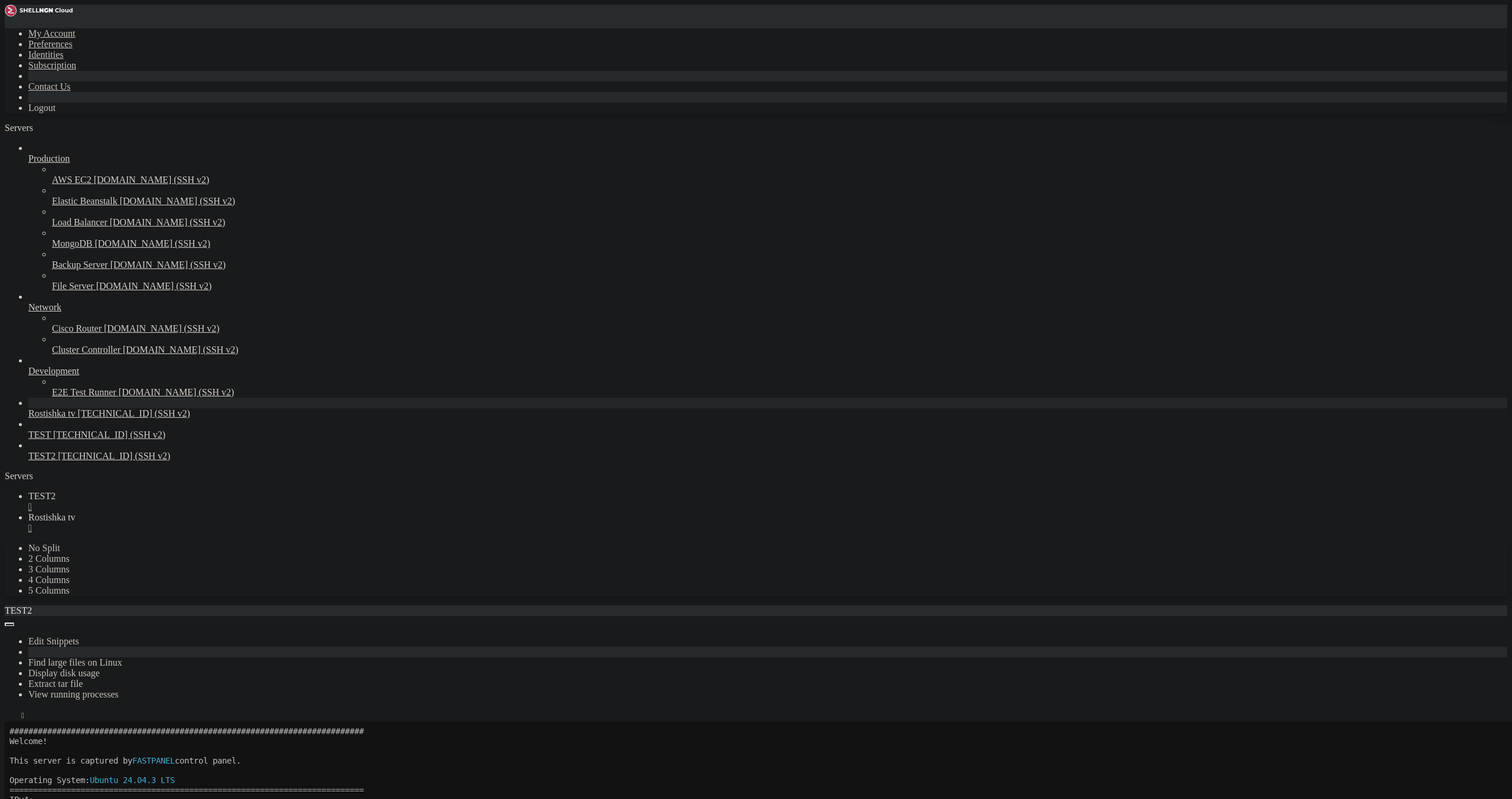
scroll to position [0, 0]
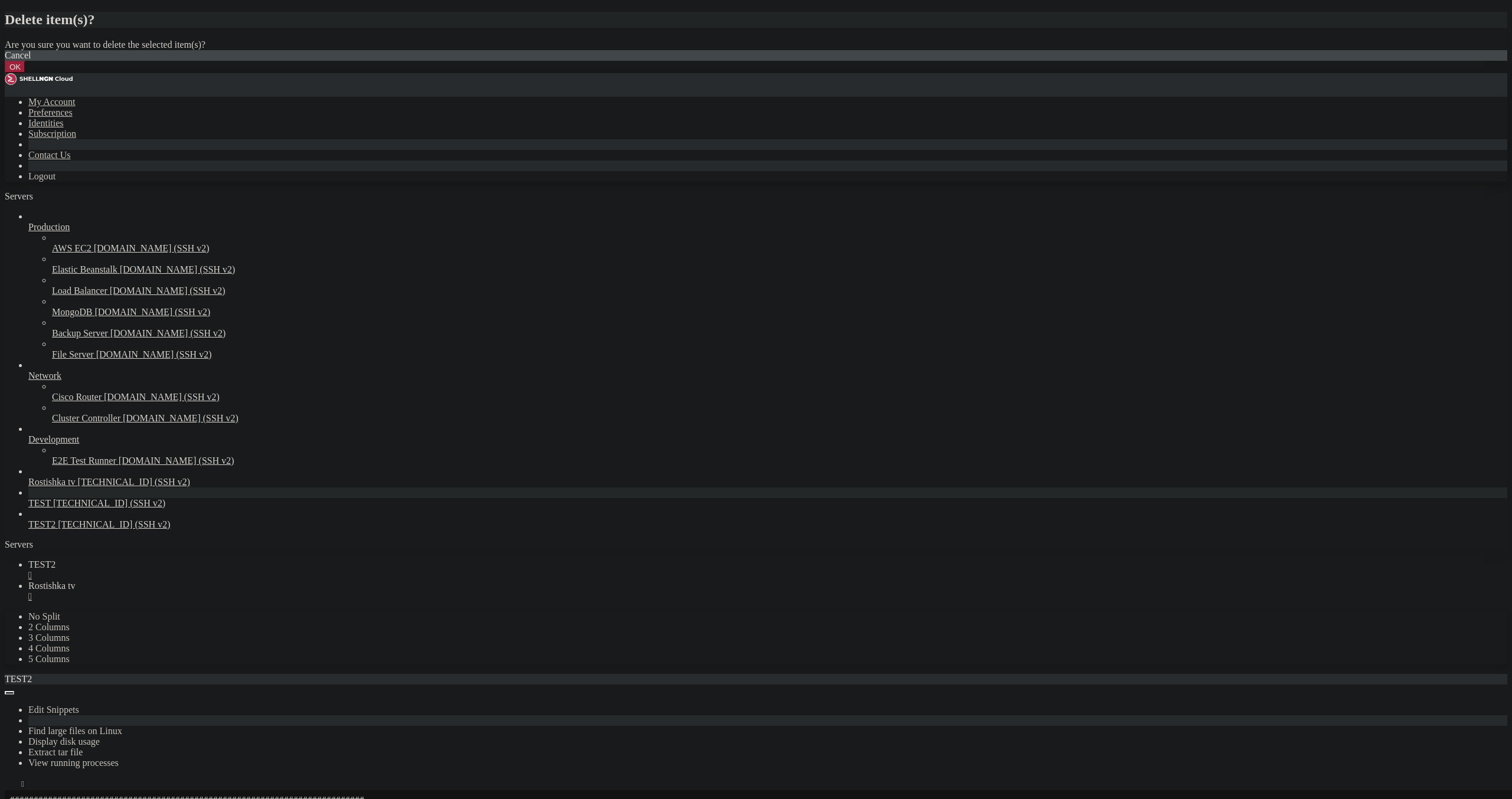
click at [26, 74] on button "OK" at bounding box center [15, 67] width 21 height 12
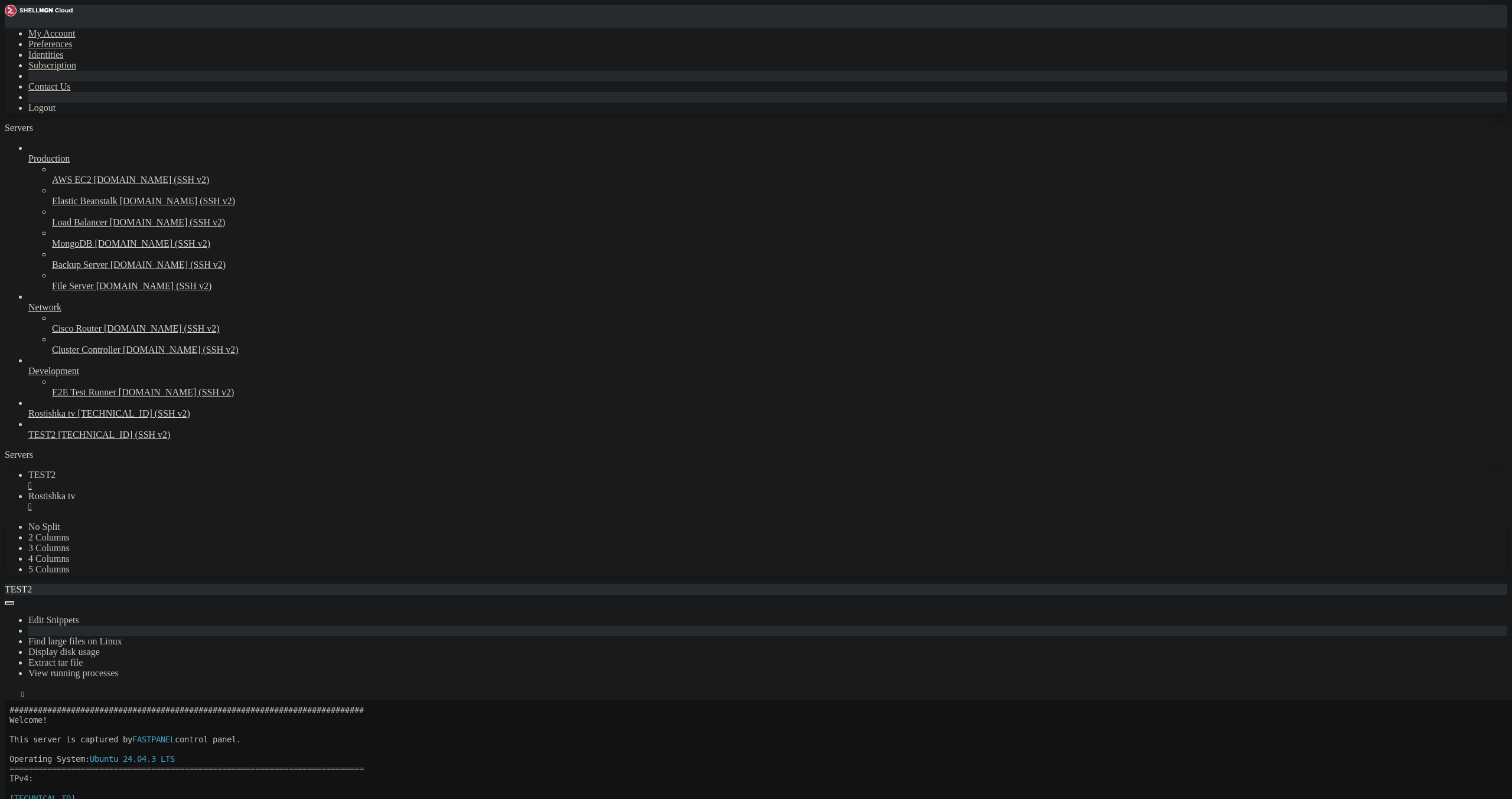
click at [201, 481] on div "" at bounding box center [768, 486] width 1479 height 11
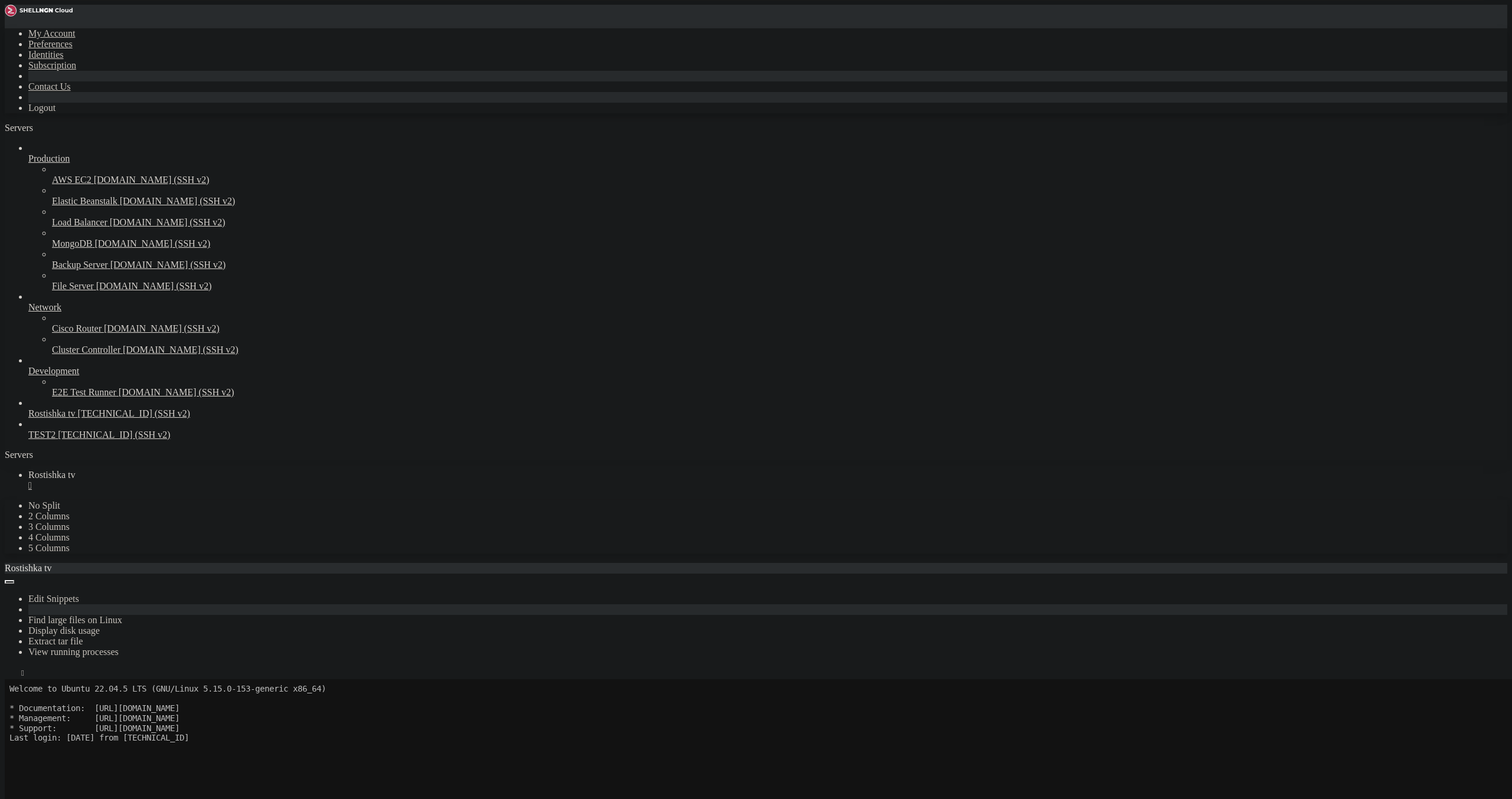
scroll to position [69, 0]
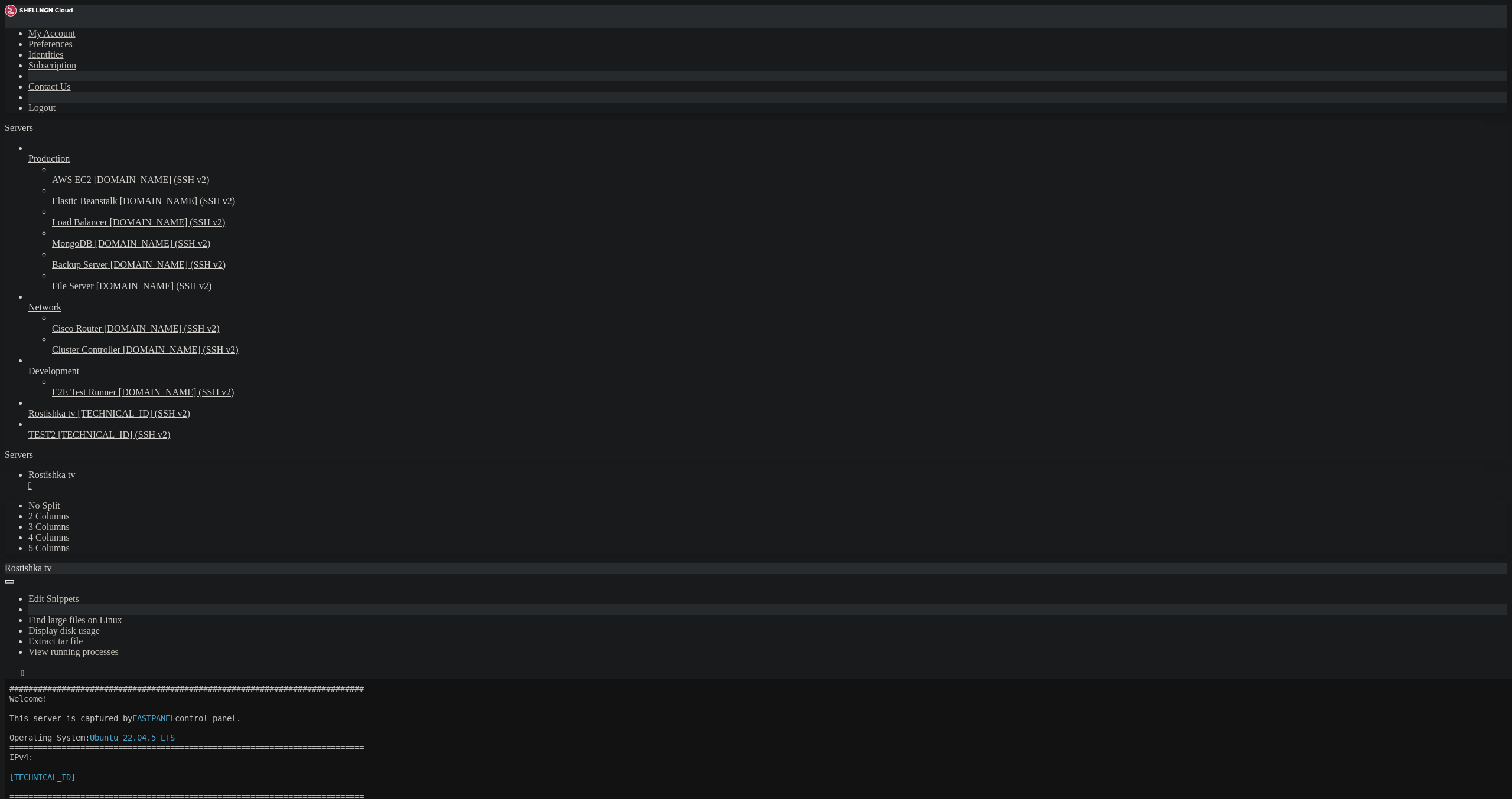
drag, startPoint x: 321, startPoint y: 937, endPoint x: 14, endPoint y: 921, distance: 307.4
click at [224, 481] on div "" at bounding box center [768, 486] width 1479 height 11
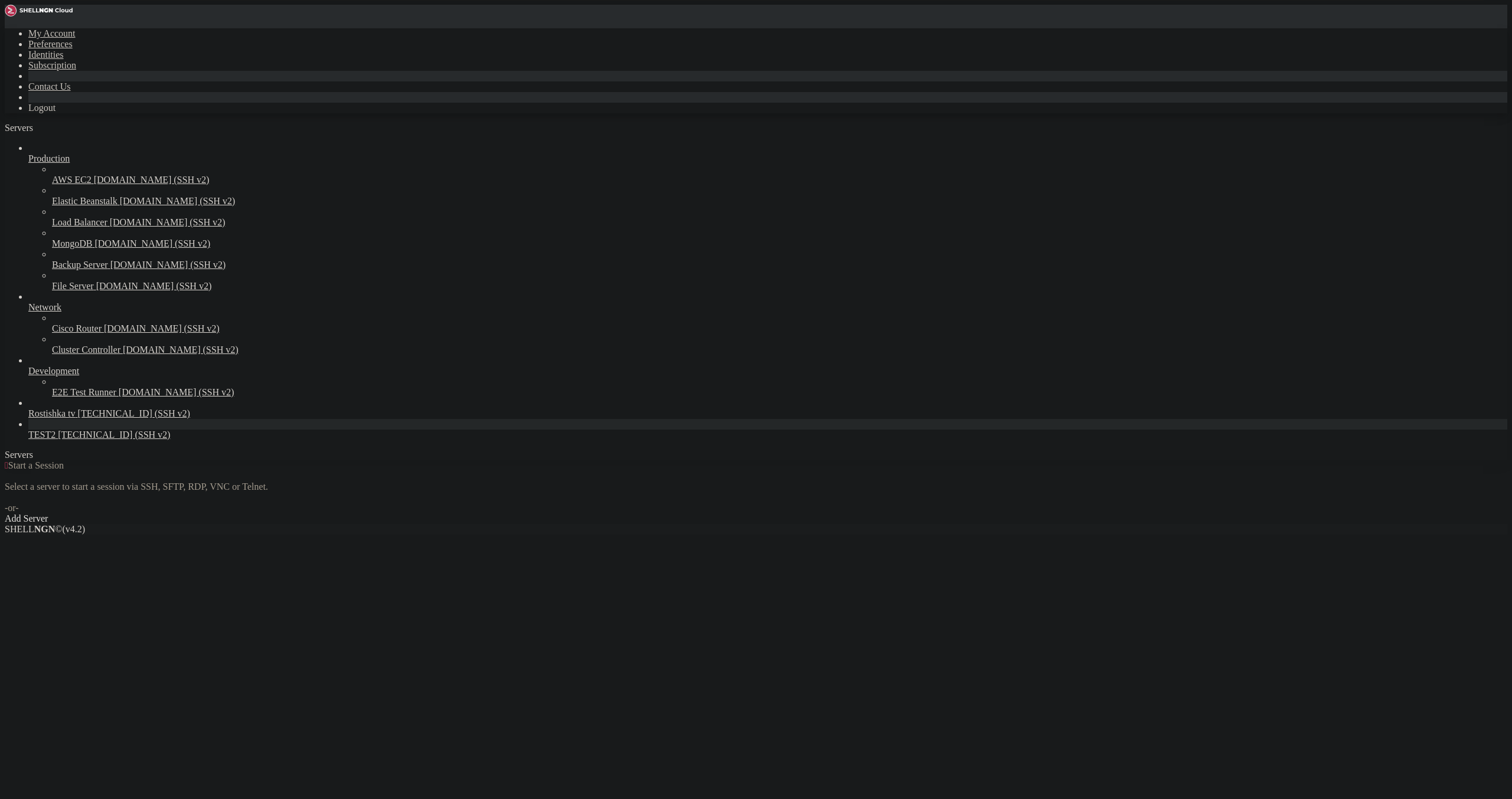
click at [55, 440] on span "TEST2" at bounding box center [42, 435] width 27 height 10
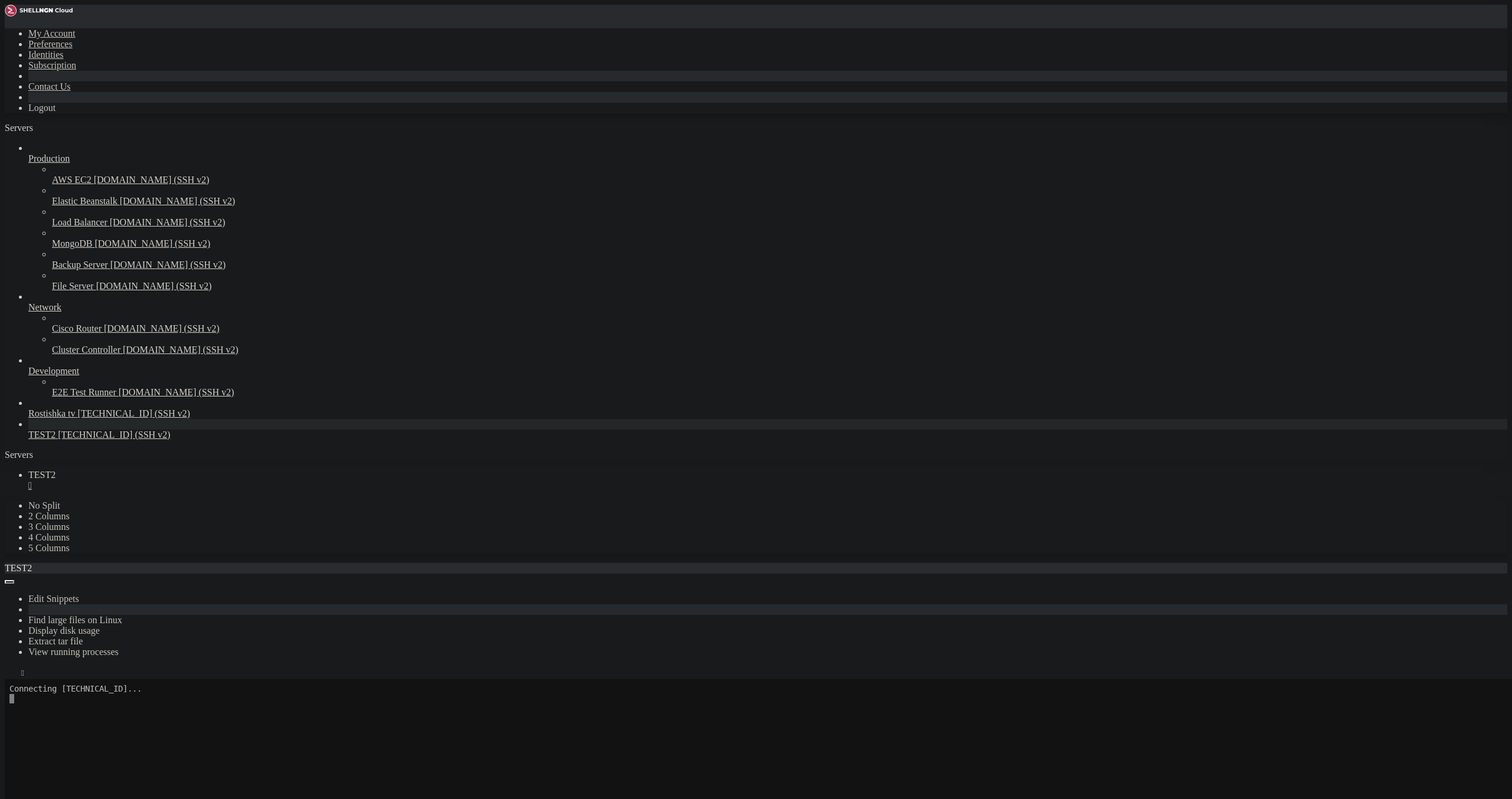
scroll to position [0, 0]
click at [10, 676] on icon "button" at bounding box center [10, 676] width 0 height 0
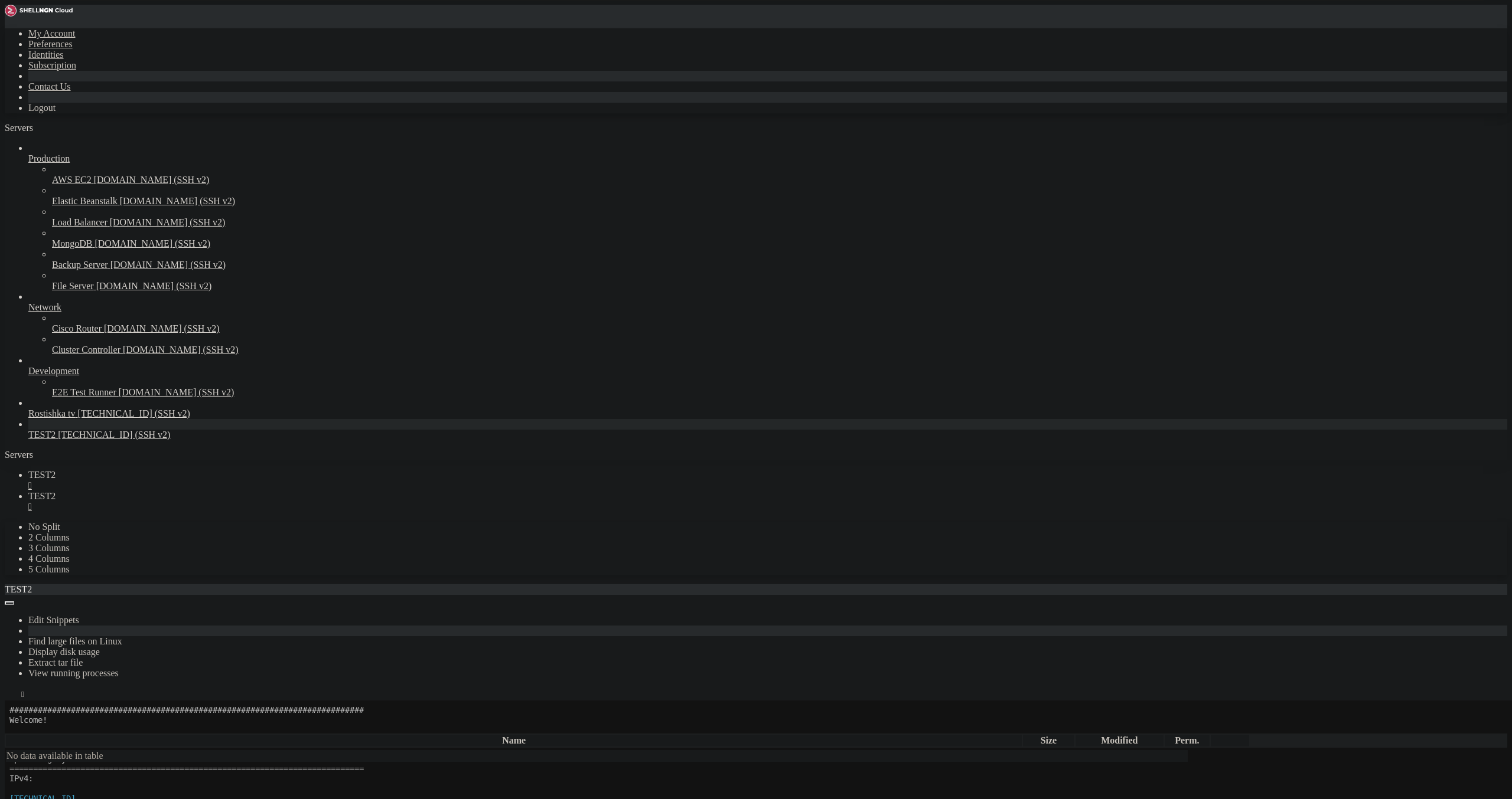
type input "/root"
drag, startPoint x: 388, startPoint y: 399, endPoint x: 54, endPoint y: 43, distance: 488.2
click at [54, 43] on div "My Account Preferences Identities Subscription Contact Us Logout Servers Produc…" at bounding box center [756, 770] width 1502 height 1531
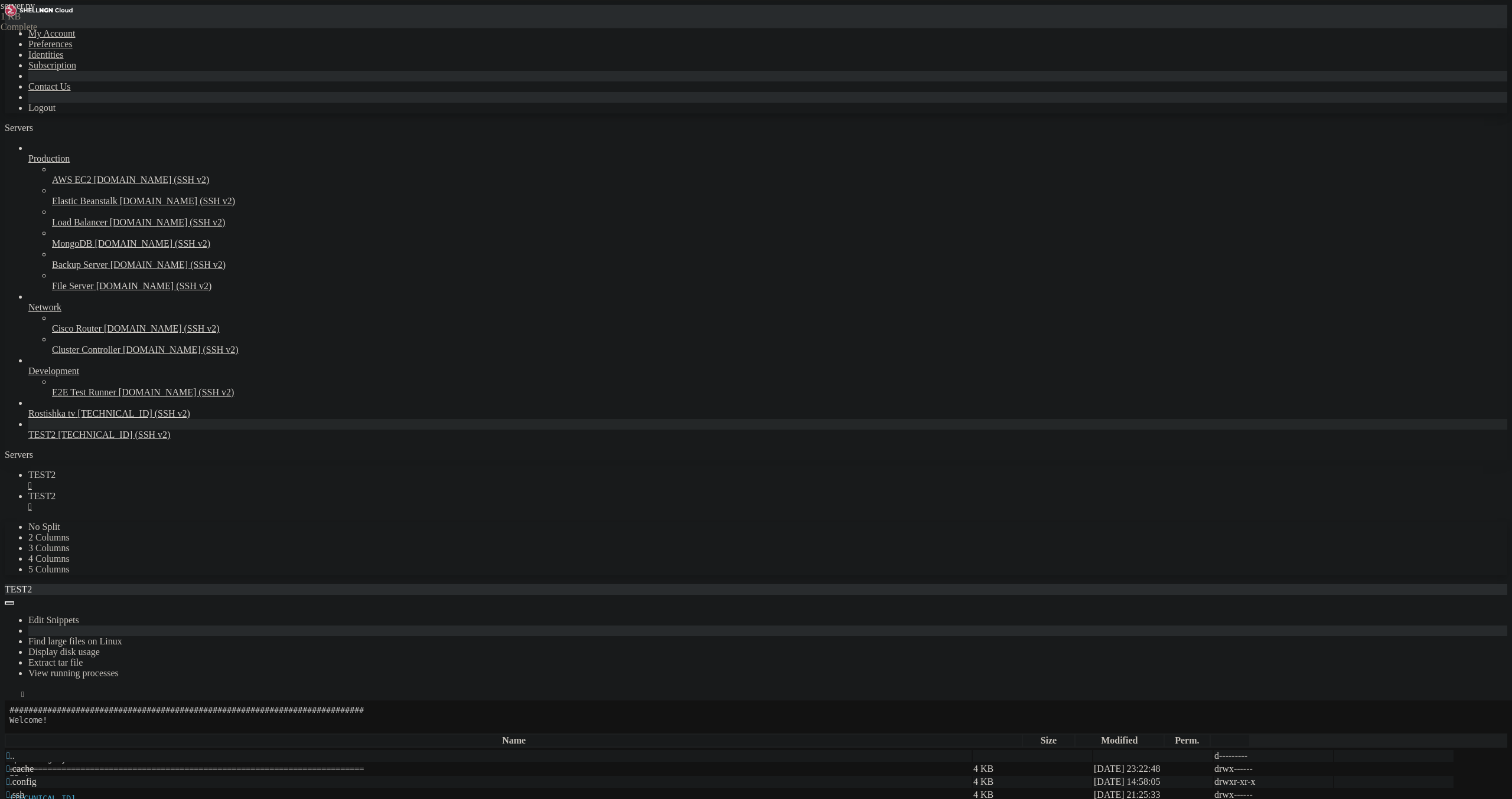
type textarea "from flask import Flask, request, jsonify from flask_cors import CORS"
click at [261, 491] on link "TEST2 " at bounding box center [768, 501] width 1479 height 21
click at [263, 491] on link "TEST2 " at bounding box center [768, 501] width 1479 height 21
click at [366, 470] on ul "TEST2  TEST2 " at bounding box center [756, 491] width 1502 height 43
click at [269, 502] on div "" at bounding box center [768, 507] width 1479 height 11
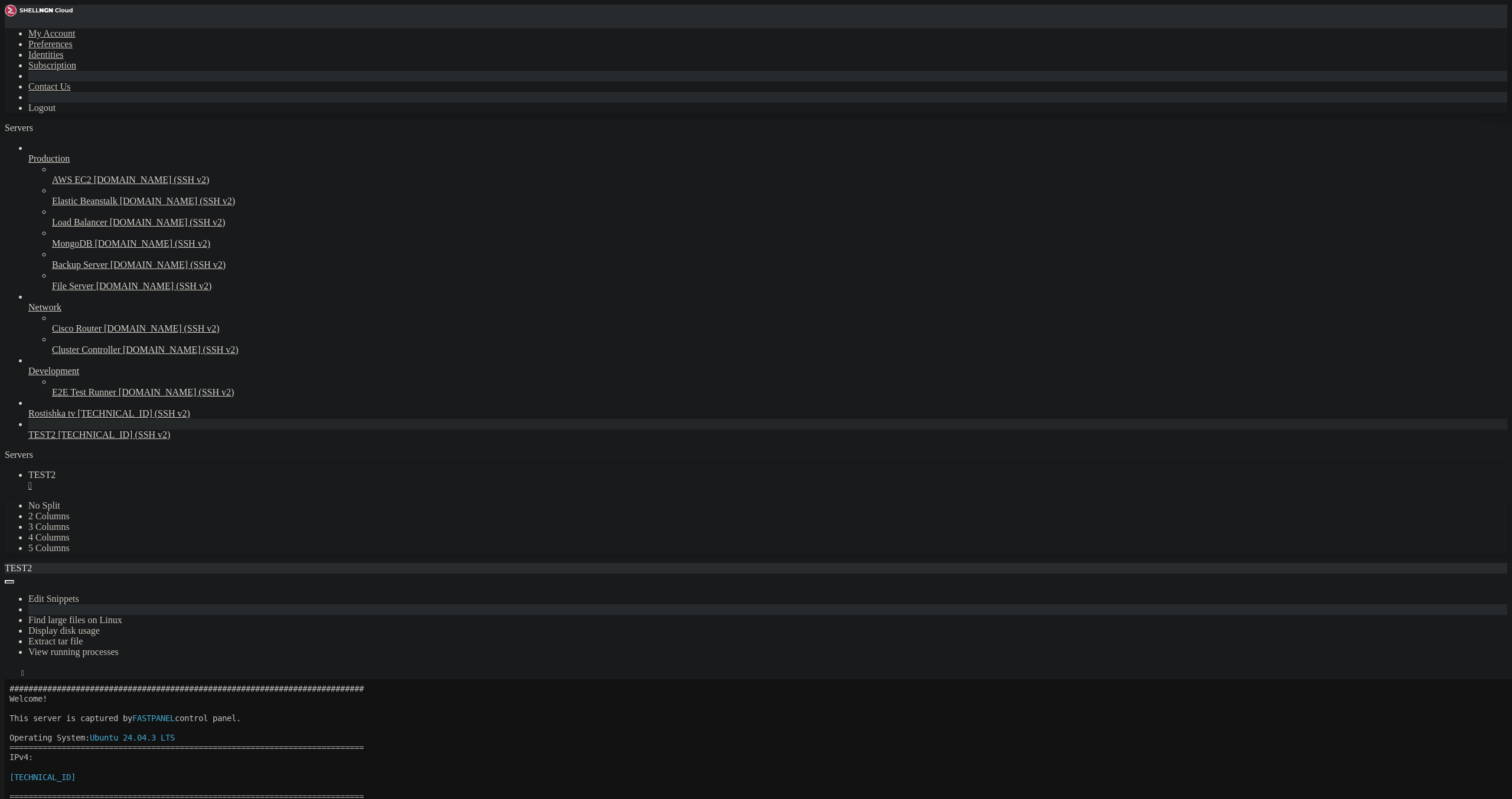
drag, startPoint x: 239, startPoint y: 945, endPoint x: 12, endPoint y: 914, distance: 229.1
drag, startPoint x: 187, startPoint y: 997, endPoint x: 108, endPoint y: 979, distance: 81.0
drag, startPoint x: 8, startPoint y: 913, endPoint x: 88, endPoint y: 981, distance: 105.0
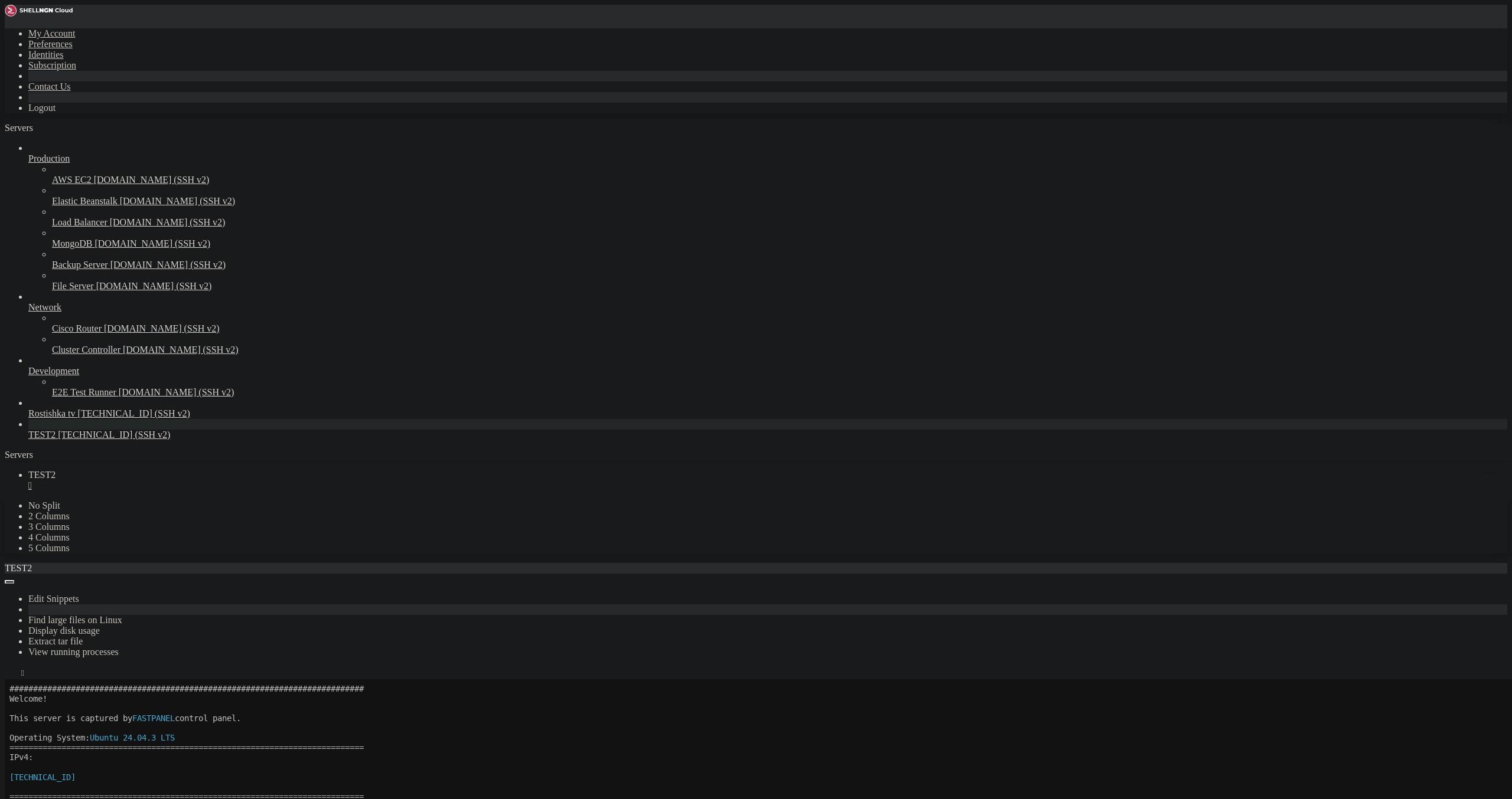
drag, startPoint x: 96, startPoint y: 989, endPoint x: 90, endPoint y: 984, distance: 7.8
drag, startPoint x: 484, startPoint y: 971, endPoint x: 11, endPoint y: 916, distance: 476.2
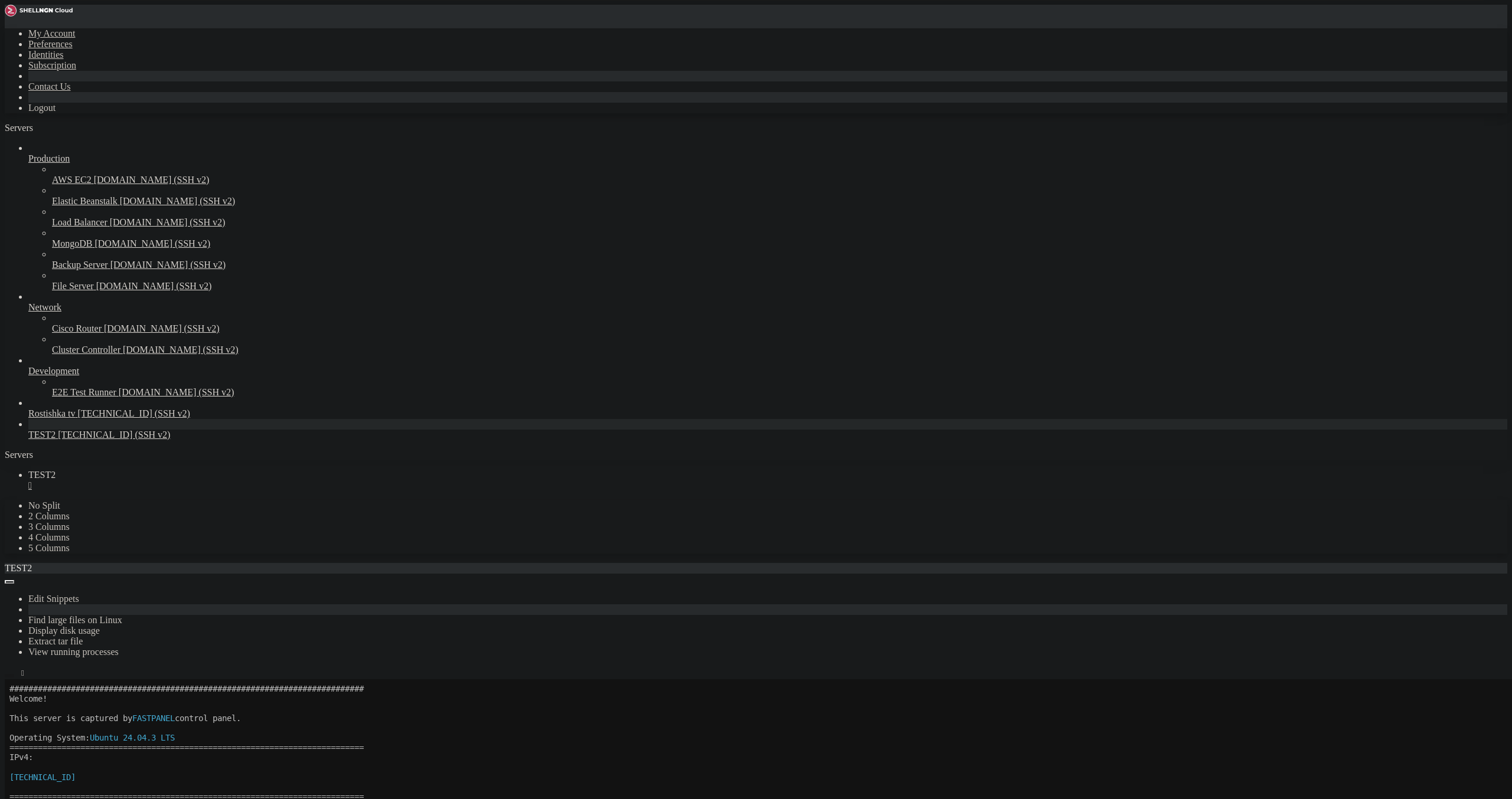
click at [10, 676] on icon "button" at bounding box center [10, 676] width 0 height 0
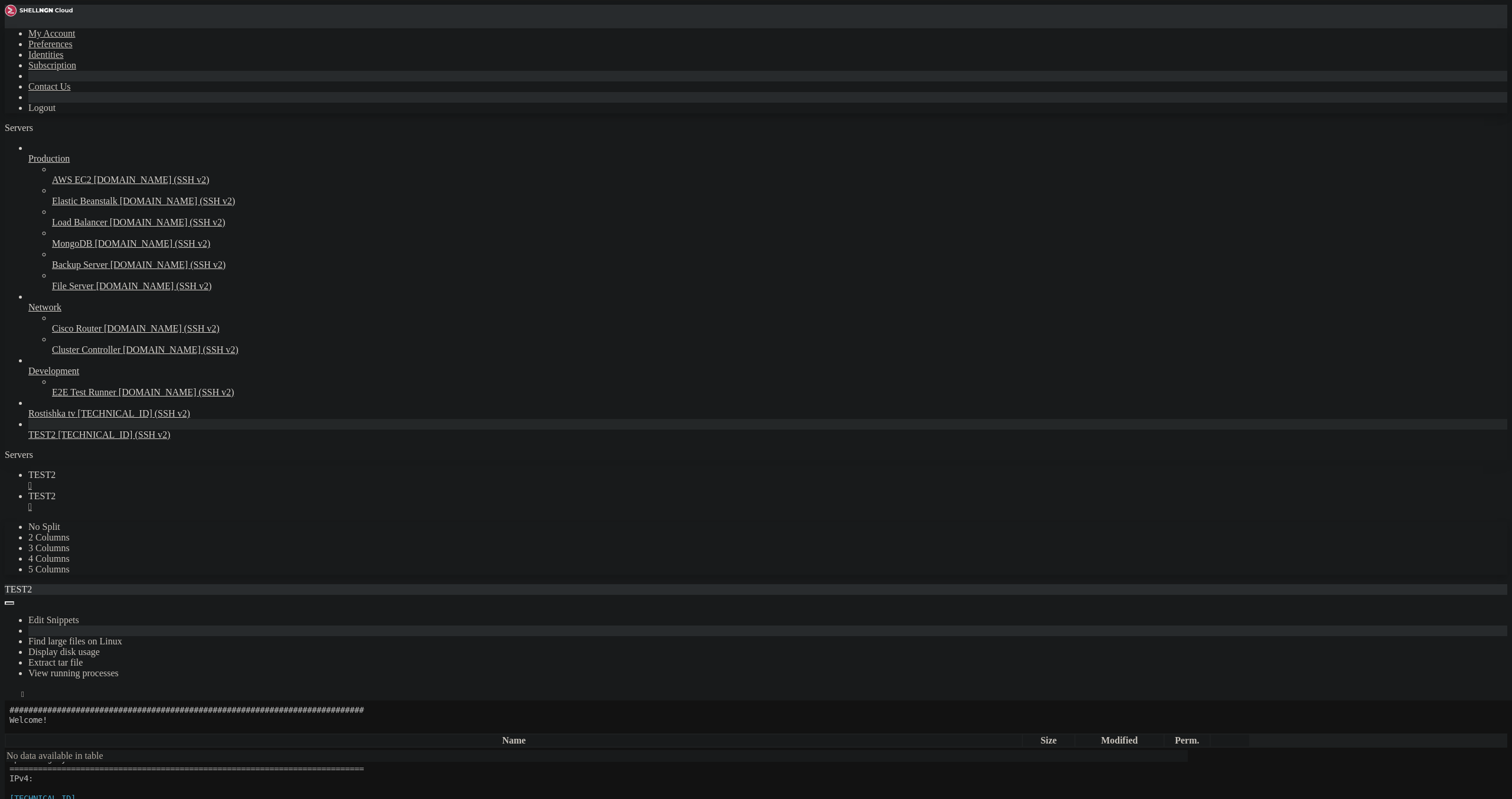
type input "/root"
drag, startPoint x: 301, startPoint y: 175, endPoint x: 299, endPoint y: 189, distance: 14.1
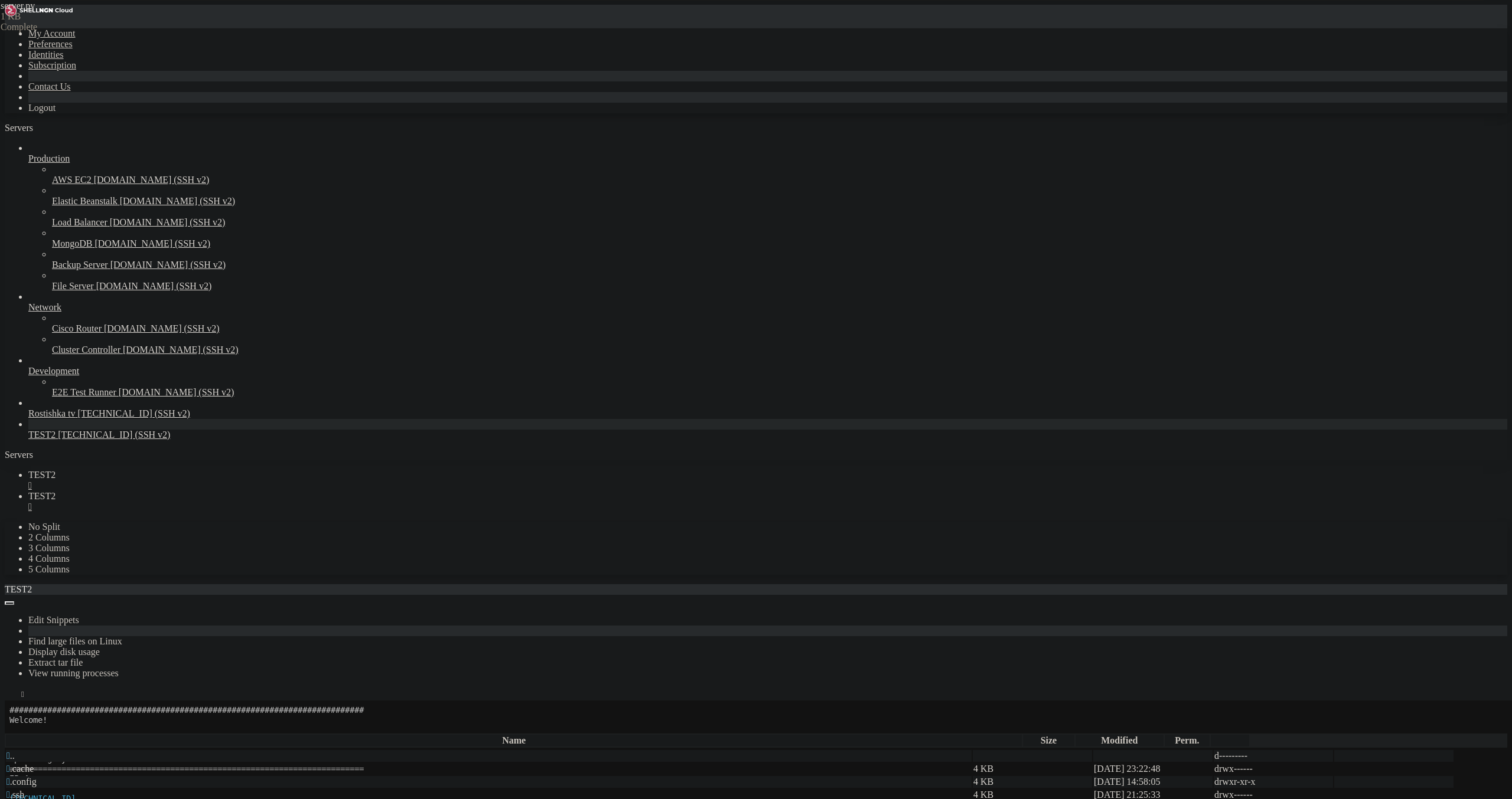
type textarea "@app.route('/chat', methods=['POST', 'OPTIONS'])"
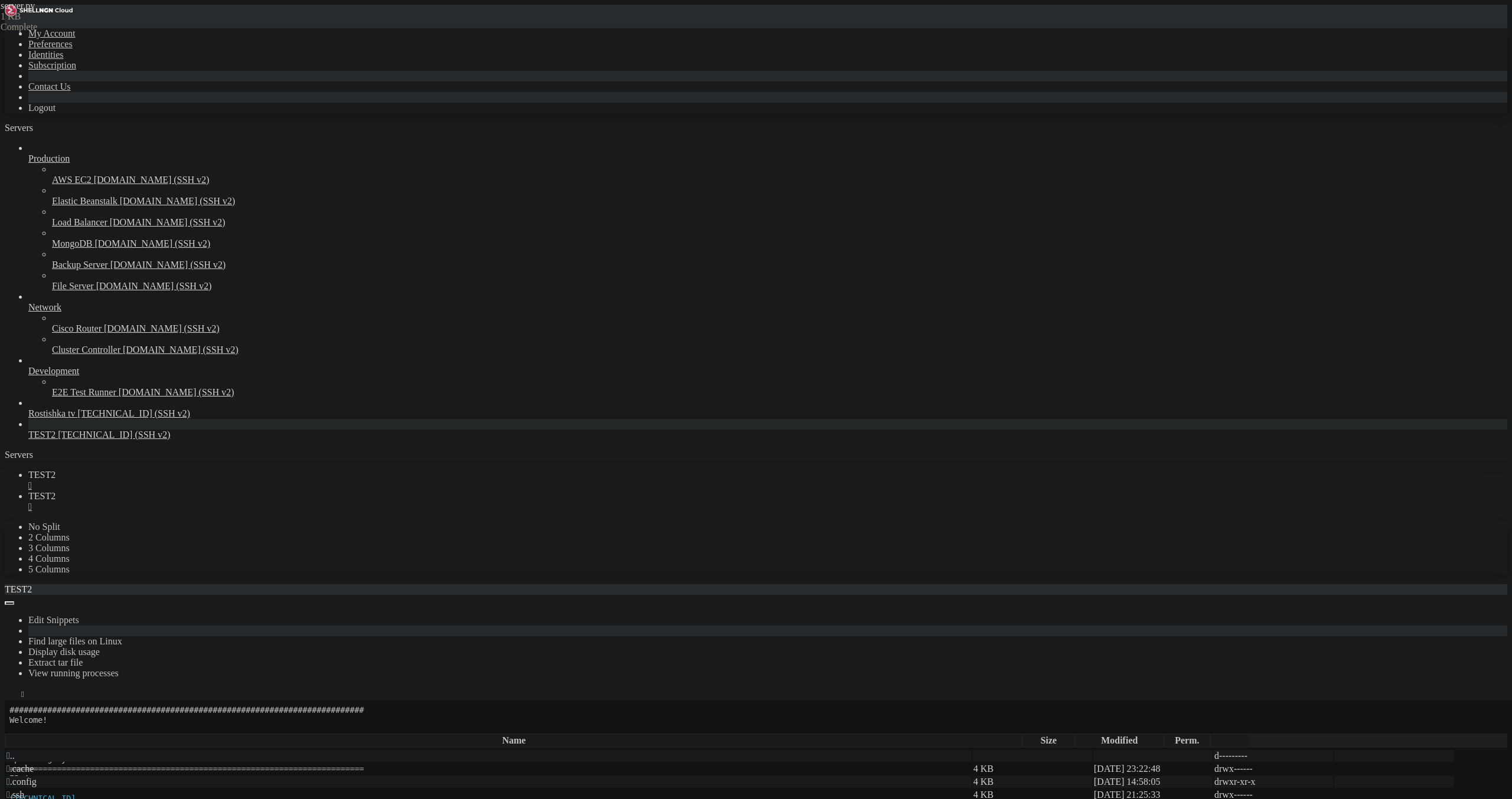
click at [178, 470] on link "TEST2 " at bounding box center [768, 480] width 1479 height 21
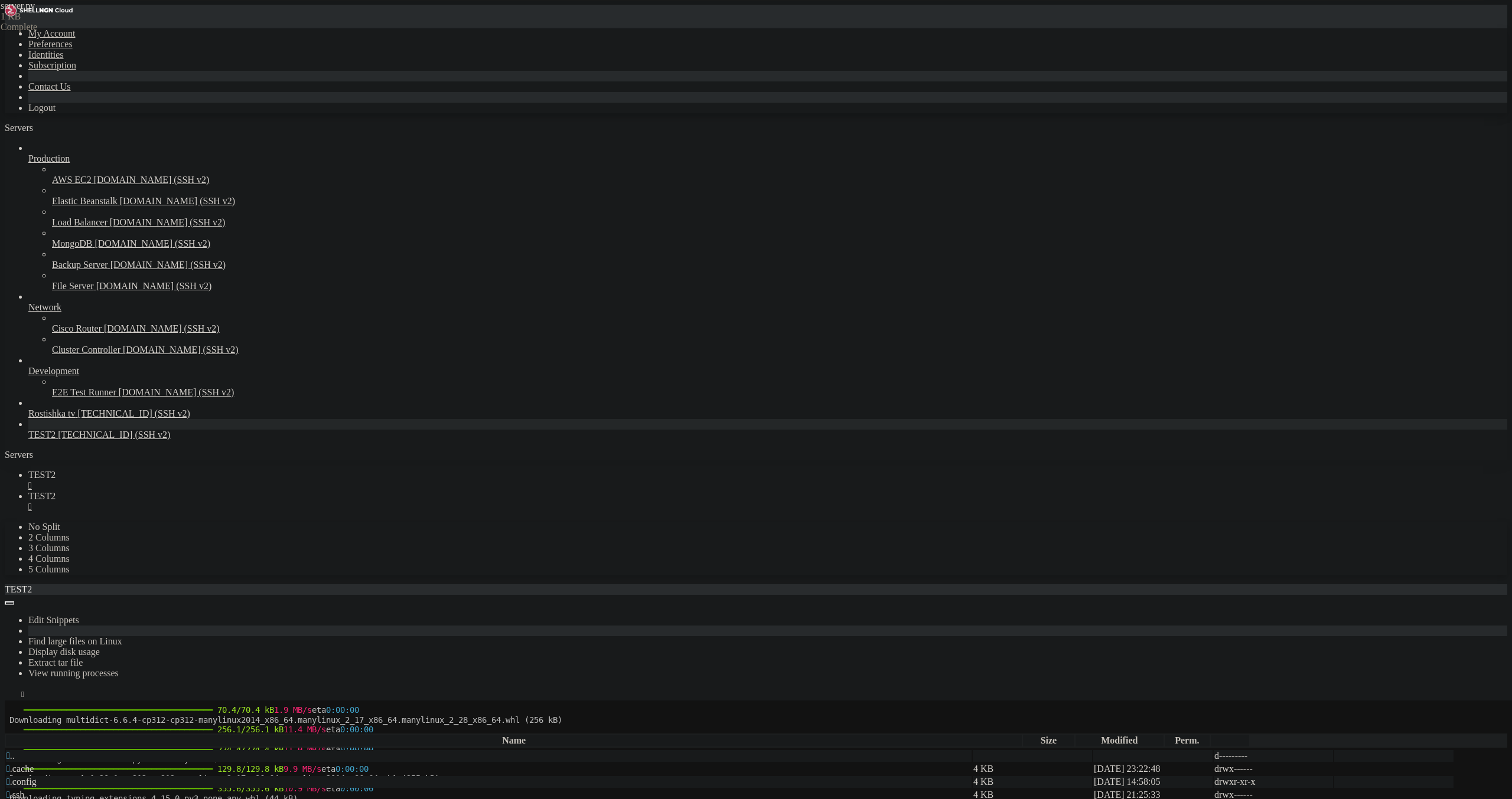
drag, startPoint x: 82, startPoint y: 1317, endPoint x: 180, endPoint y: 1316, distance: 98.0
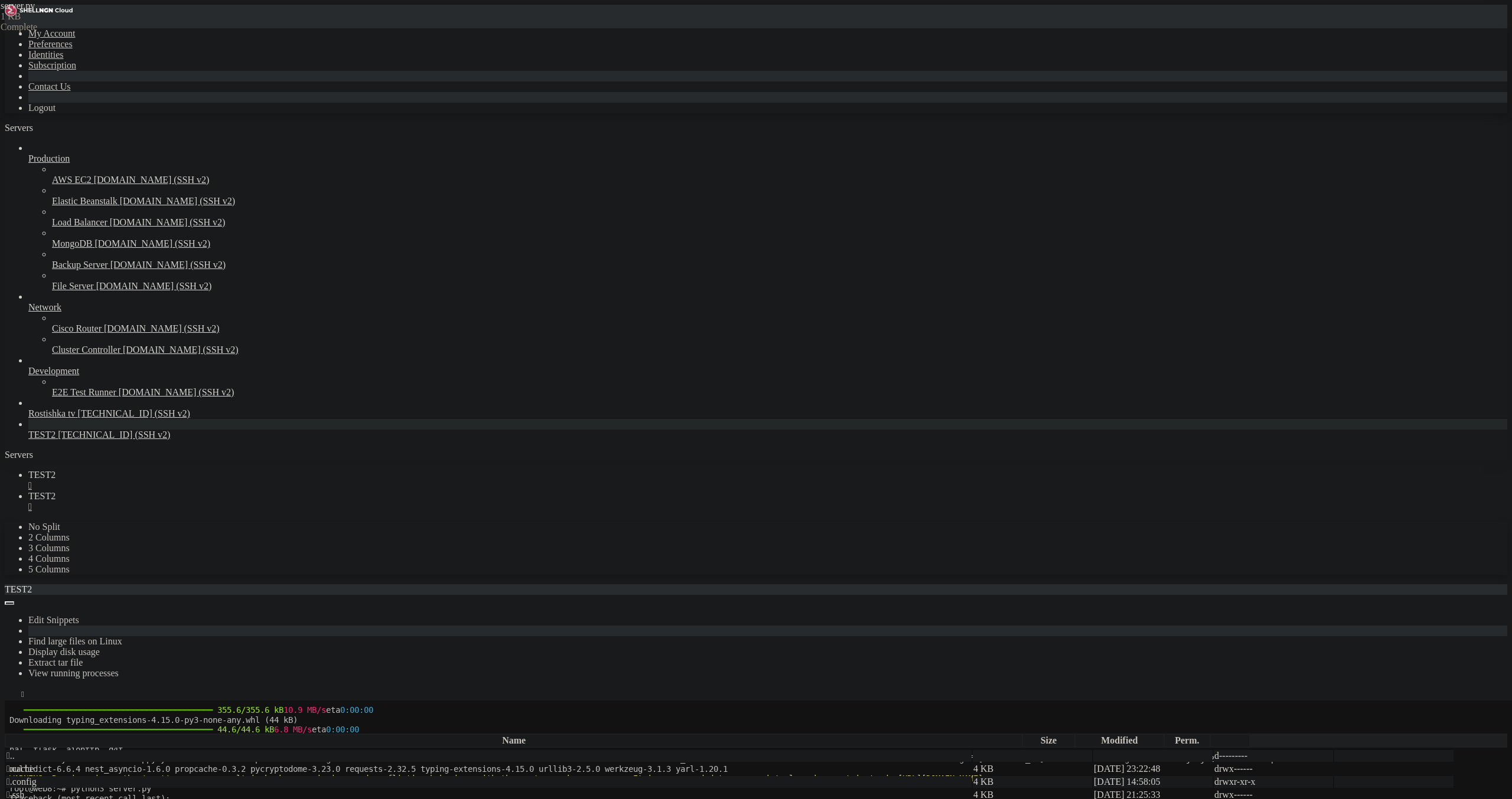
scroll to position [147, 0]
click at [56, 491] on span "TEST2" at bounding box center [42, 496] width 27 height 10
drag, startPoint x: 262, startPoint y: 158, endPoint x: 143, endPoint y: 116, distance: 126.2
click at [143, 116] on div "My Account Preferences Identities Subscription Contact Us Logout Servers Produc…" at bounding box center [756, 770] width 1502 height 1531
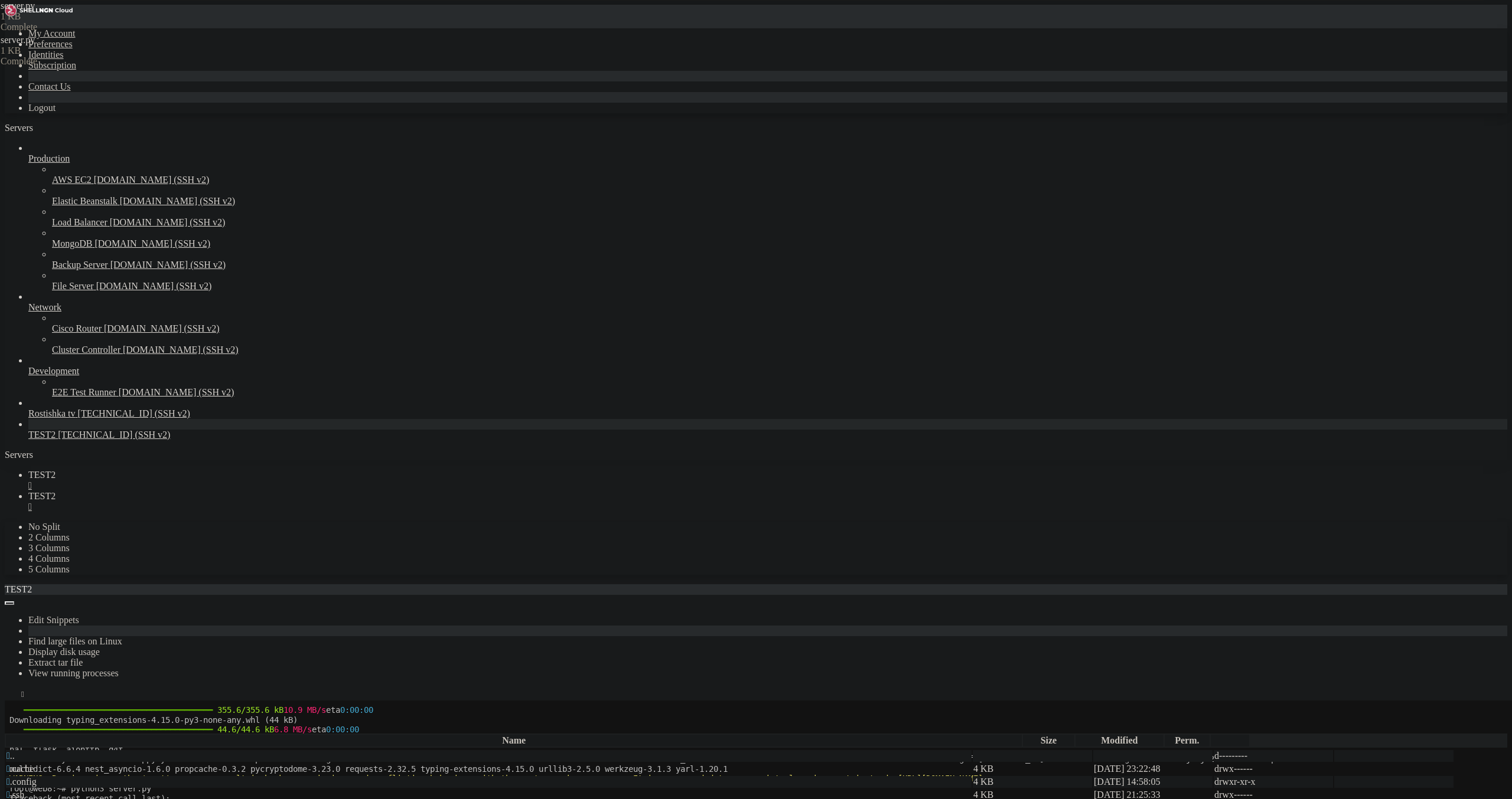
type textarea "@app.after_request"
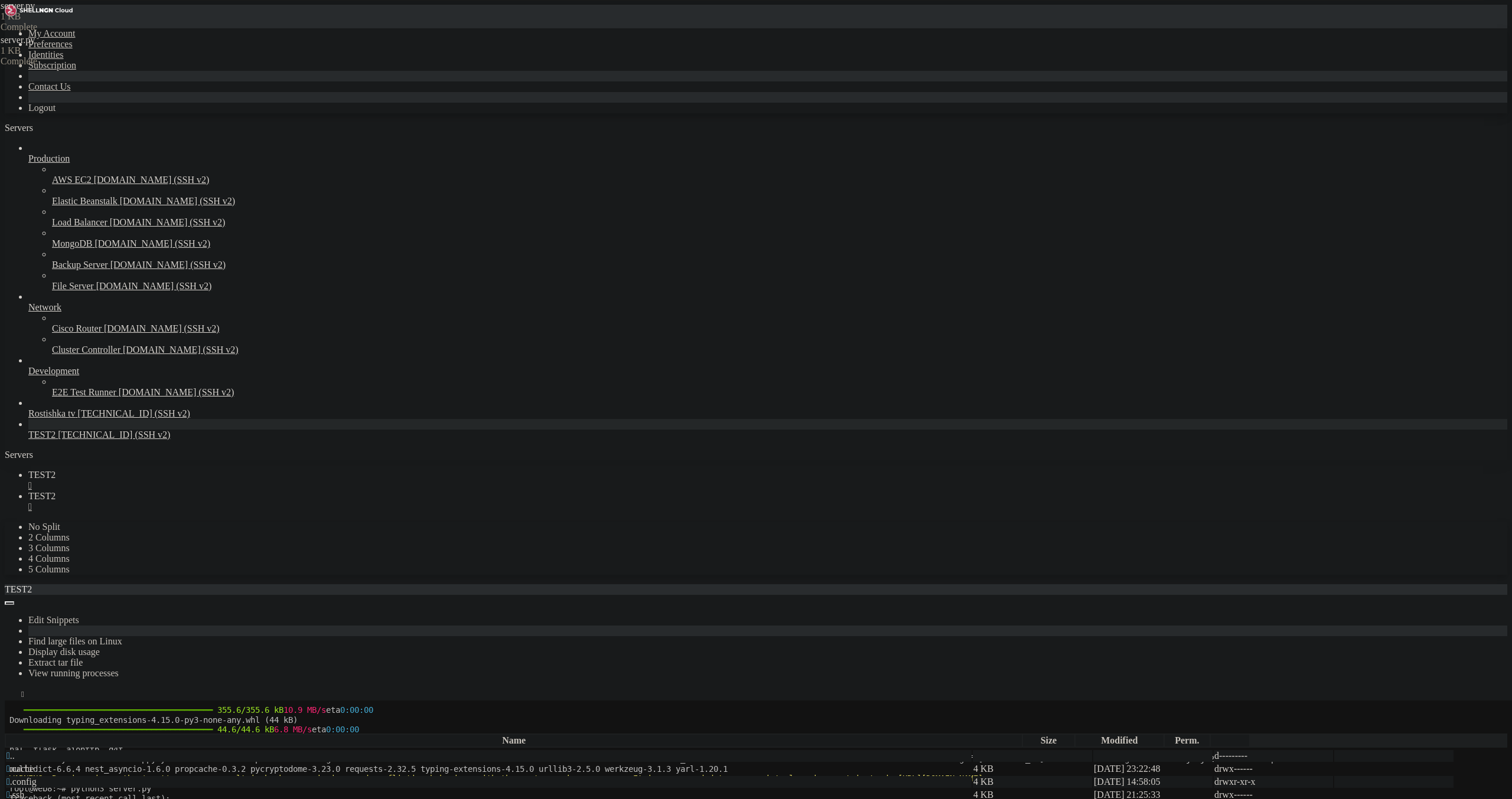
scroll to position [0, 0]
type textarea "```"
drag, startPoint x: 205, startPoint y: 114, endPoint x: 161, endPoint y: 115, distance: 44.0
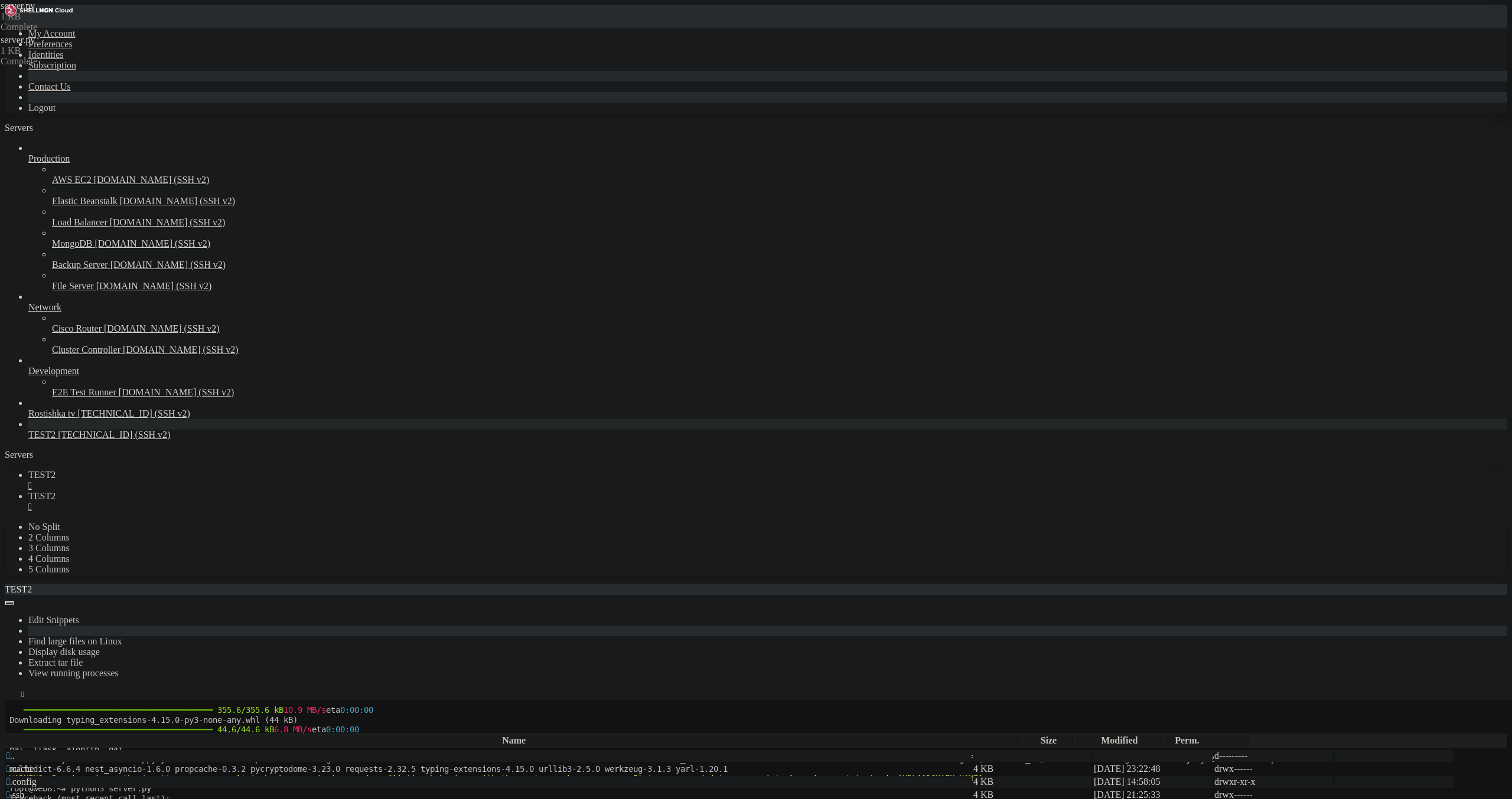
drag, startPoint x: 200, startPoint y: 106, endPoint x: 155, endPoint y: 104, distance: 45.0
drag, startPoint x: 217, startPoint y: 108, endPoint x: 166, endPoint y: 110, distance: 51.0
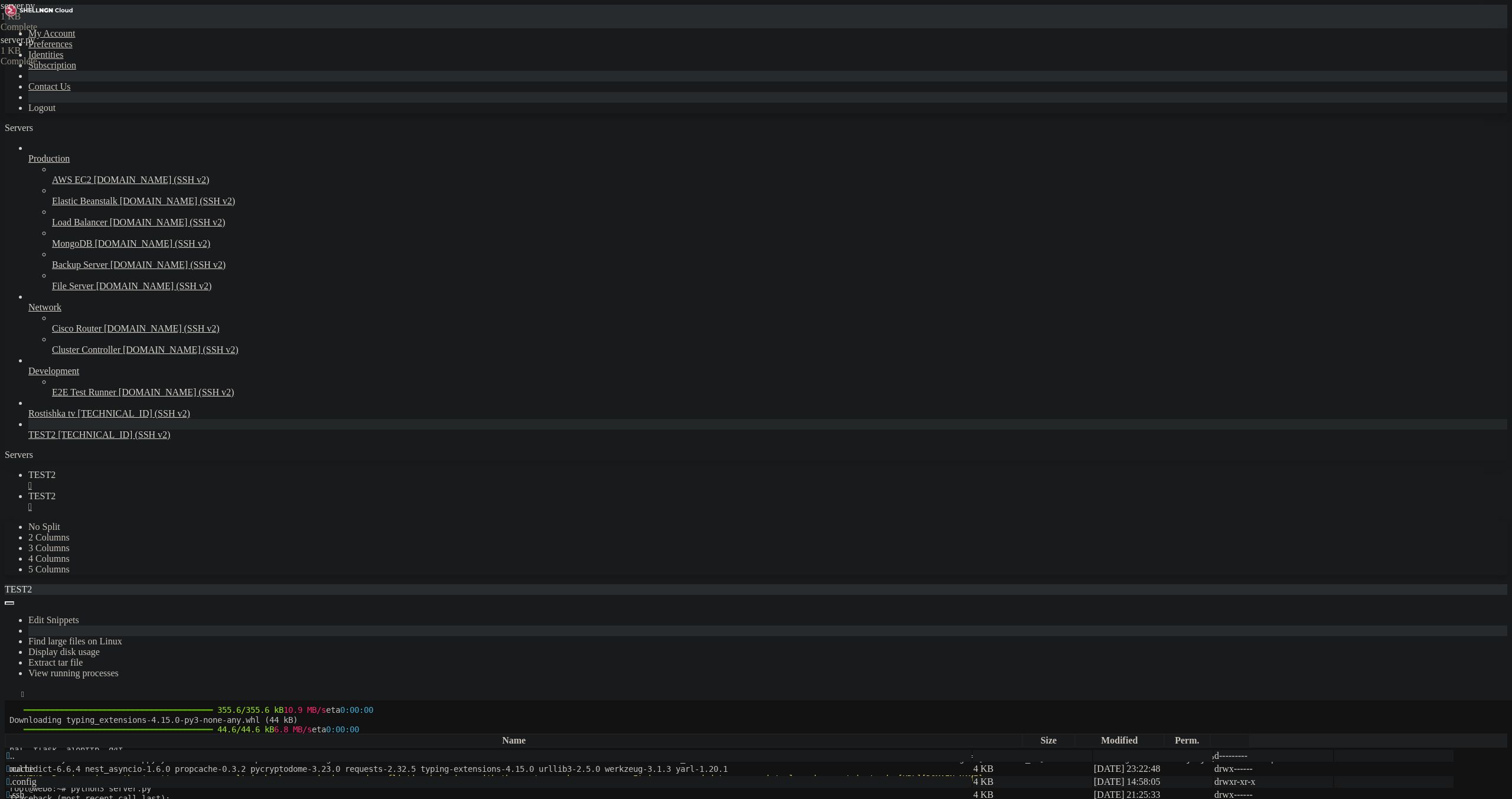
type textarea "@app.route('/chat', methods=['POST', 'OPTIONS'])"
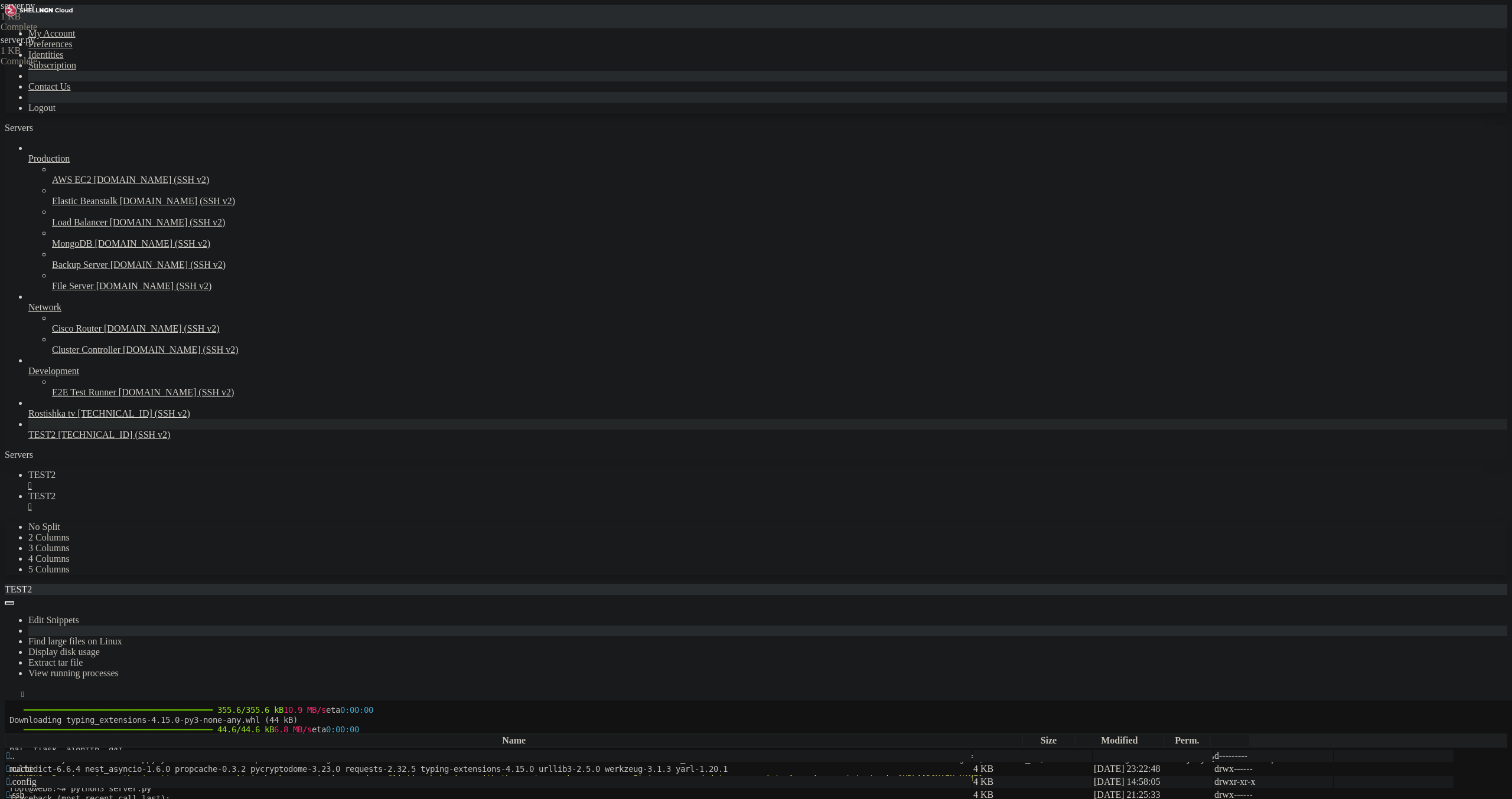
type textarea "return response"
type textarea "]"
type textarea "'''"
paste textarea "return response"
type textarea "return response"
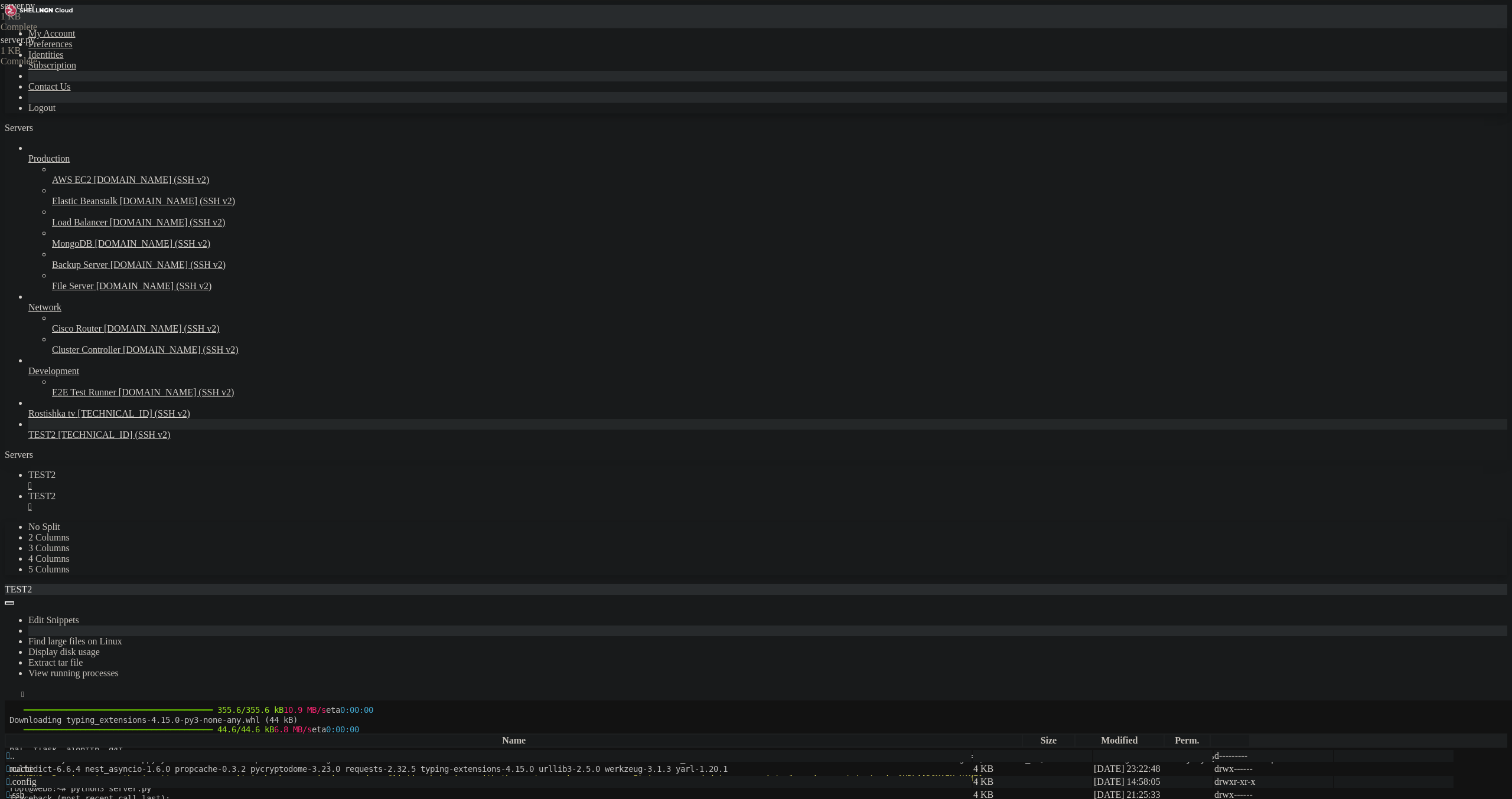
drag, startPoint x: 170, startPoint y: 15, endPoint x: 175, endPoint y: 27, distance: 13.0
click at [56, 470] on span "TEST2" at bounding box center [42, 475] width 27 height 10
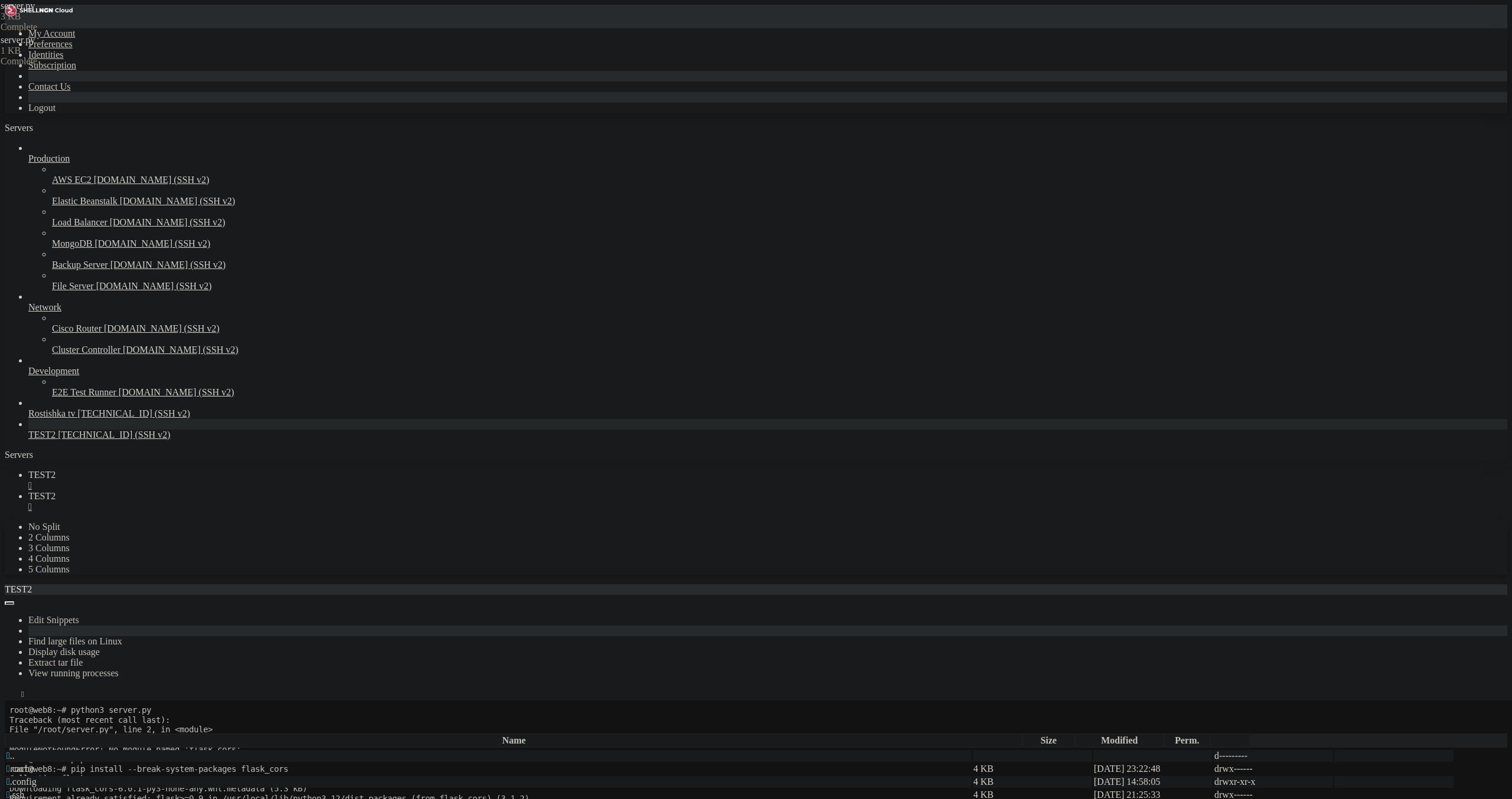
scroll to position [227, 0]
click at [56, 491] on span "TEST2" at bounding box center [42, 496] width 27 height 10
drag, startPoint x: 347, startPoint y: 103, endPoint x: 156, endPoint y: 98, distance: 191.1
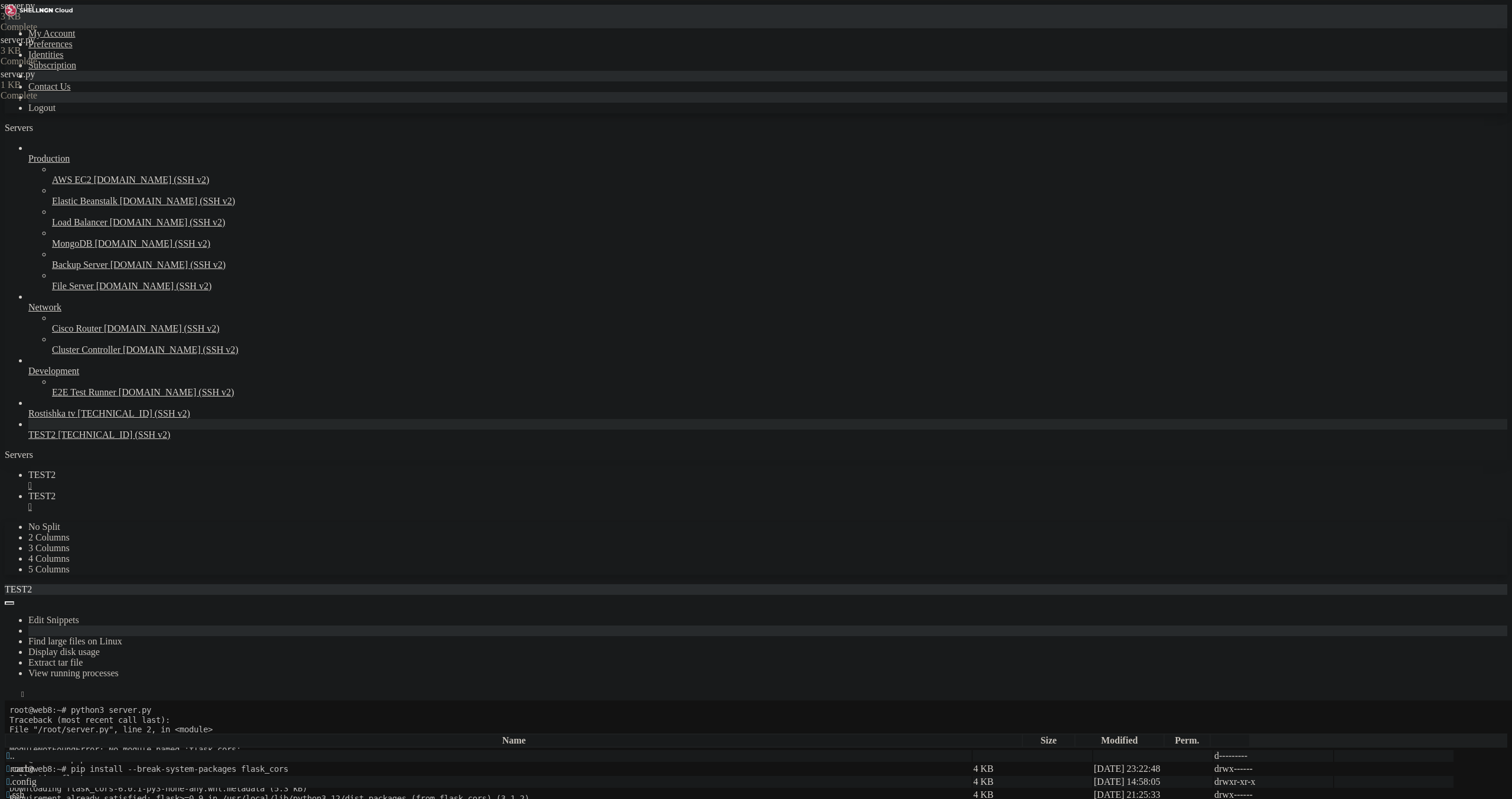
paste textarea ", origins="*", supports_credentials=True)"
type textarea "CORS(app, origins="*", supports_credentials=True)"
click at [168, 470] on link "TEST2 " at bounding box center [768, 480] width 1479 height 21
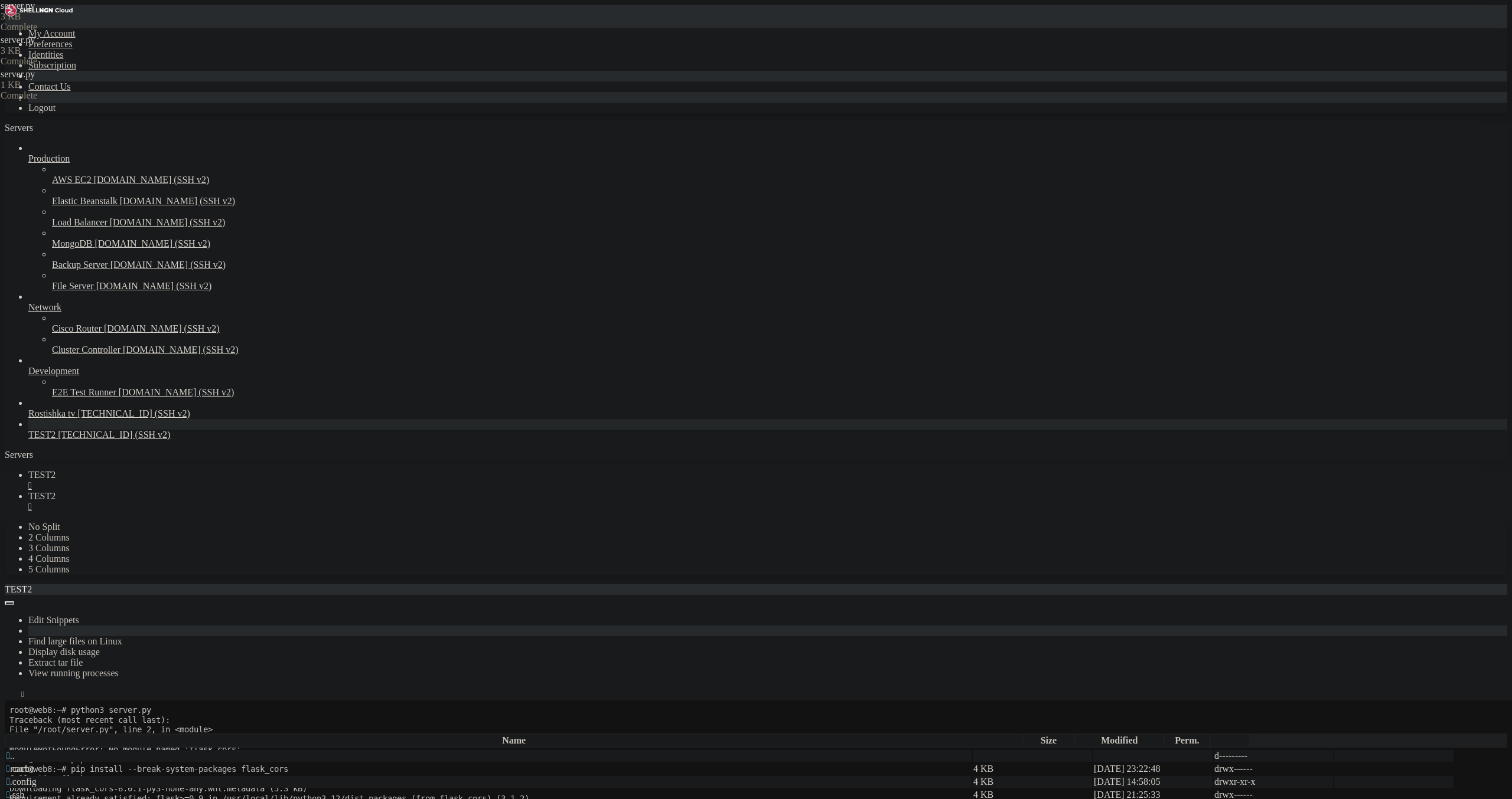
drag, startPoint x: 87, startPoint y: 1335, endPoint x: 175, endPoint y: 1335, distance: 88.0
drag, startPoint x: 83, startPoint y: 1338, endPoint x: 306, endPoint y: 1247, distance: 240.9
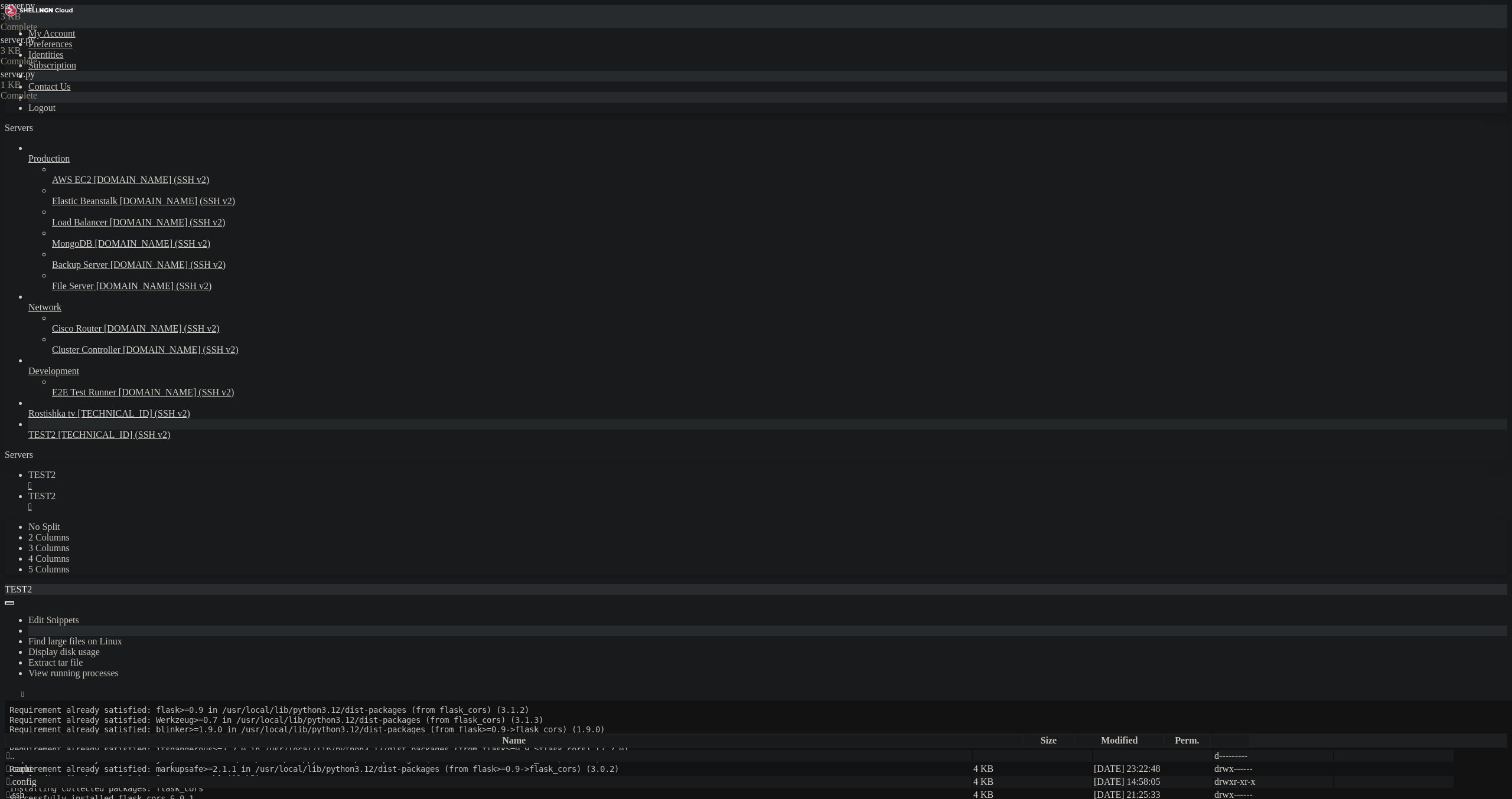
scroll to position [314, 0]
drag, startPoint x: 249, startPoint y: 15, endPoint x: 252, endPoint y: 88, distance: 73.1
click at [56, 491] on span "TEST2" at bounding box center [42, 496] width 27 height 10
drag, startPoint x: 210, startPoint y: 100, endPoint x: 349, endPoint y: 103, distance: 139.0
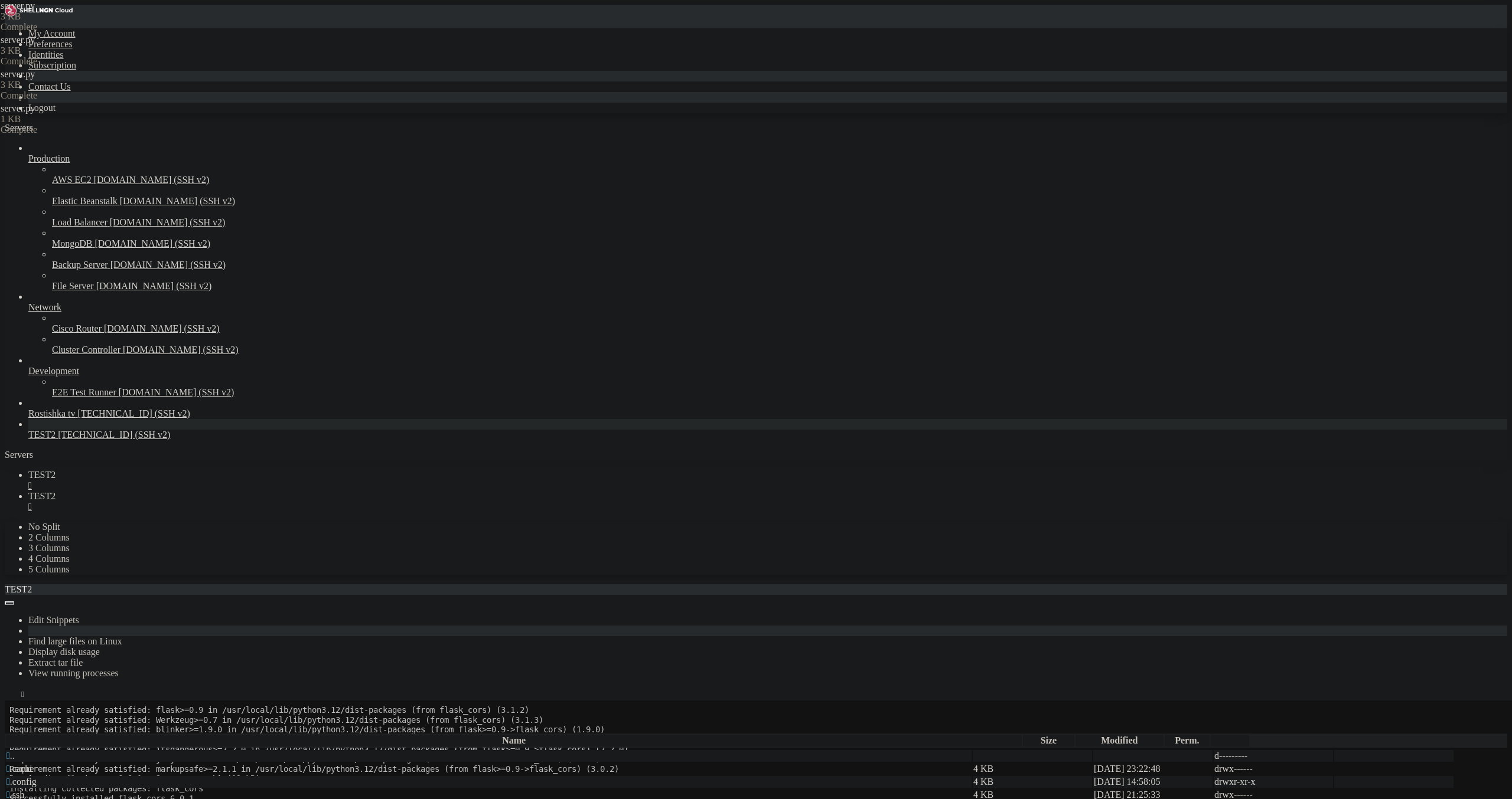
drag, startPoint x: 108, startPoint y: 132, endPoint x: 112, endPoint y: 112, distance: 20.4
click at [112, 112] on div "My Account Preferences Identities Subscription Contact Us Logout Servers Produc…" at bounding box center [756, 770] width 1502 height 1531
type textarea "''' @app.after_request"
drag, startPoint x: 260, startPoint y: 350, endPoint x: 126, endPoint y: 180, distance: 216.5
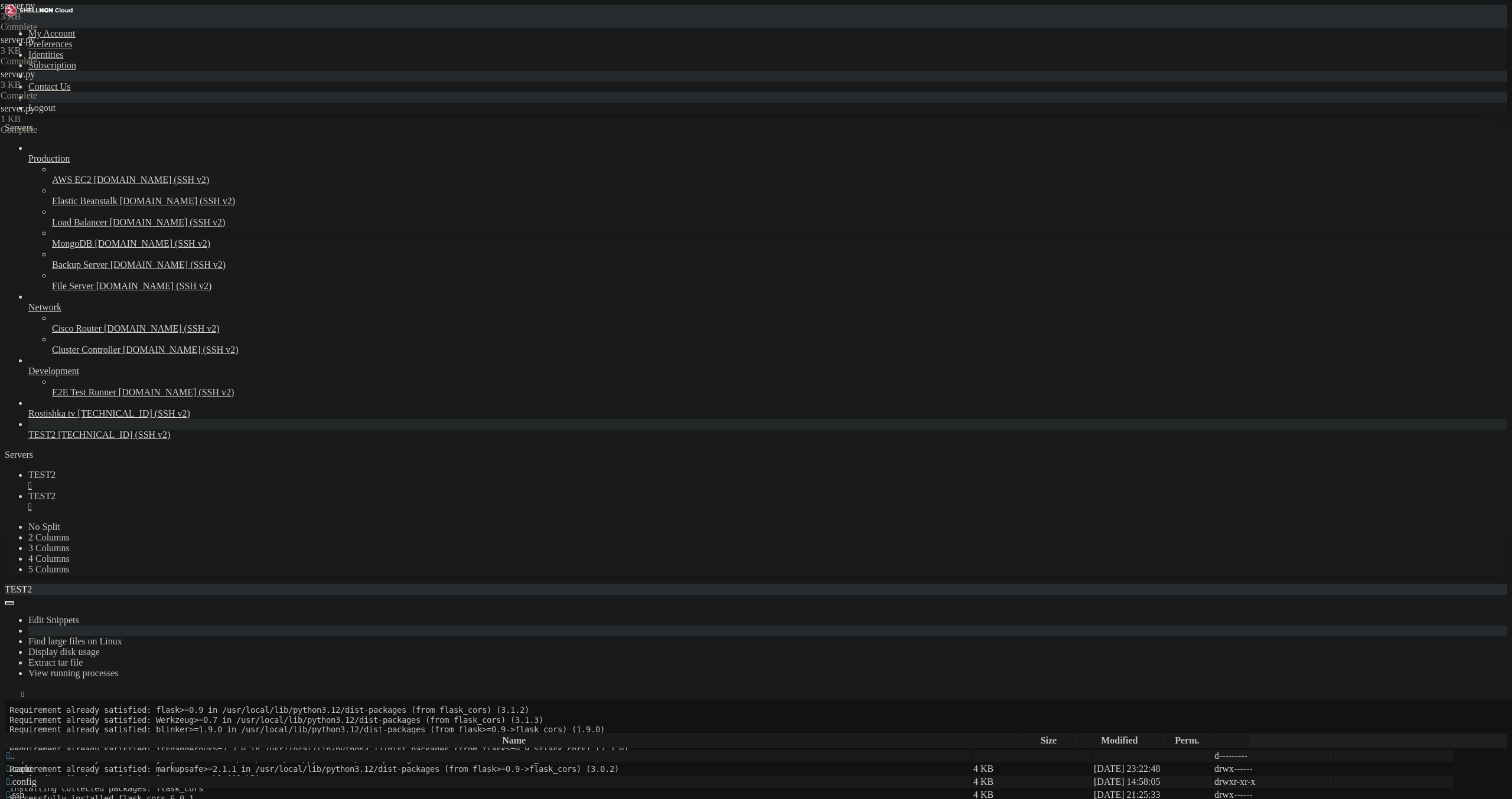
click at [126, 180] on div "My Account Preferences Identities Subscription Contact Us Logout Servers Produc…" at bounding box center [756, 770] width 1502 height 1531
type textarea "# Глобальная обработка CORS для всех запросов"
drag, startPoint x: 190, startPoint y: 164, endPoint x: 152, endPoint y: 165, distance: 38.0
type textarea "'''"
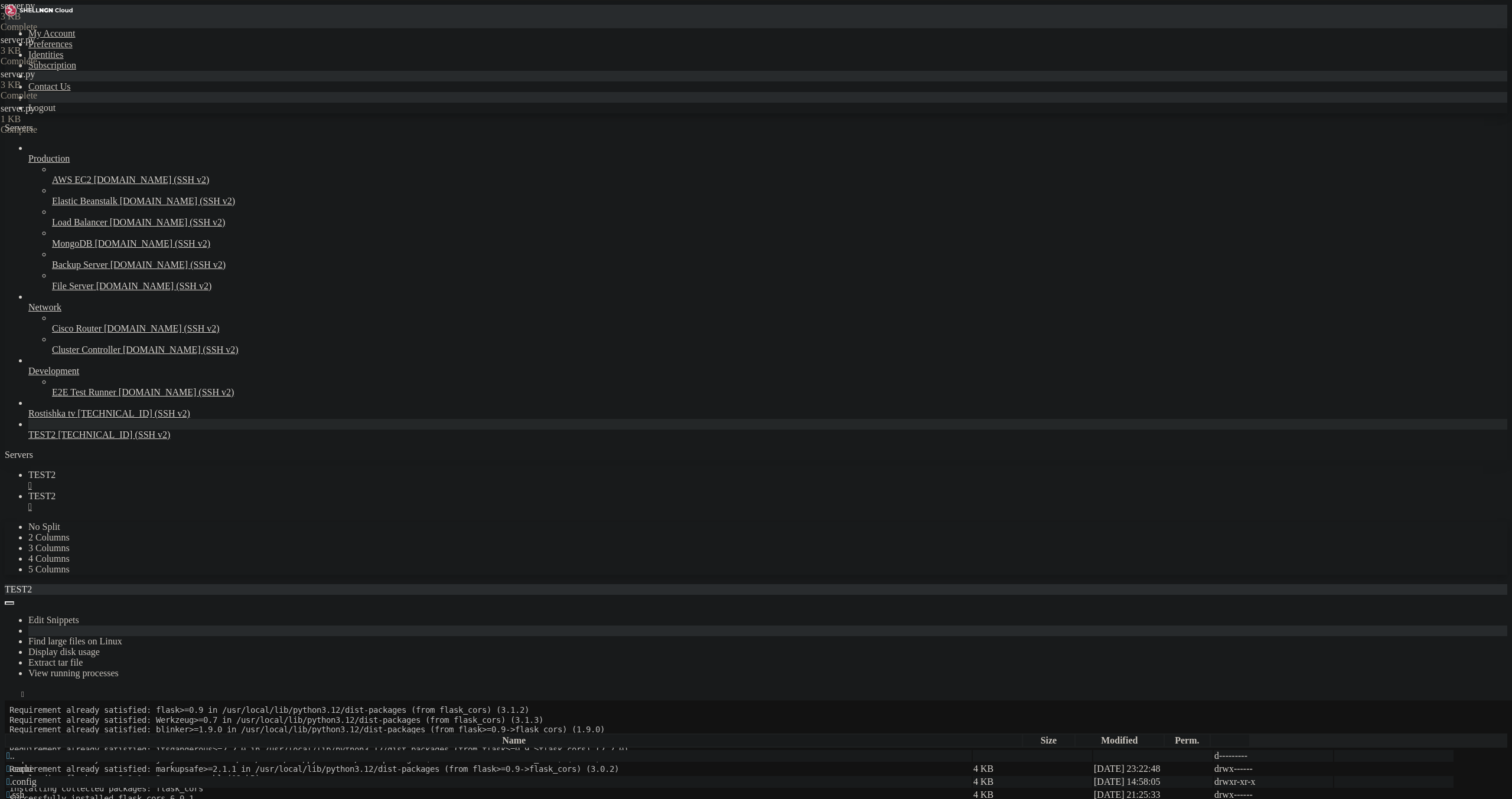
drag, startPoint x: 200, startPoint y: 110, endPoint x: 162, endPoint y: 110, distance: 38.0
type textarea "'''"
click at [56, 470] on span "TEST2" at bounding box center [42, 475] width 27 height 10
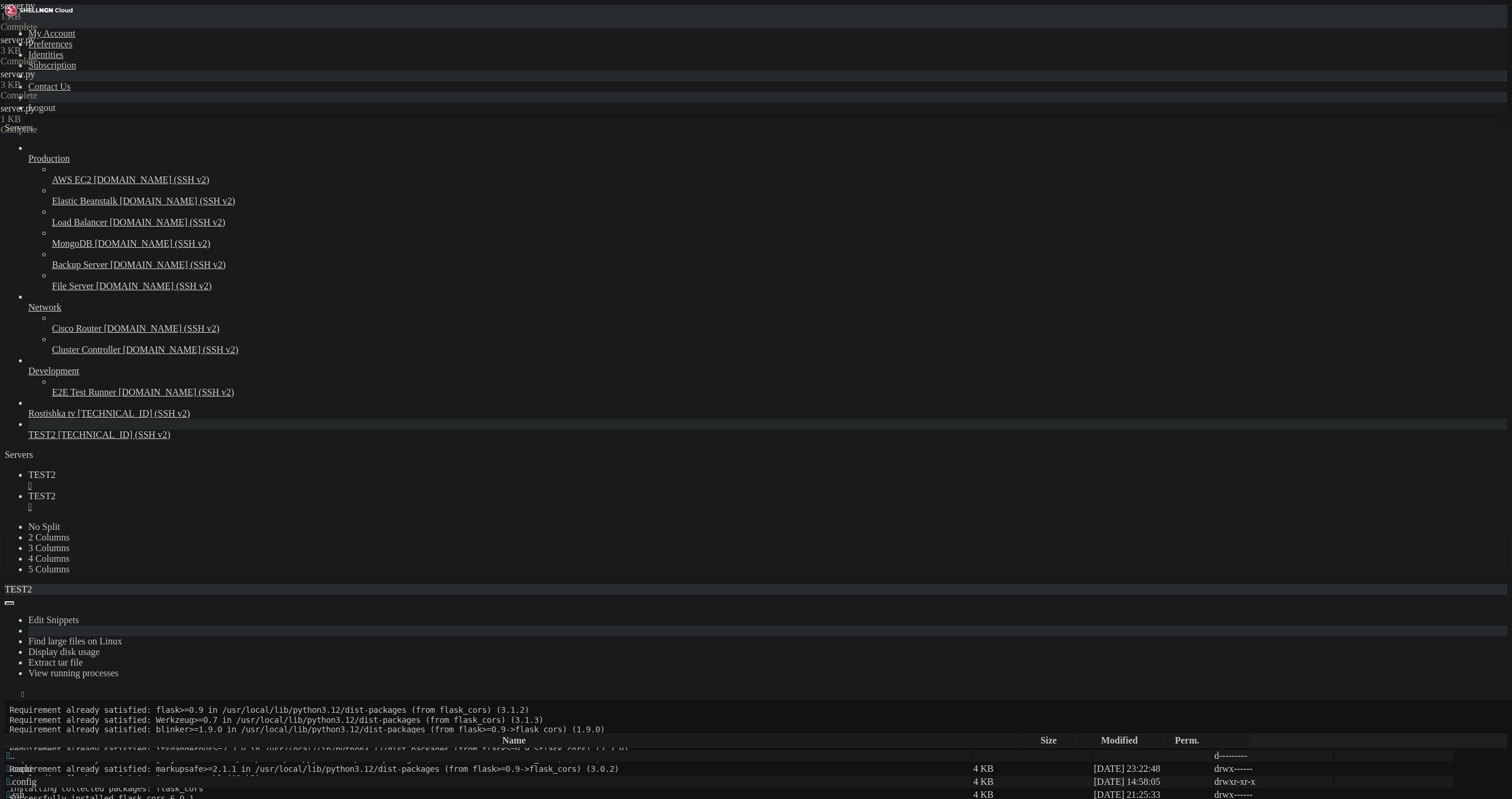
click at [203, 481] on div "" at bounding box center [768, 486] width 1479 height 11
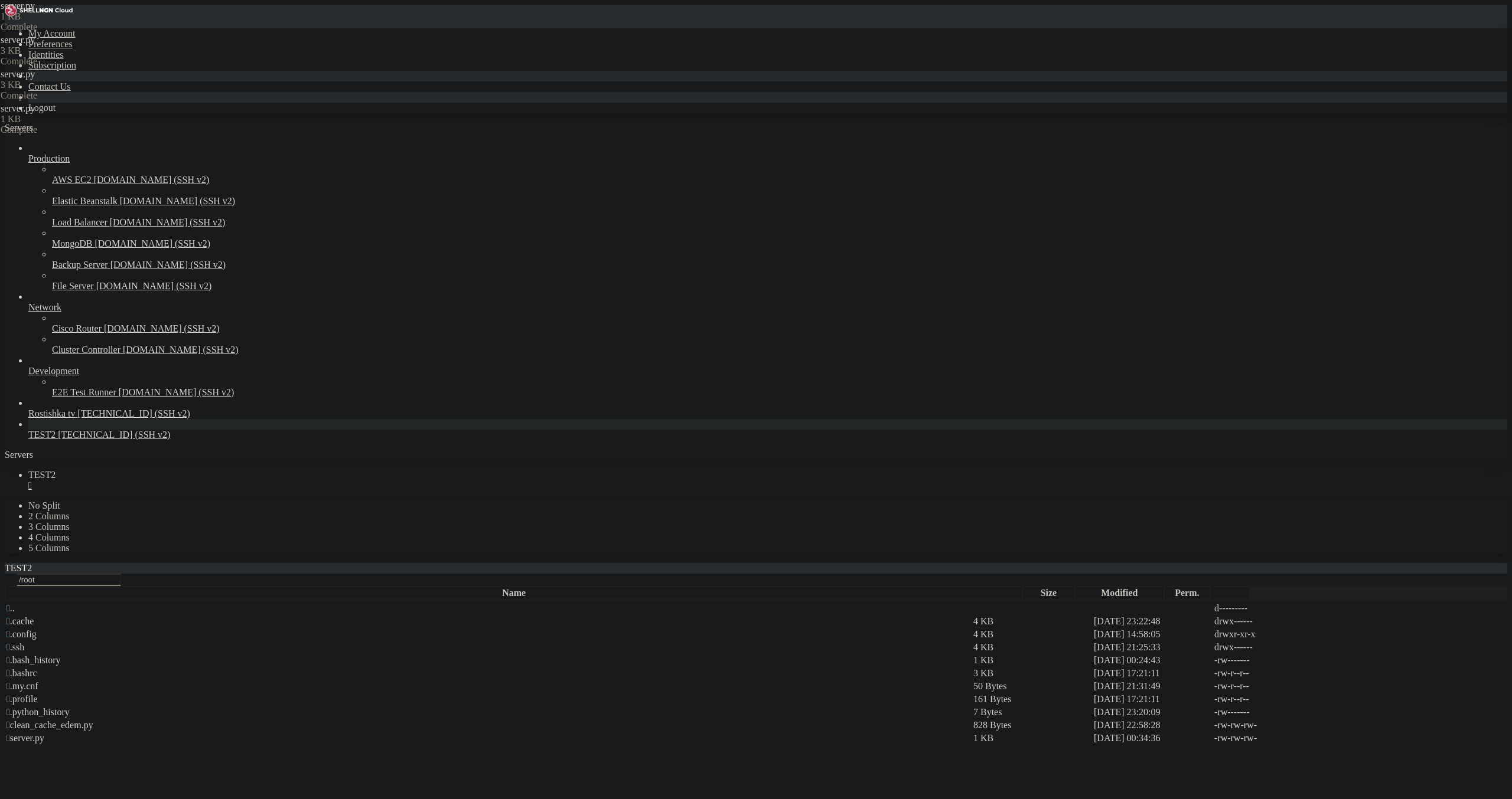
click at [203, 481] on div "" at bounding box center [768, 486] width 1479 height 11
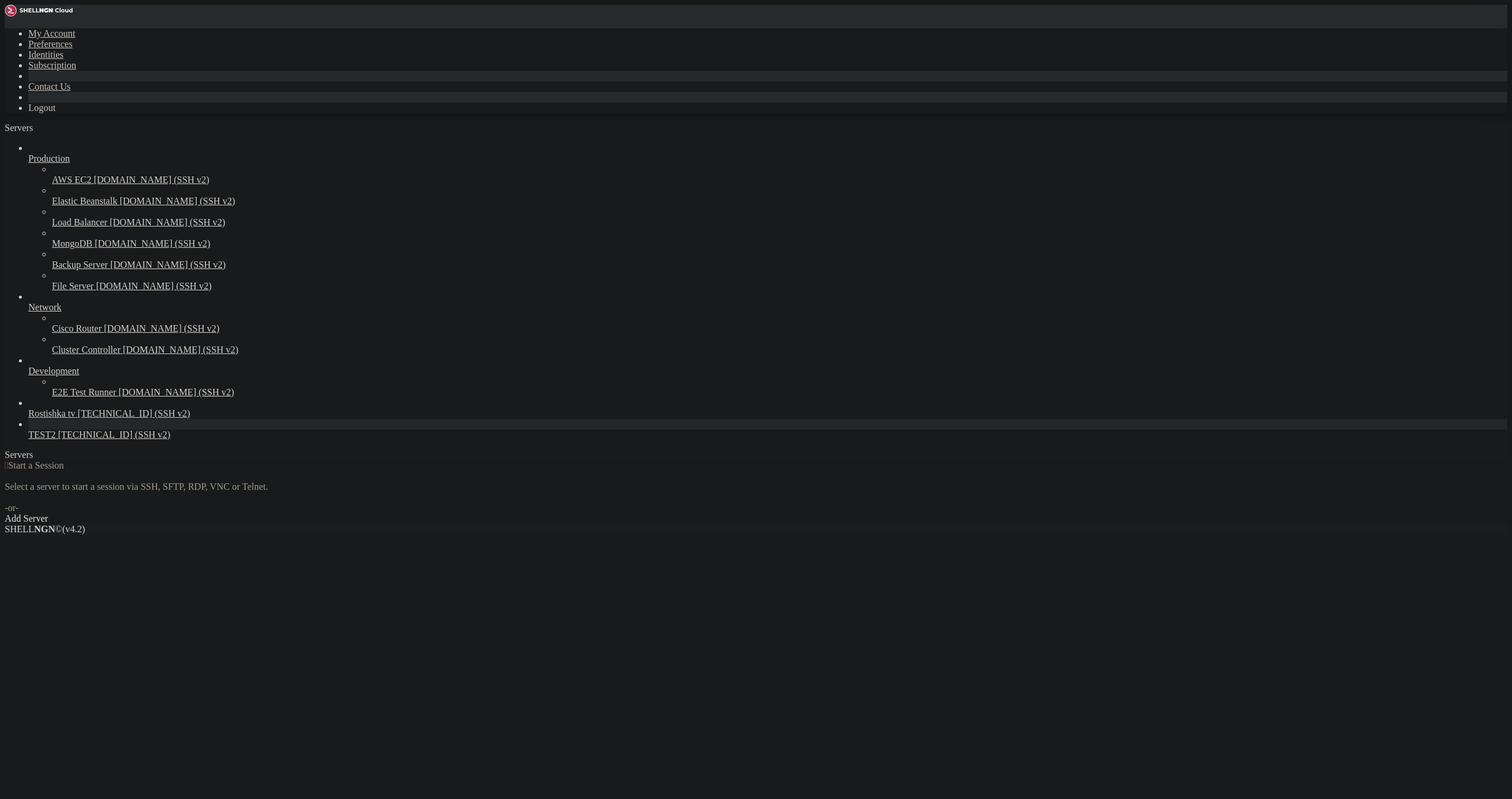
click at [98, 440] on span "[TECHNICAL_ID] (SSH v2)" at bounding box center [113, 435] width 112 height 10
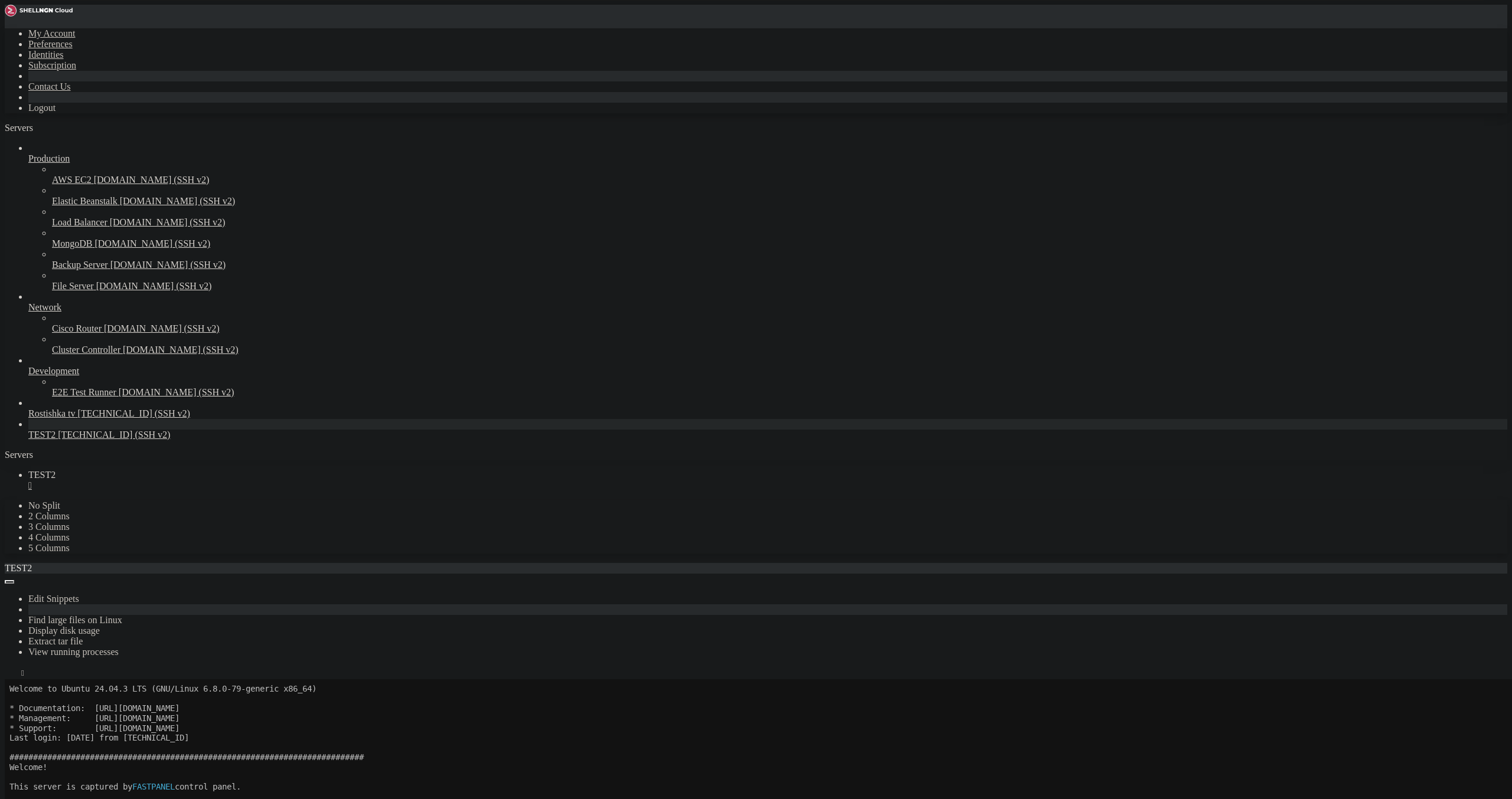
scroll to position [69, 0]
drag, startPoint x: 98, startPoint y: 1141, endPoint x: 12, endPoint y: 939, distance: 219.5
click at [10, 676] on icon "button" at bounding box center [10, 676] width 0 height 0
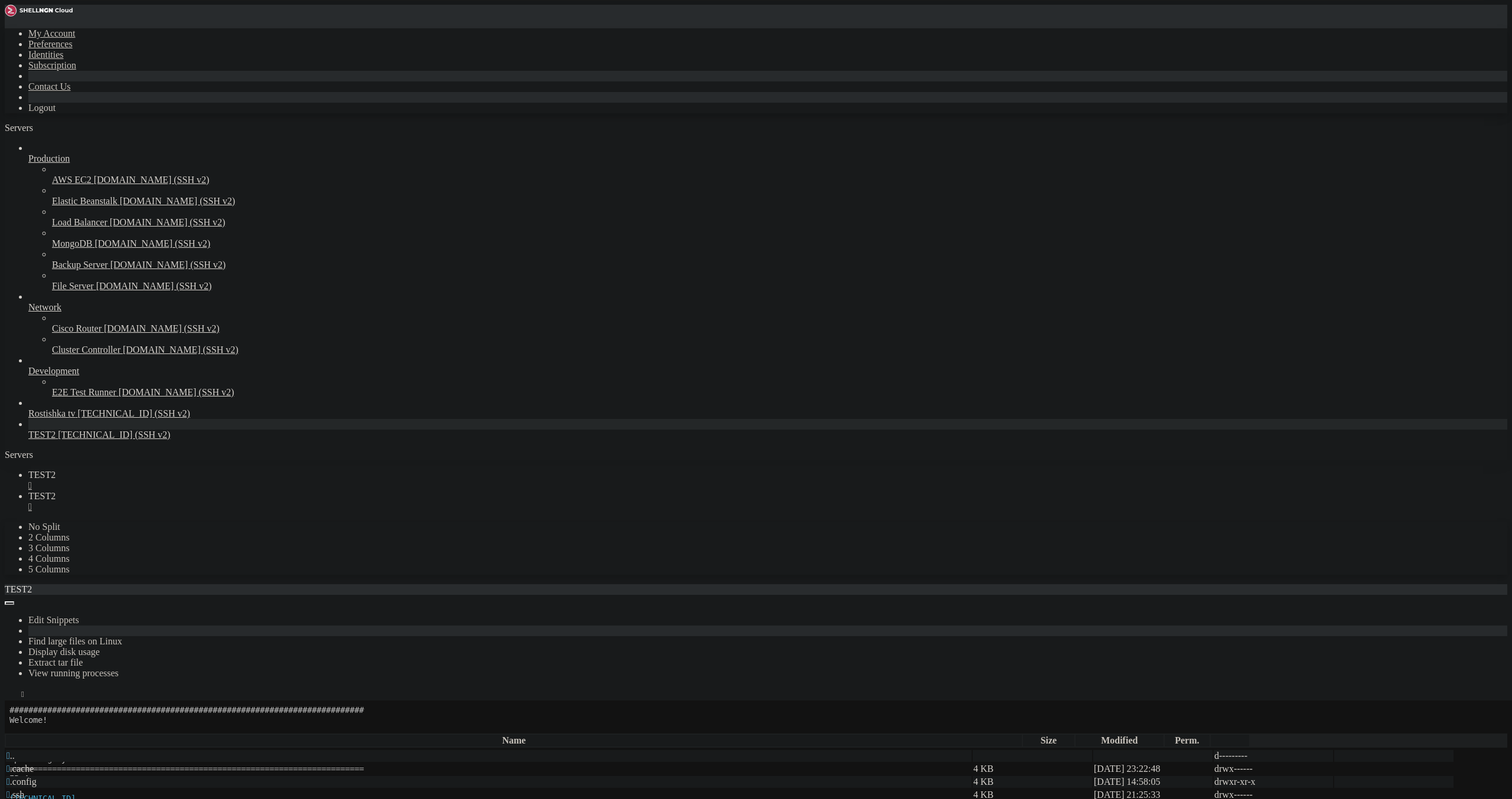
click at [10, 730] on icon "button" at bounding box center [10, 730] width 0 height 0
click at [21, 790] on span " etc" at bounding box center [14, 795] width 15 height 10
type input "/etc"
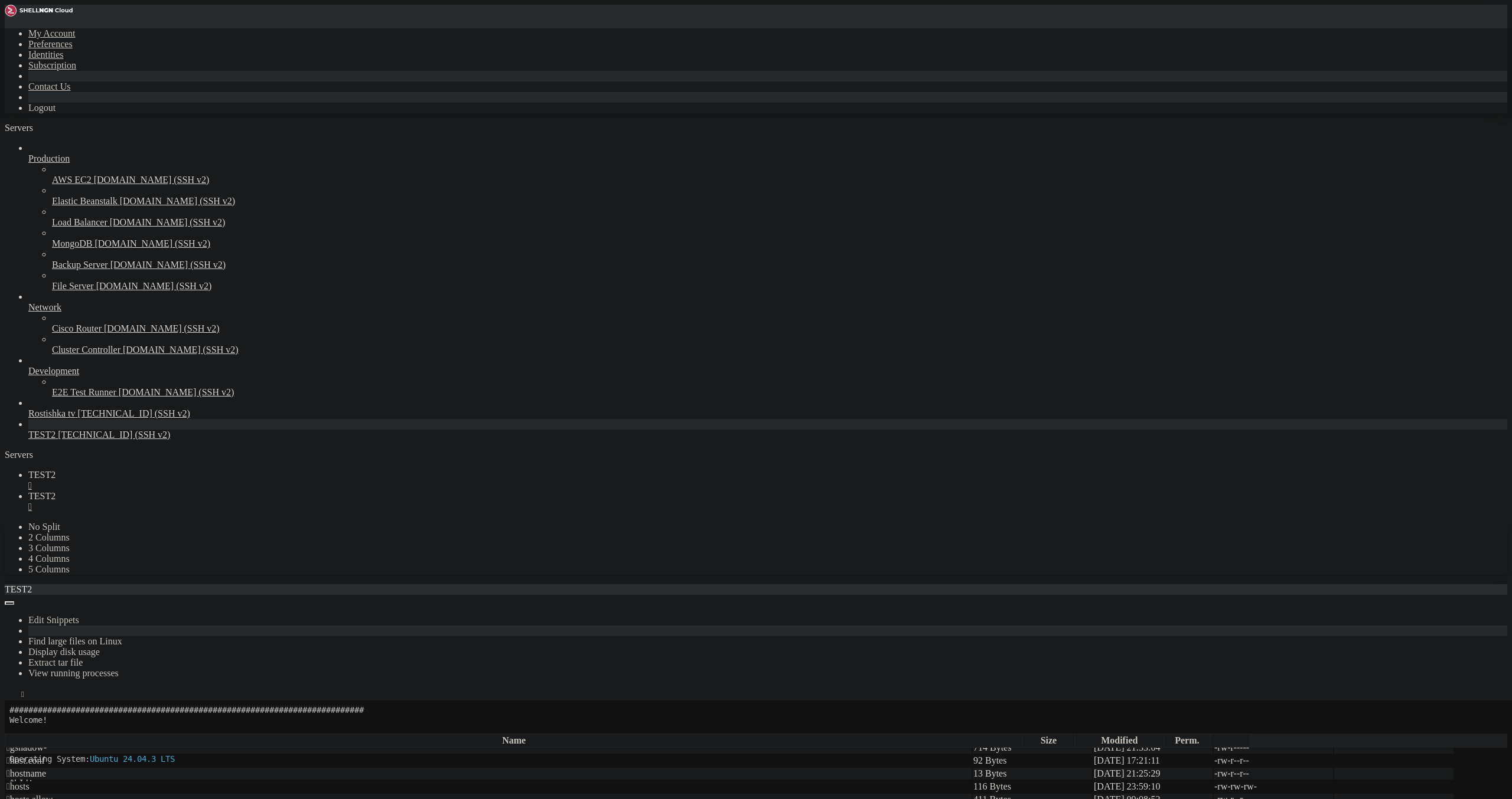
drag, startPoint x: 343, startPoint y: 99, endPoint x: 165, endPoint y: 83, distance: 178.7
type textarea "[TECHNICAL_ID] [DOMAIN_NAME]"
type textarea "[TECHNICAL_ID] [DOMAIN_NAME] web8"
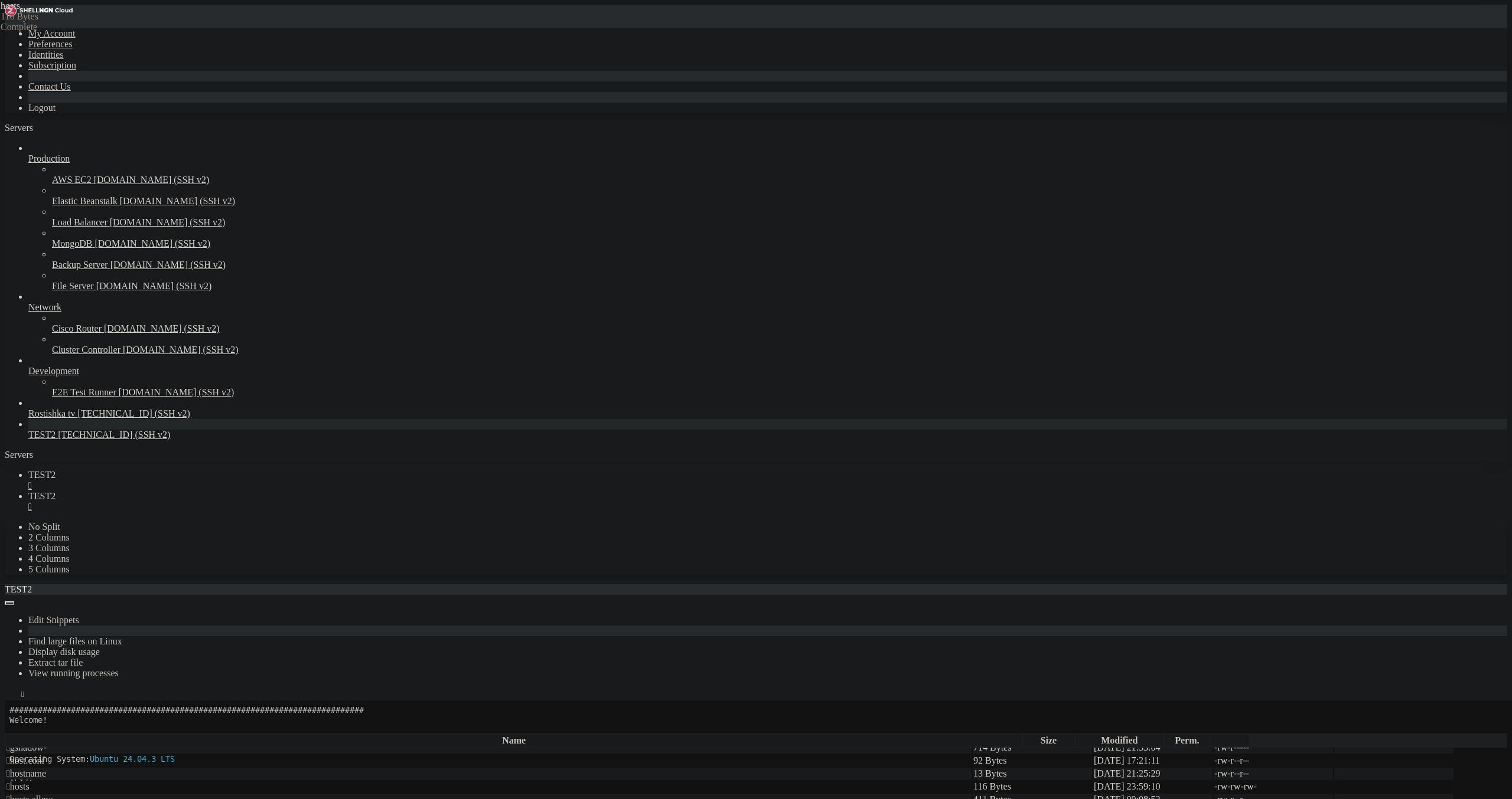
type textarea "[TECHNICAL_ID] [DOMAIN_NAME] web8"
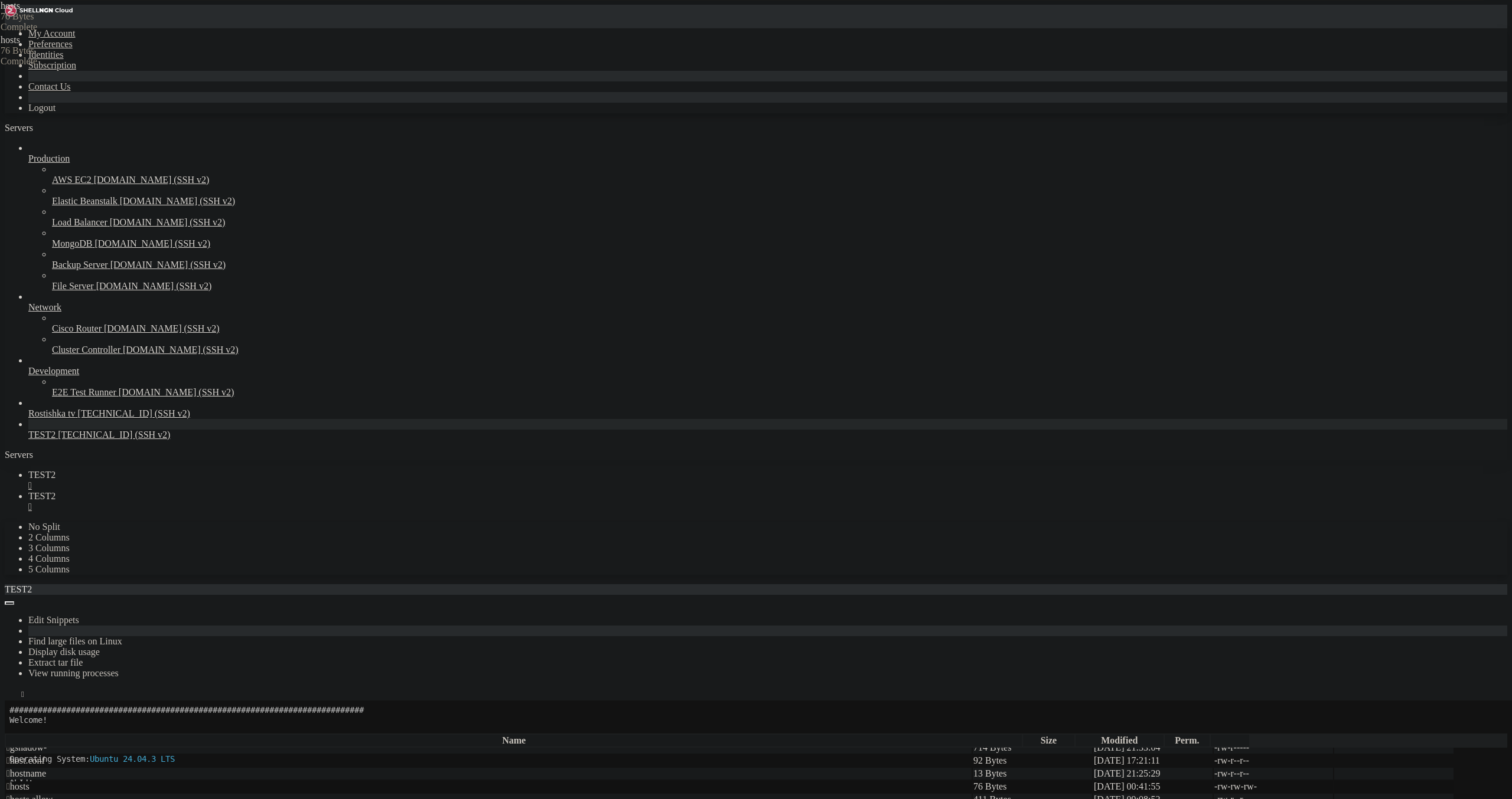
drag, startPoint x: 262, startPoint y: 106, endPoint x: 83, endPoint y: 31, distance: 194.1
click at [52, 34] on div "My Account Preferences Identities Subscription Contact Us Logout Servers Produc…" at bounding box center [756, 770] width 1502 height 1531
type textarea "[TECHNICAL_ID] localhost.localdomain localhost"
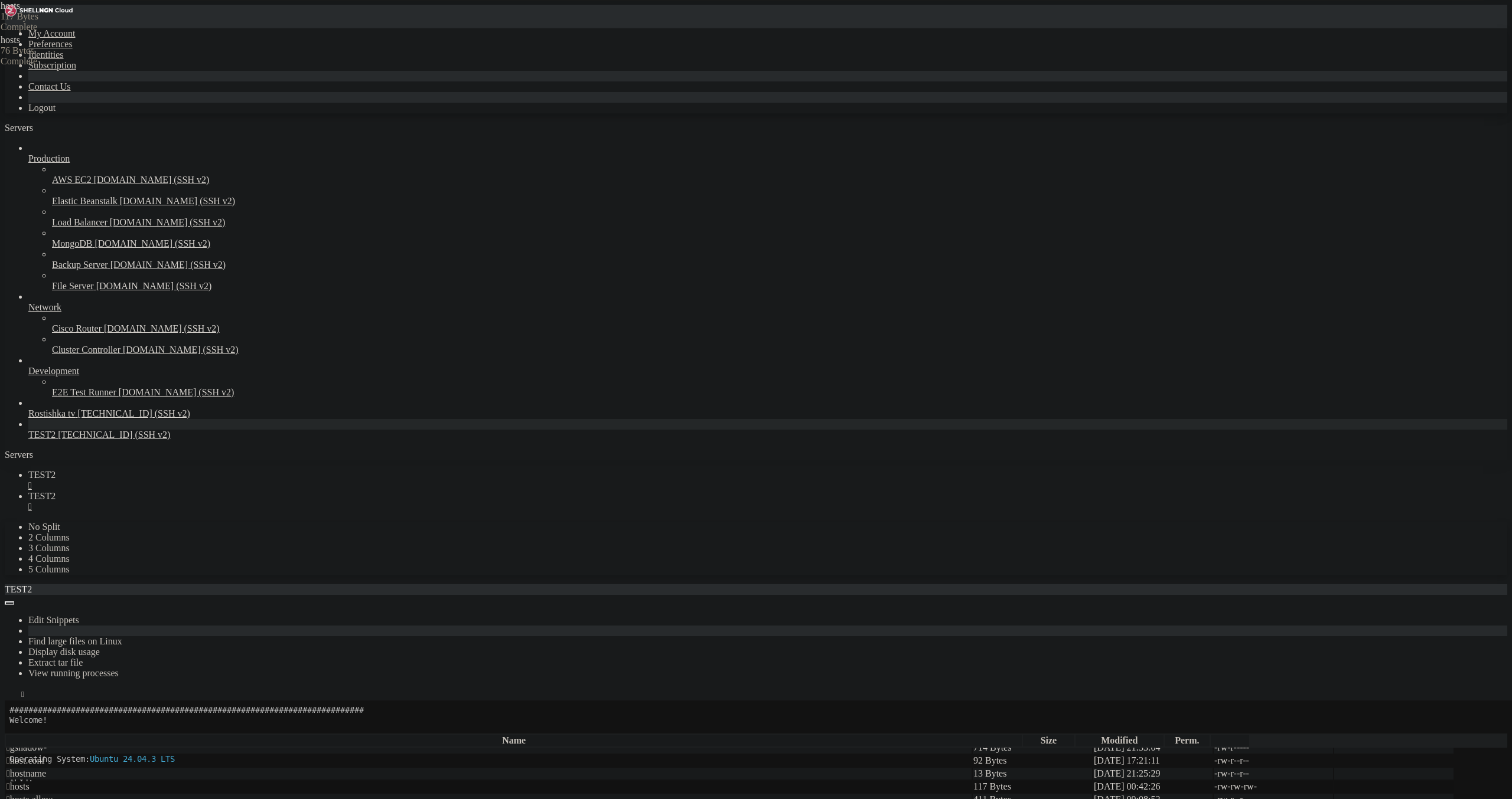
type textarea "#212.109.221.159 tv.rostishkatv.space"
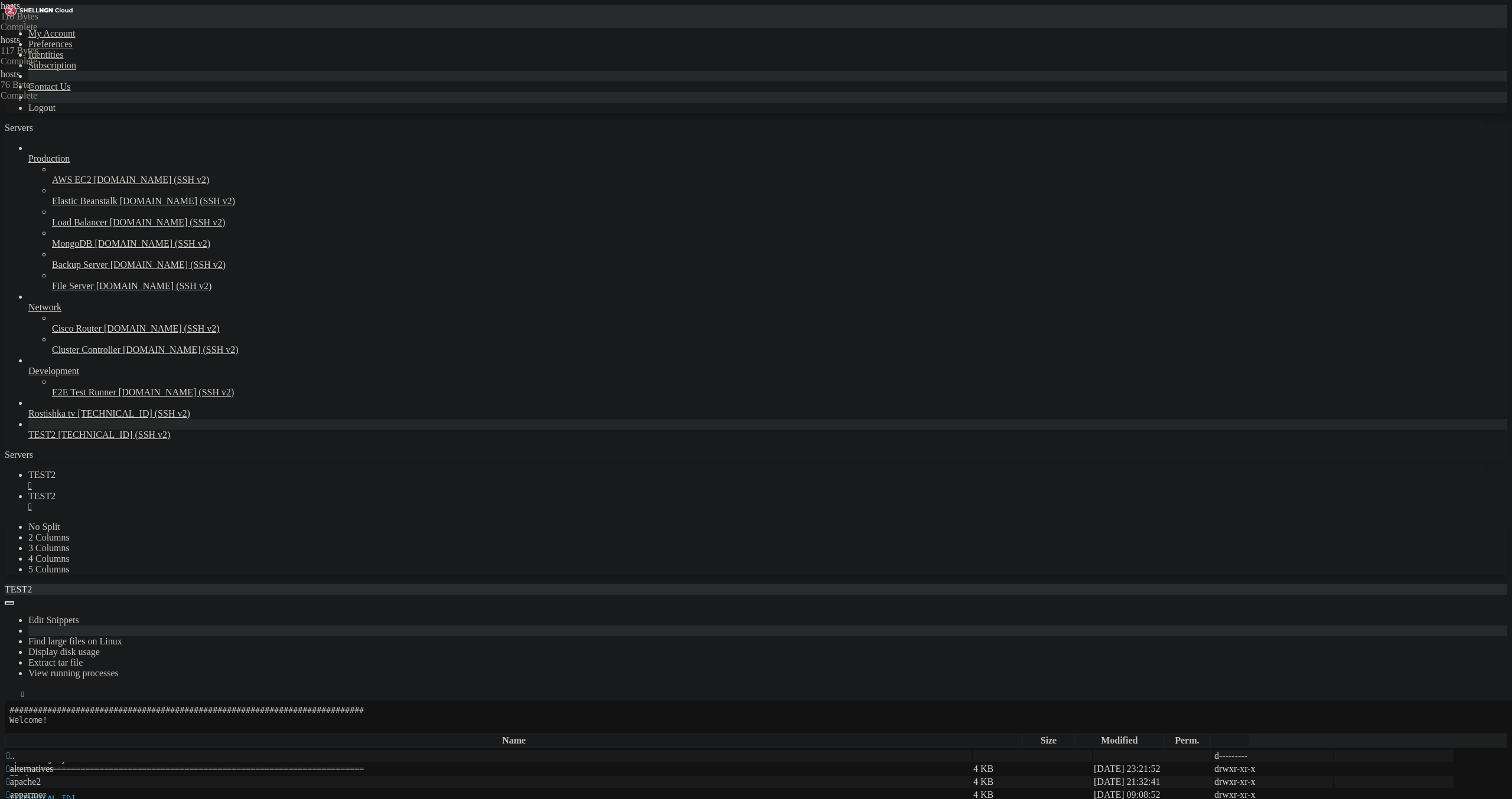
click at [56, 470] on span "TEST2" at bounding box center [42, 475] width 27 height 10
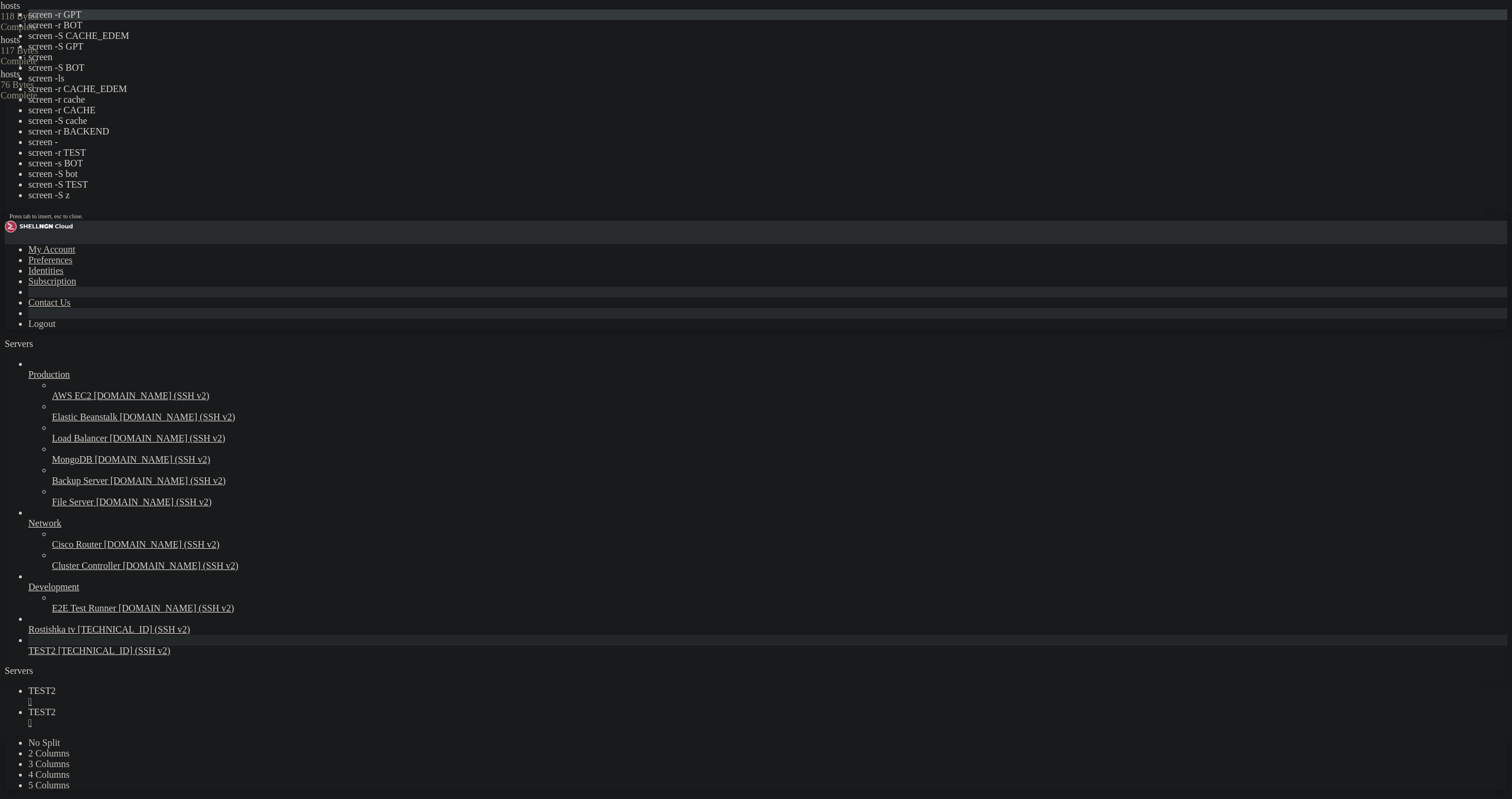
drag, startPoint x: 331, startPoint y: 579, endPoint x: 181, endPoint y: 523, distance: 160.1
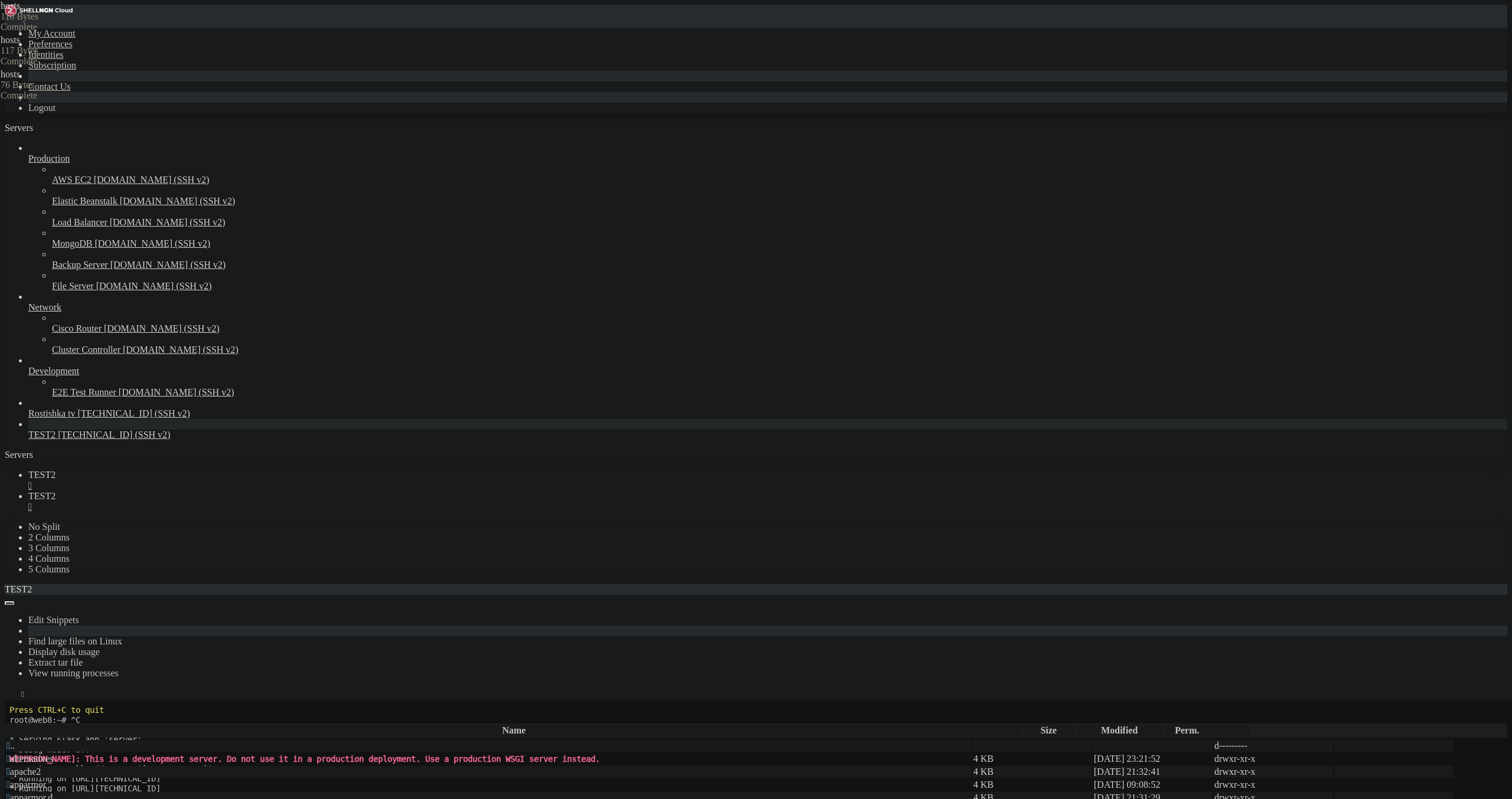
scroll to position [167, 0]
click at [56, 491] on span "TEST2" at bounding box center [42, 496] width 27 height 10
click at [10, 720] on icon "button" at bounding box center [10, 720] width 0 height 0
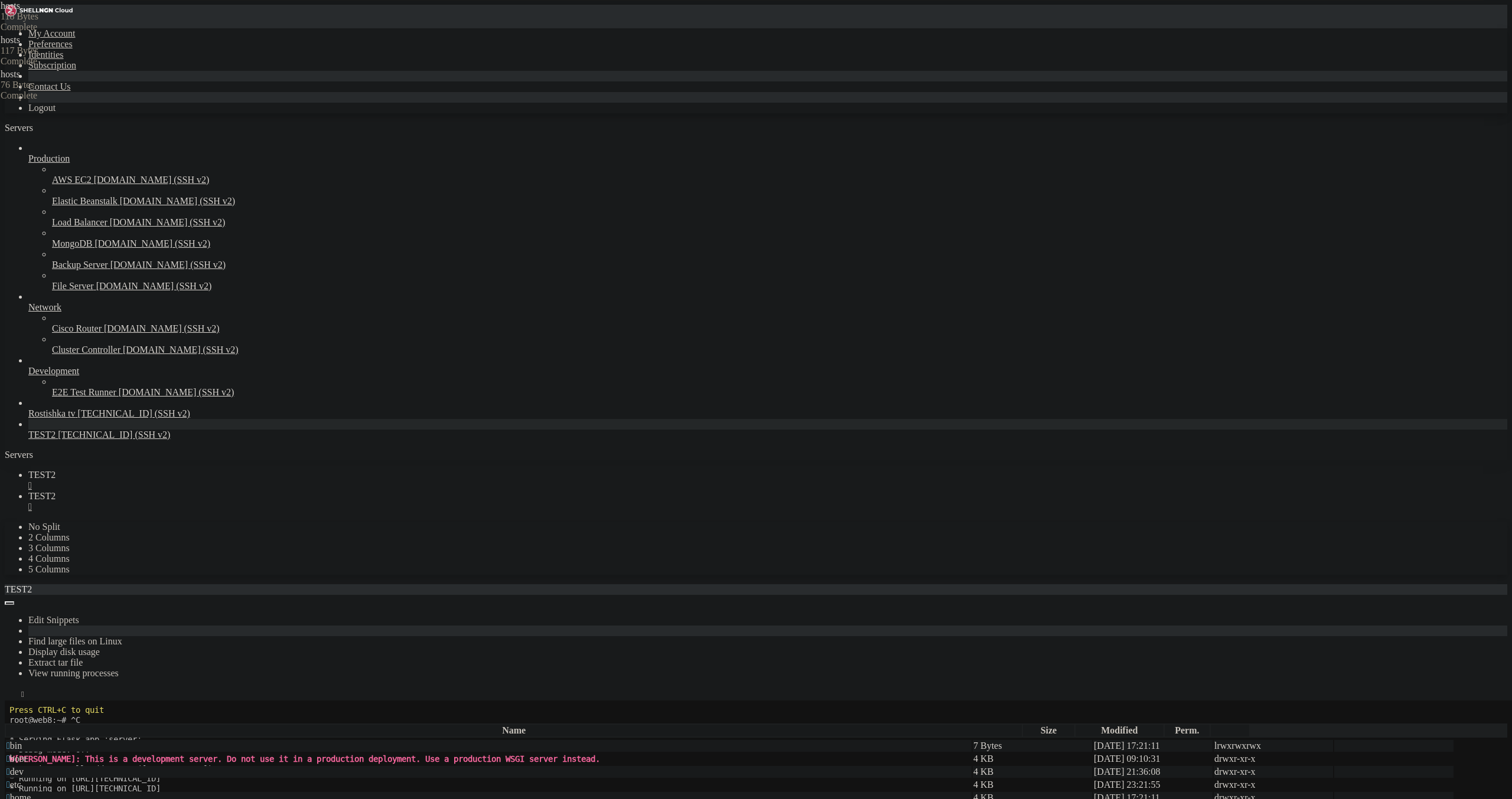
type input "/root"
drag, startPoint x: 309, startPoint y: 187, endPoint x: 325, endPoint y: 195, distance: 17.9
drag, startPoint x: 312, startPoint y: 209, endPoint x: 297, endPoint y: 205, distance: 15.5
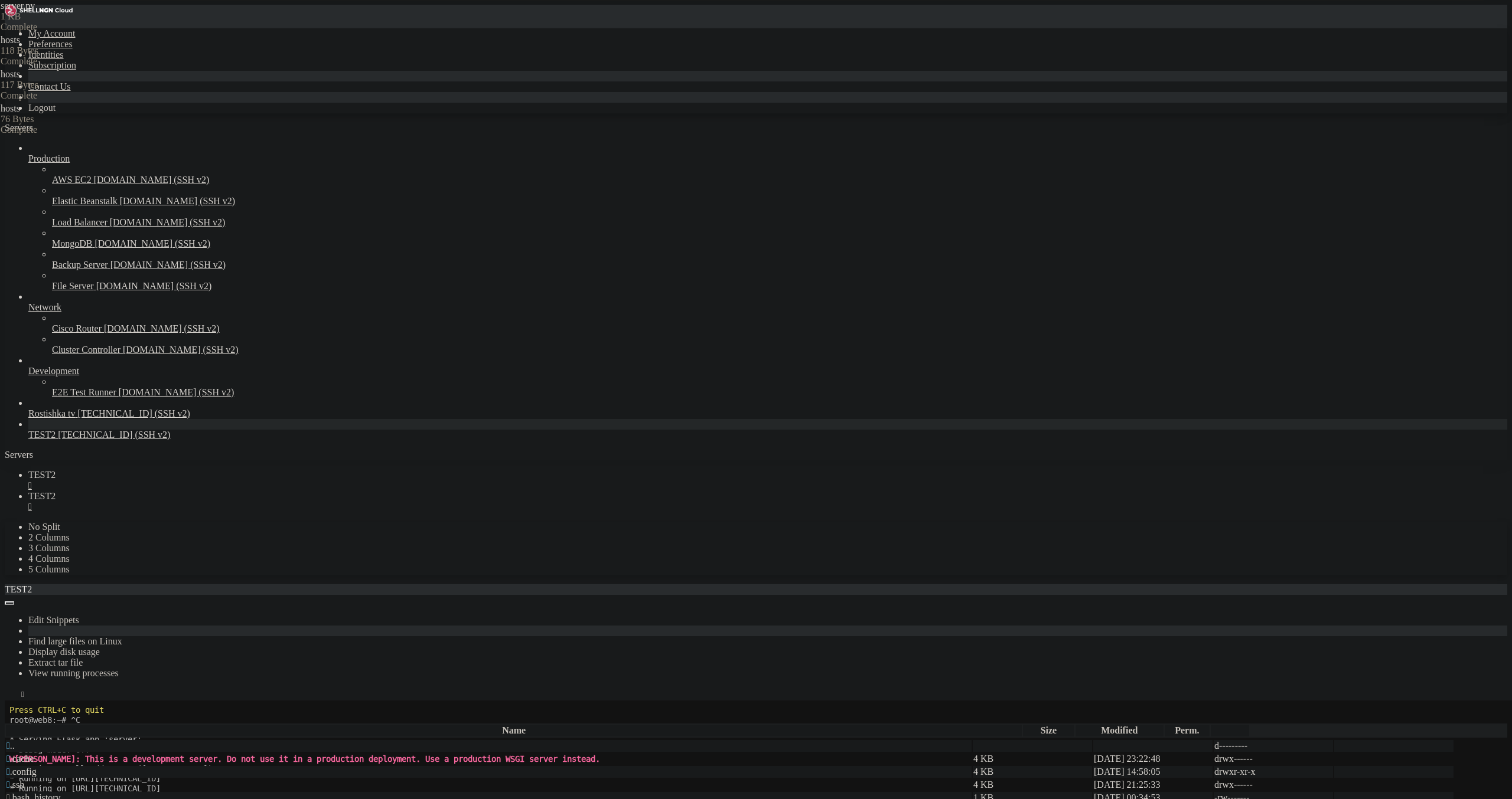
drag, startPoint x: 302, startPoint y: 185, endPoint x: 339, endPoint y: 184, distance: 37.0
type textarea "@app.route('/chat', methods=['POST'])"
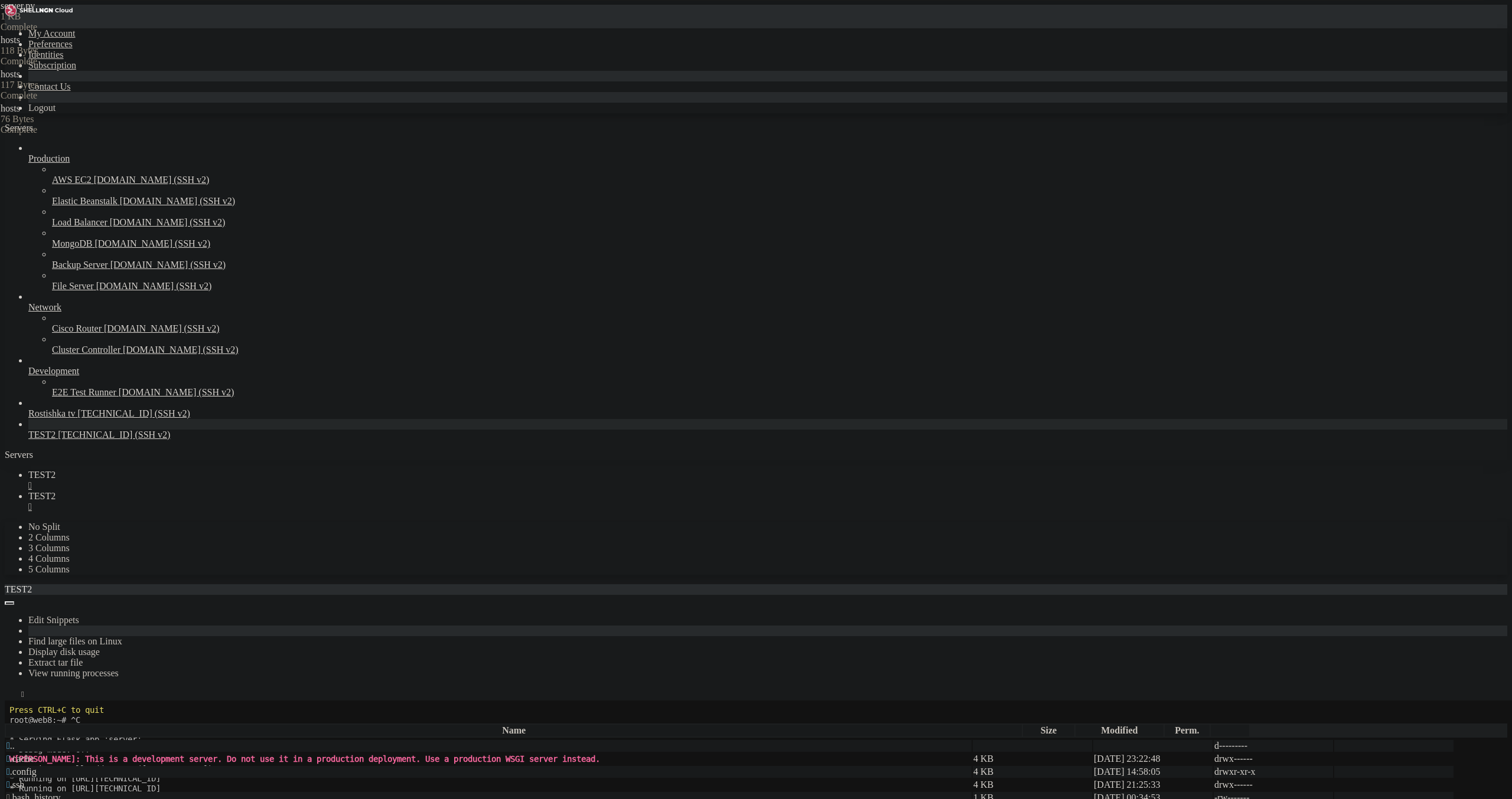
click at [56, 470] on span "TEST2" at bounding box center [42, 475] width 27 height 10
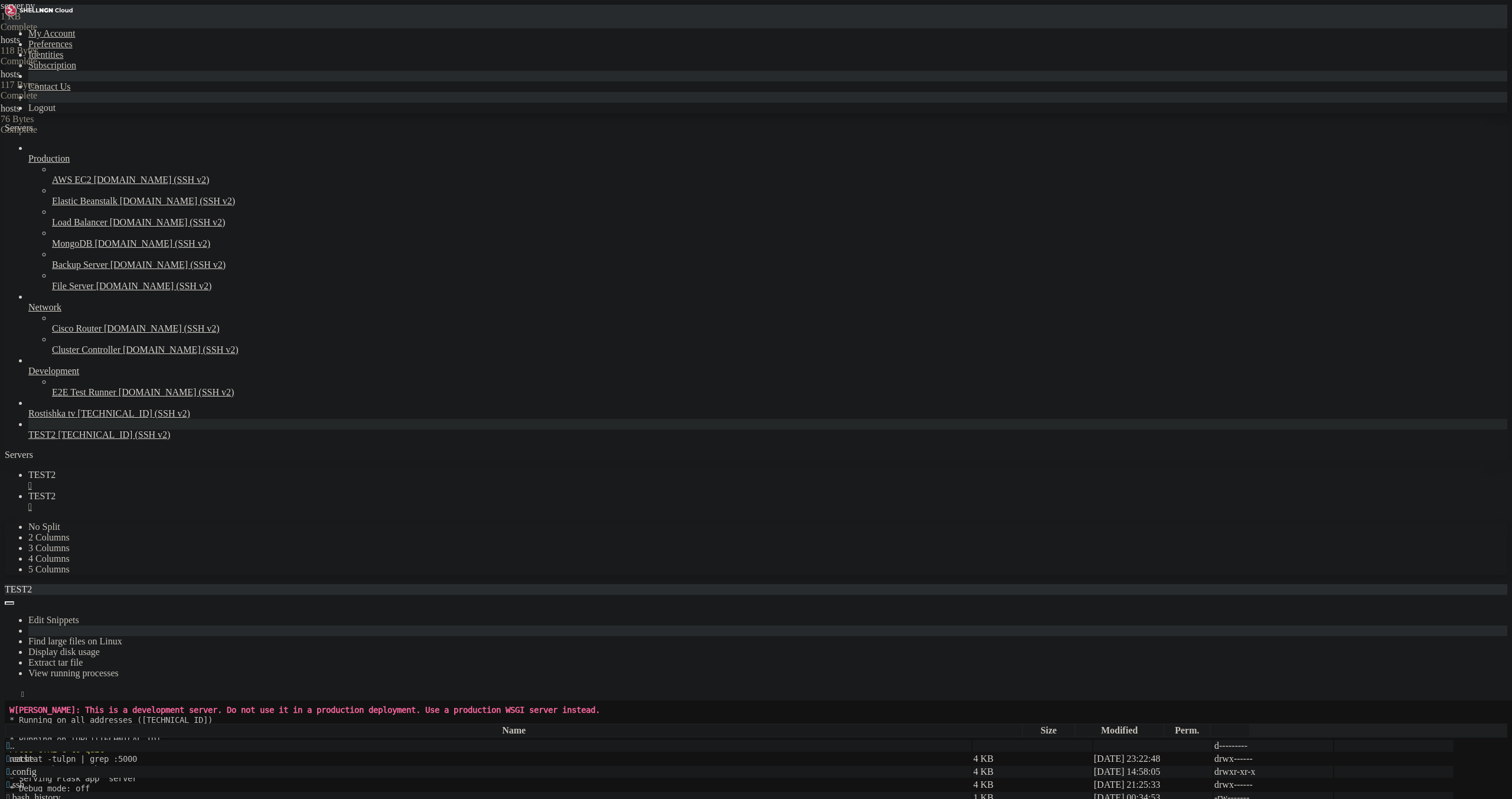
scroll to position [294, 0]
click at [57, 418] on span "Rostishka tv" at bounding box center [53, 413] width 48 height 10
click at [58, 418] on span "Rostishka tv" at bounding box center [53, 413] width 48 height 10
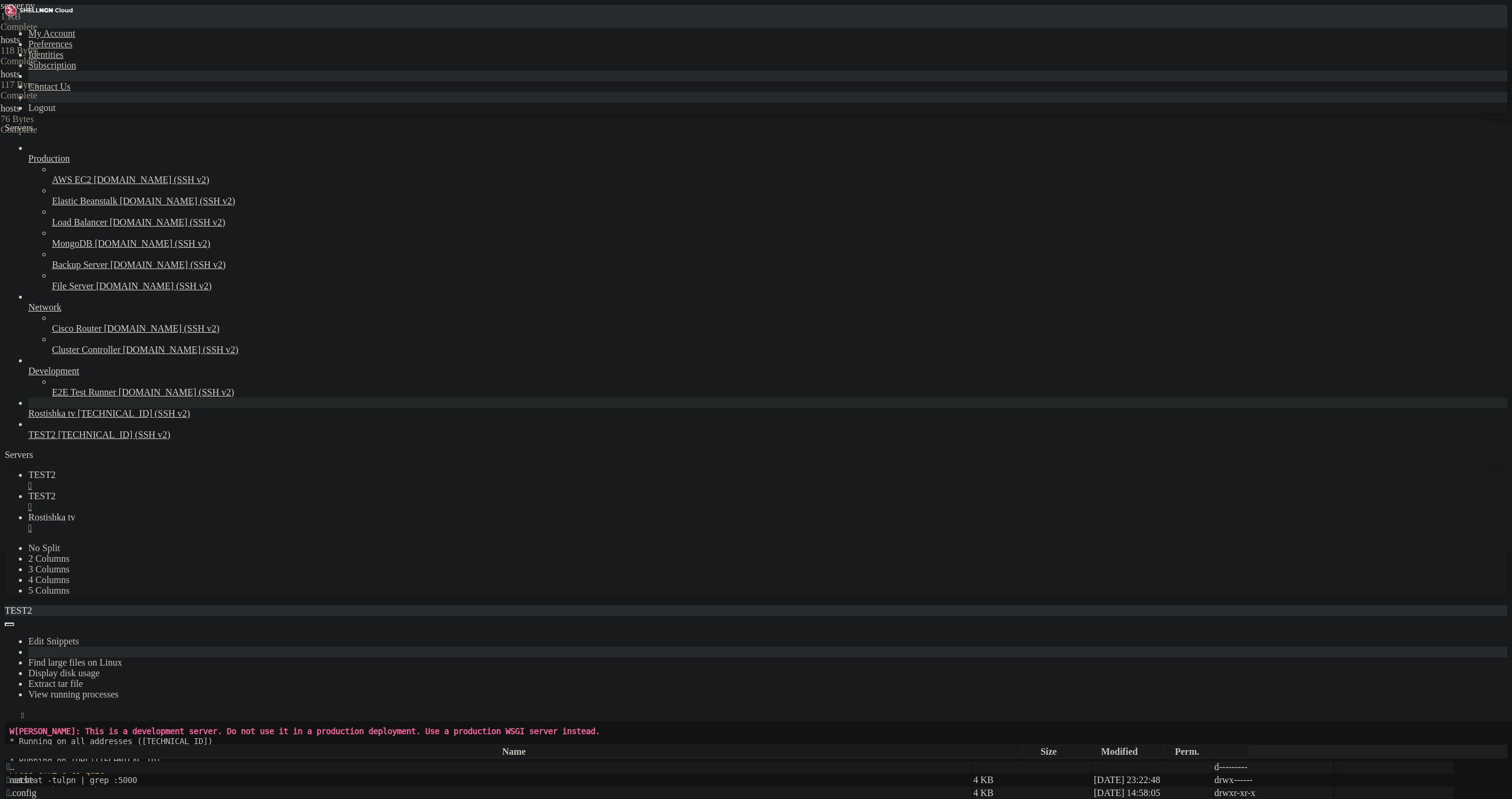
scroll to position [0, 0]
click at [271, 502] on div "" at bounding box center [768, 507] width 1479 height 11
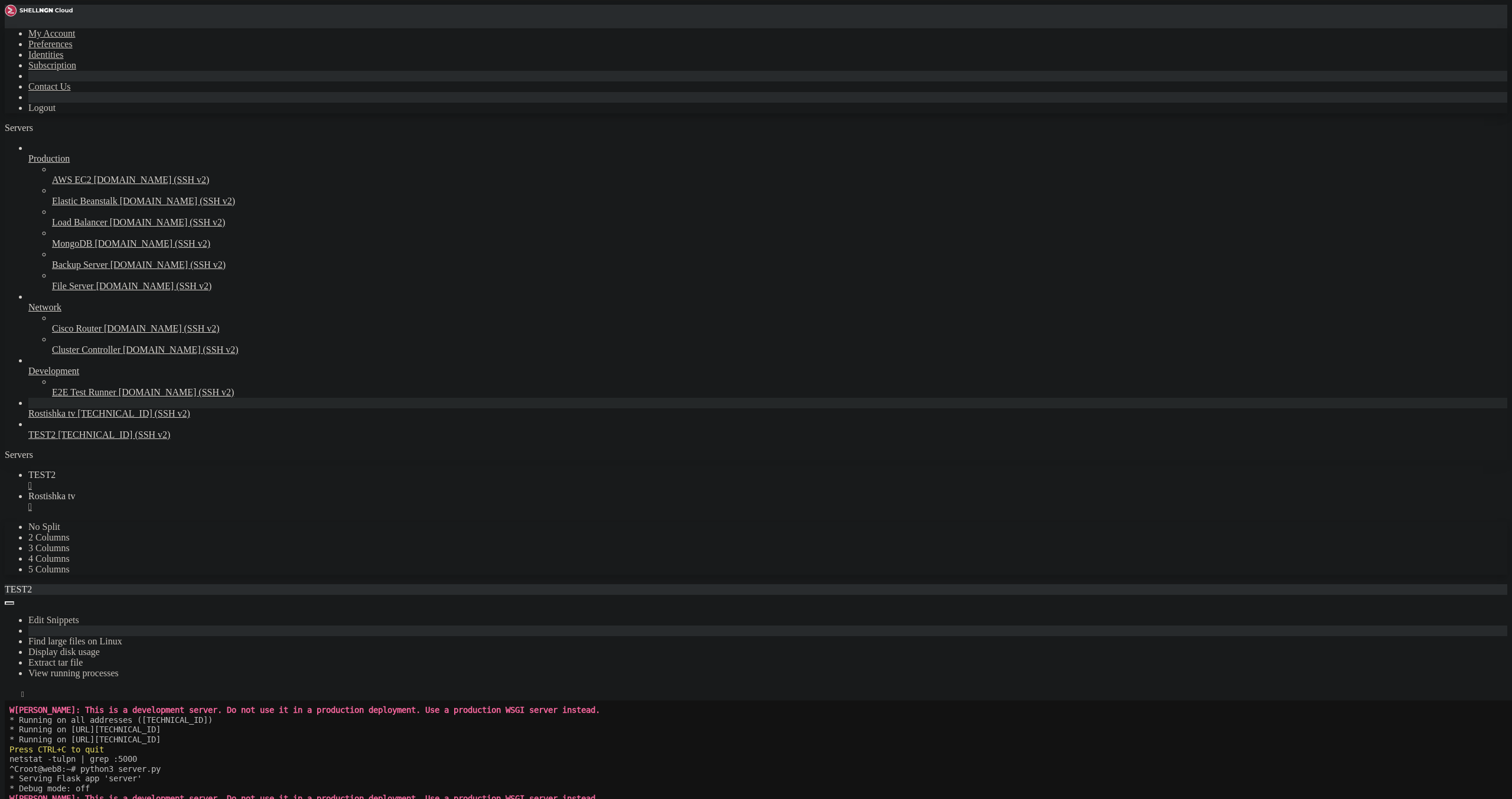
click at [198, 470] on link "TEST2 " at bounding box center [768, 480] width 1479 height 21
click at [203, 481] on div "" at bounding box center [768, 486] width 1479 height 11
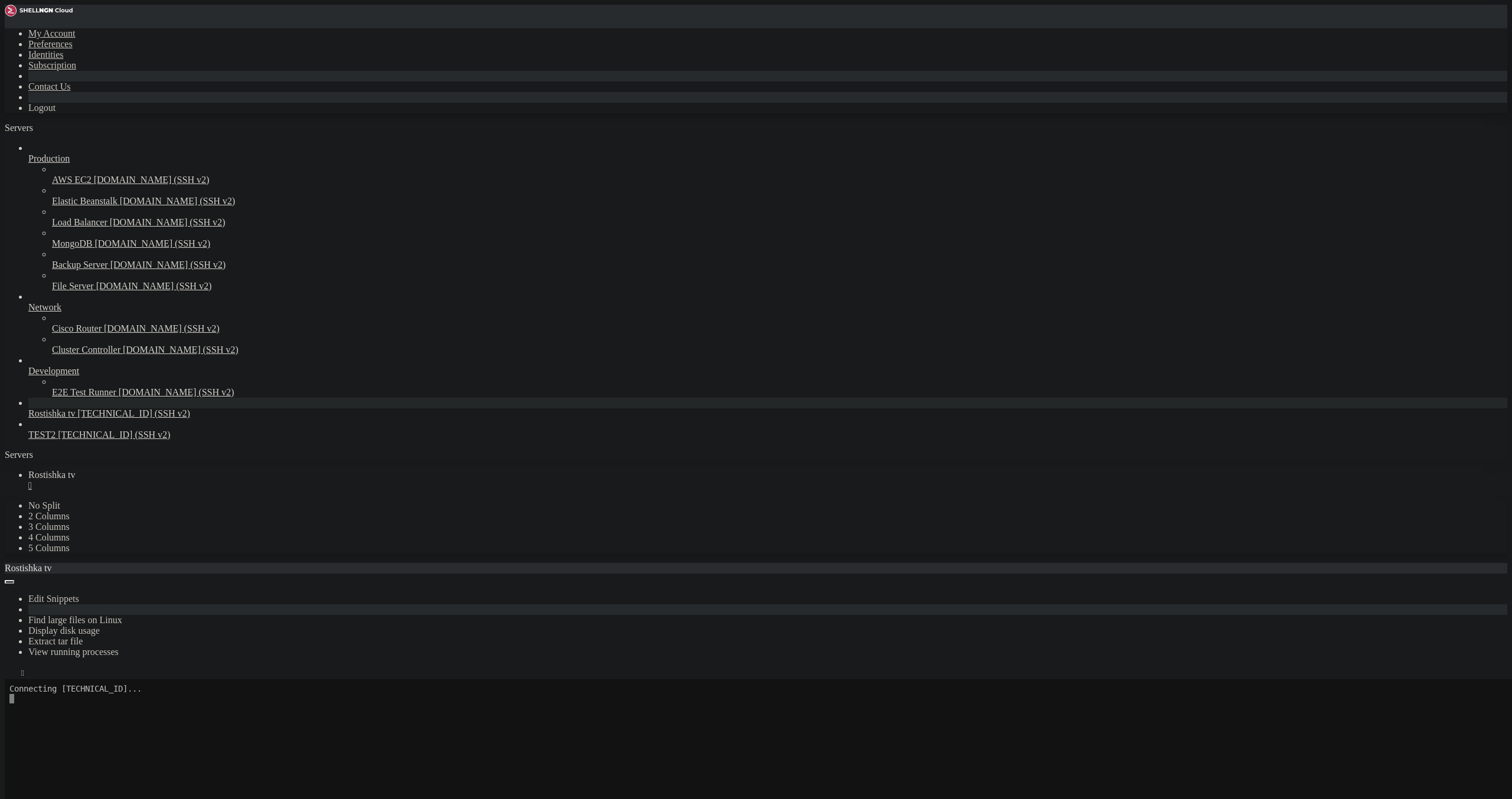
scroll to position [98, 0]
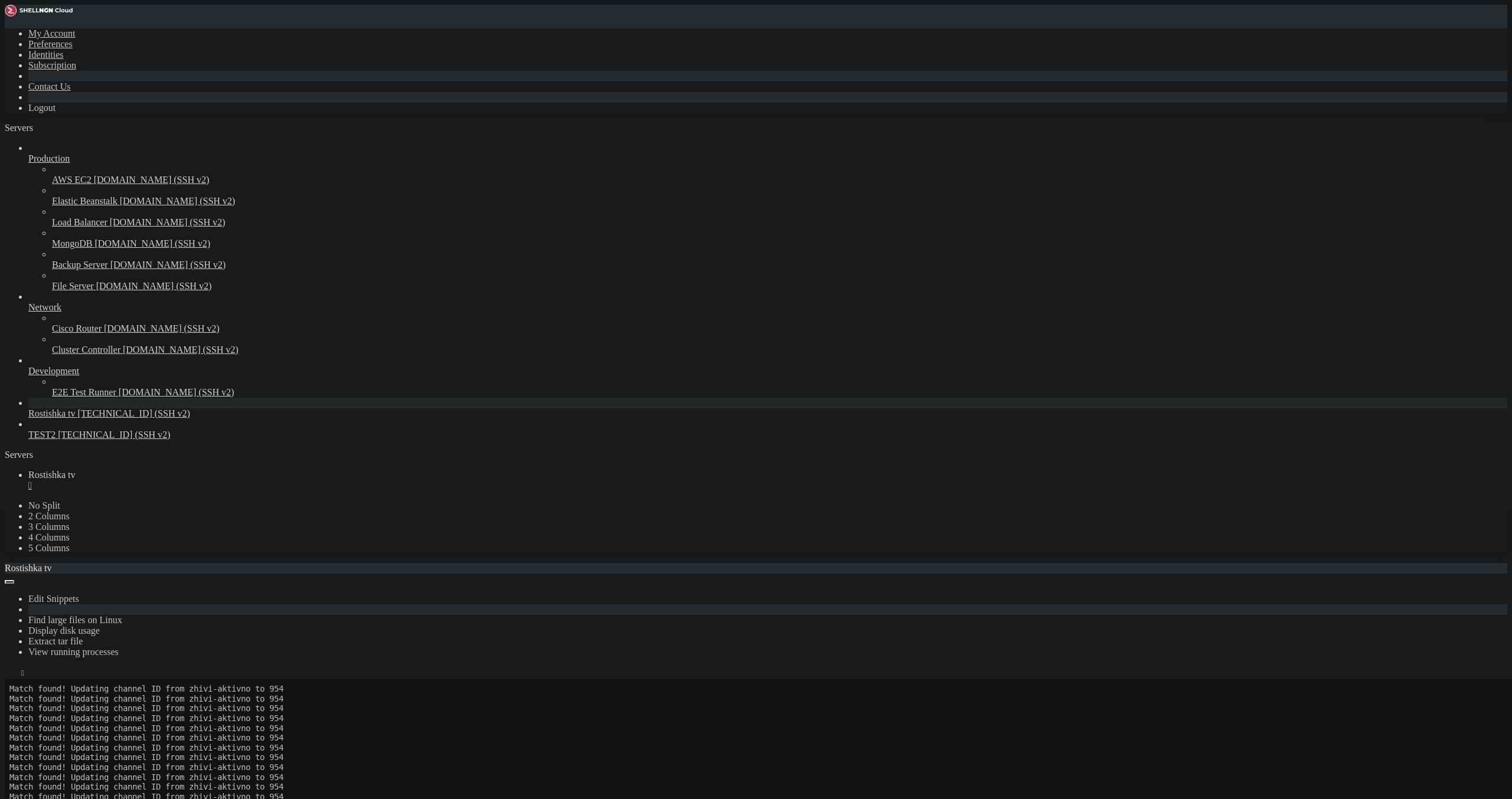
scroll to position [3399689, 0]
